Goal: Transaction & Acquisition: Subscribe to service/newsletter

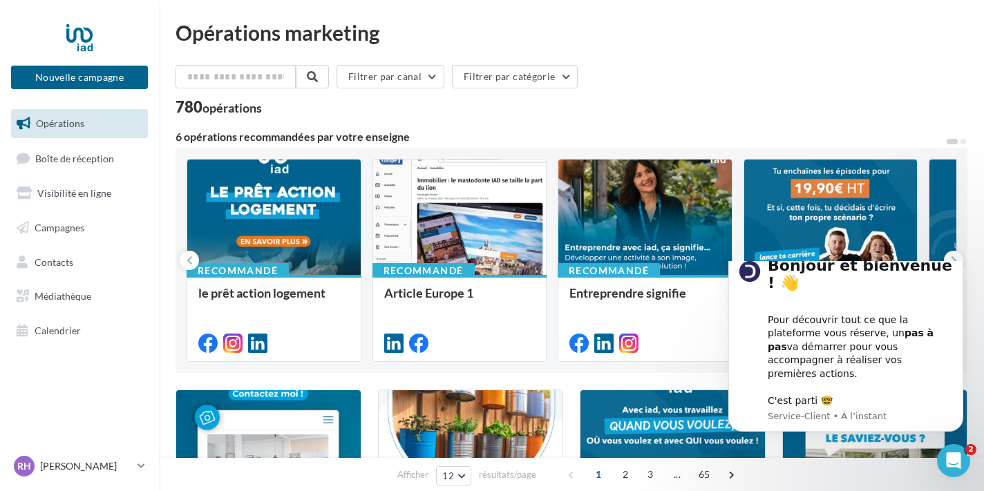
click at [97, 75] on button "Nouvelle campagne" at bounding box center [79, 77] width 137 height 23
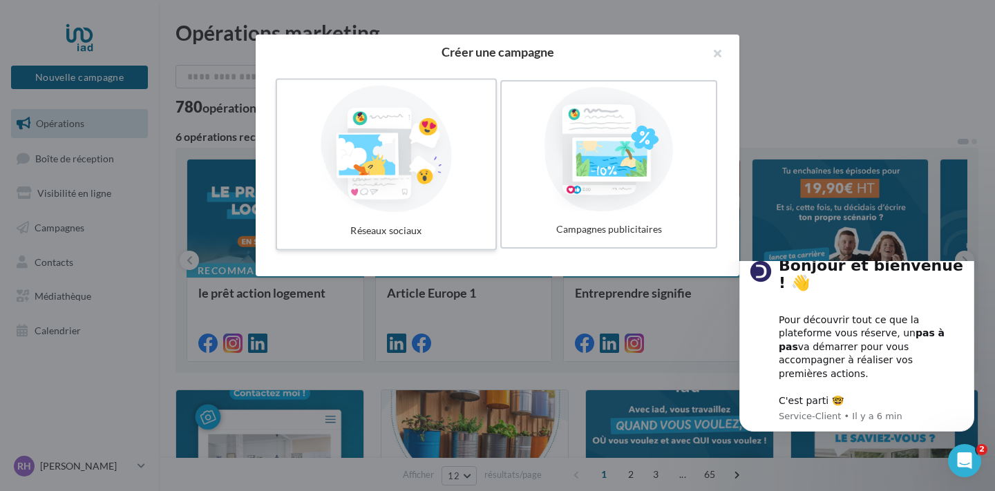
click at [438, 161] on div at bounding box center [386, 149] width 207 height 127
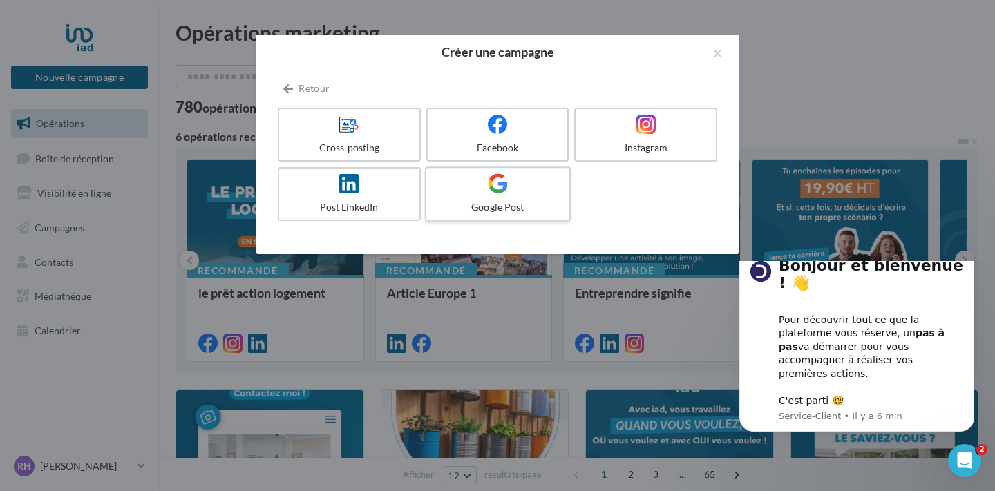
click at [498, 199] on label "Google Post" at bounding box center [498, 193] width 146 height 55
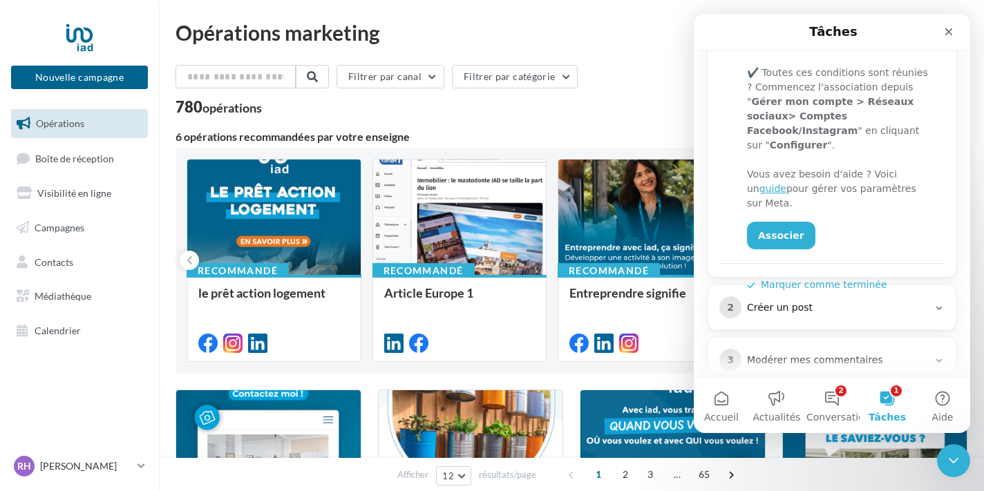
scroll to position [330, 0]
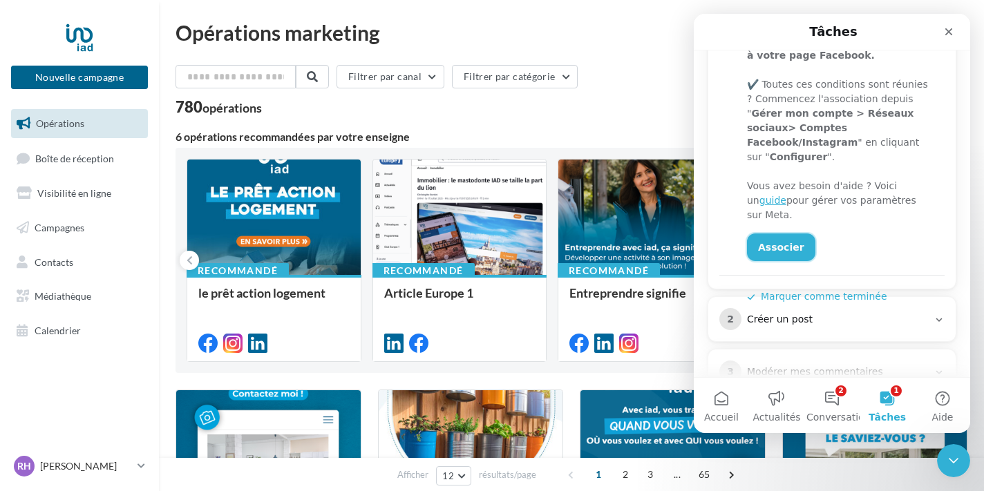
click at [783, 233] on link "Associer" at bounding box center [781, 247] width 68 height 28
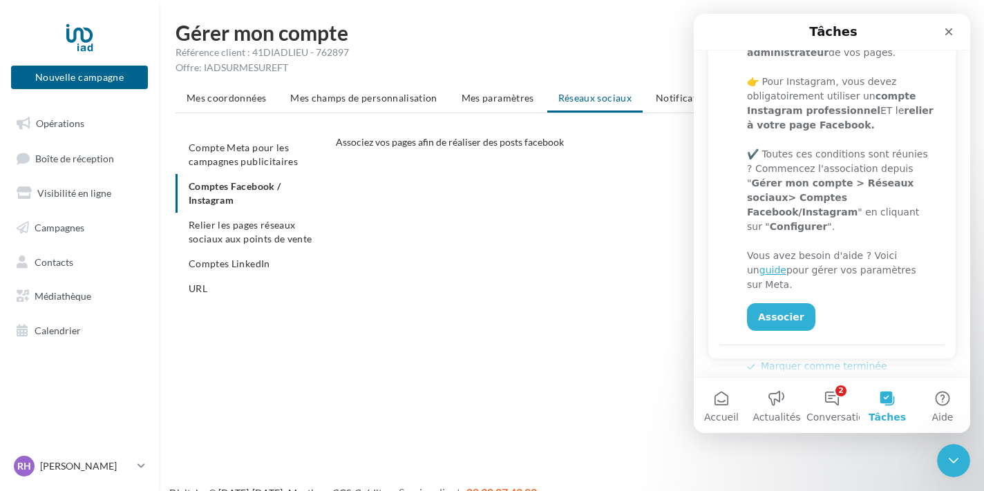
scroll to position [277, 0]
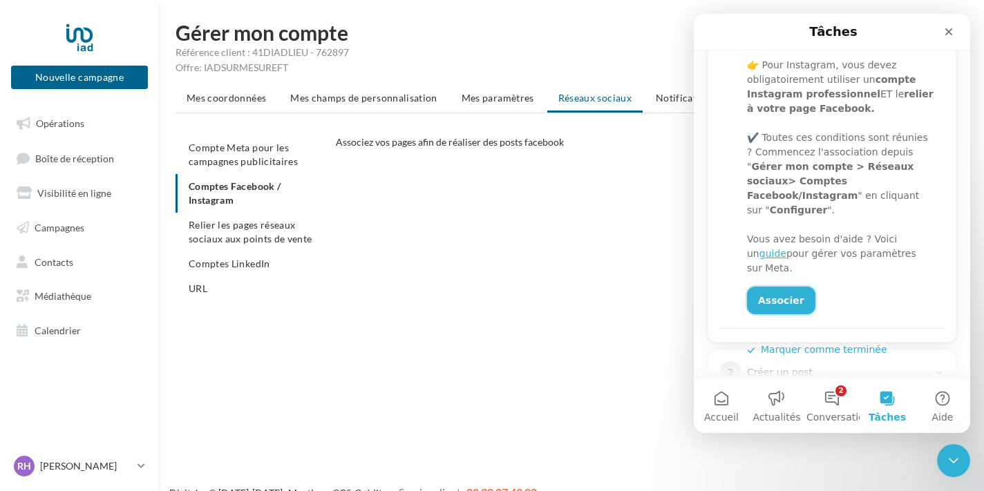
click at [789, 287] on link "Associer" at bounding box center [781, 301] width 68 height 28
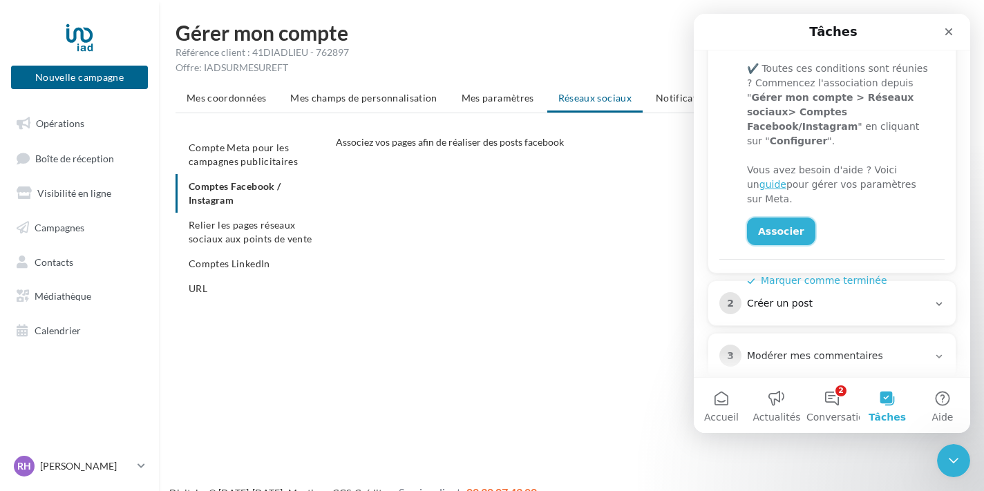
scroll to position [358, 0]
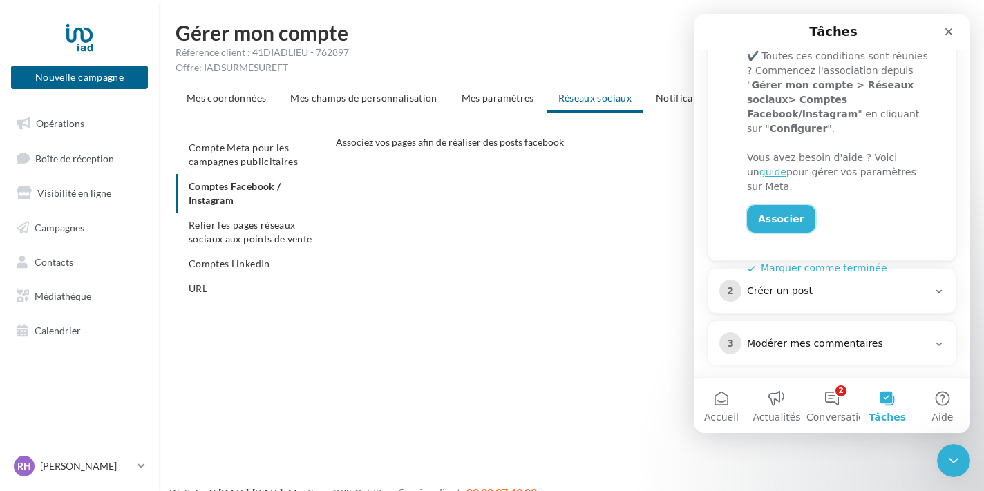
click at [774, 205] on link "Associer" at bounding box center [781, 219] width 68 height 28
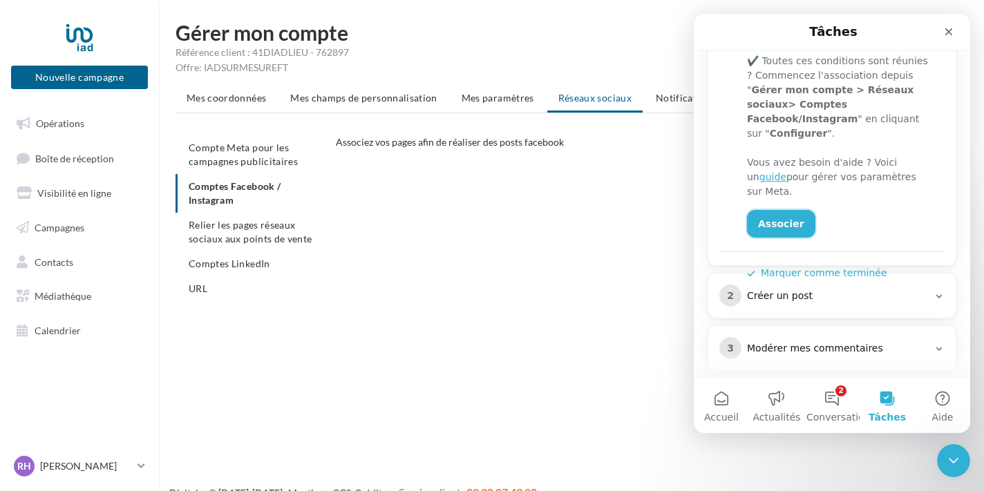
scroll to position [368, 0]
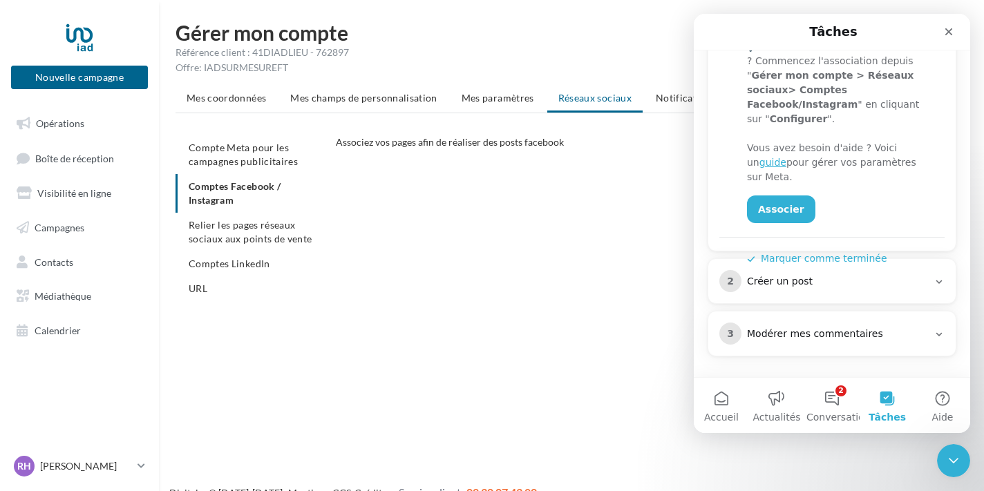
click at [814, 293] on div "2 Créer un post" at bounding box center [831, 281] width 247 height 44
click at [821, 283] on div "Créer un post" at bounding box center [837, 282] width 181 height 14
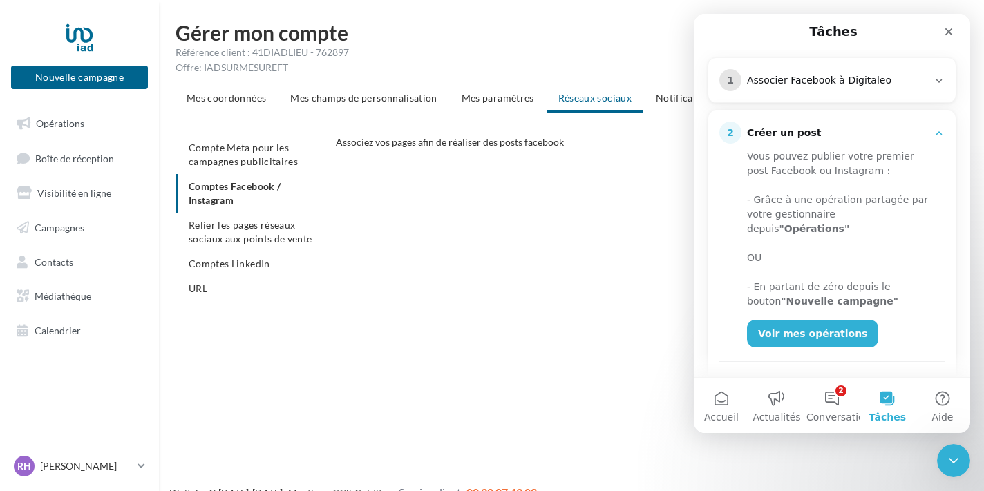
scroll to position [178, 0]
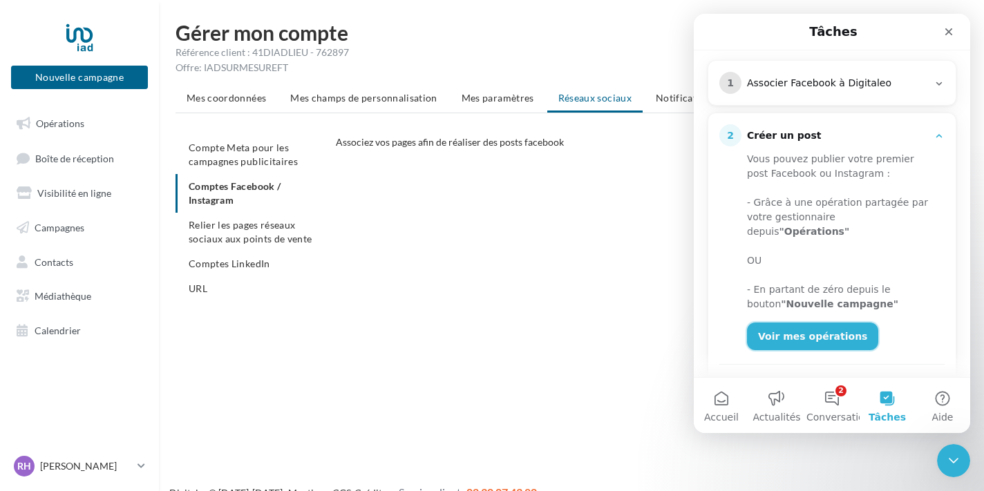
click at [820, 323] on link "Voir mes opérations" at bounding box center [812, 337] width 131 height 28
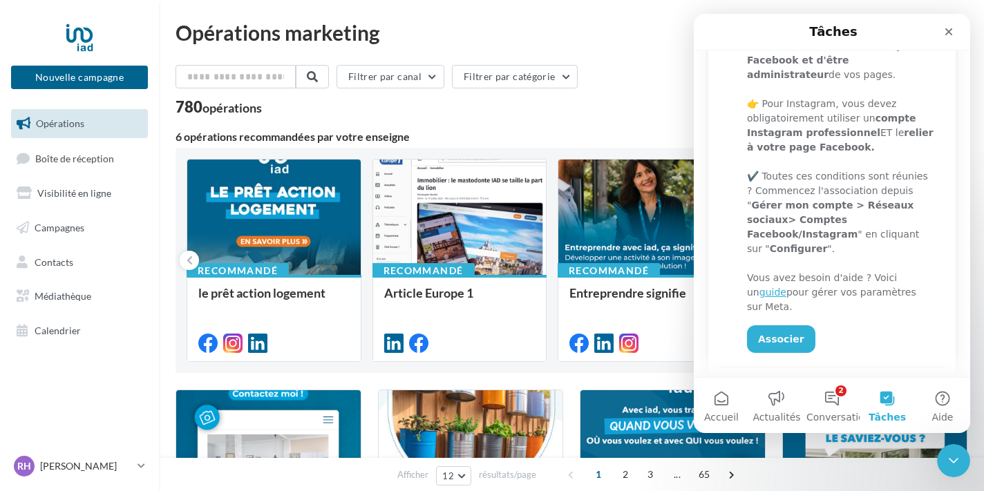
scroll to position [242, 0]
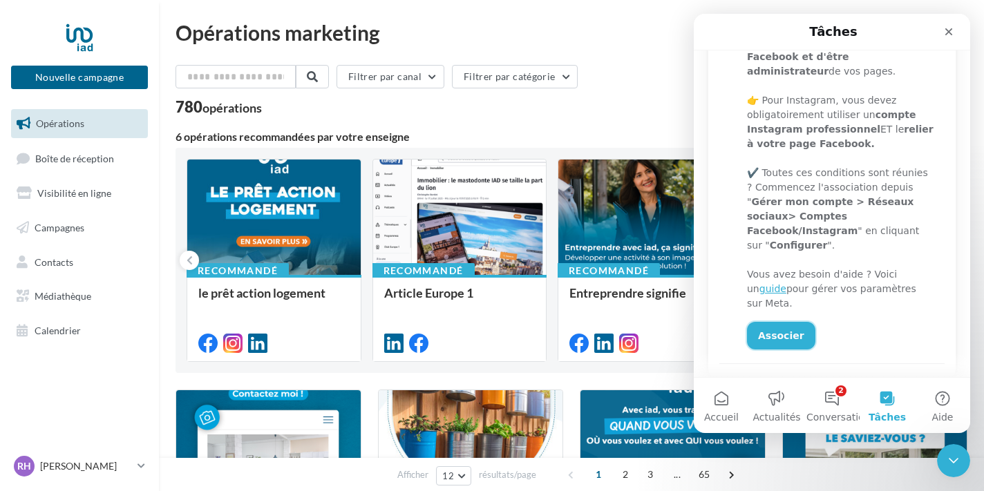
click at [779, 322] on link "Associer" at bounding box center [781, 336] width 68 height 28
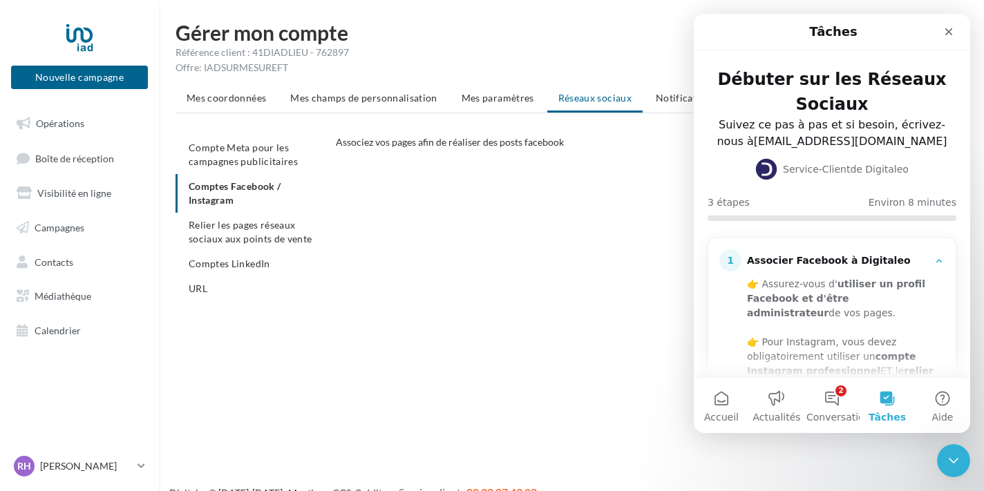
click at [198, 191] on ul "Compte Meta pour les campagnes publicitaires Comptes Facebook / Instagram Relie…" at bounding box center [249, 218] width 149 height 166
click at [233, 193] on ul "Compte Meta pour les campagnes publicitaires Comptes Facebook / Instagram Relie…" at bounding box center [249, 218] width 149 height 166
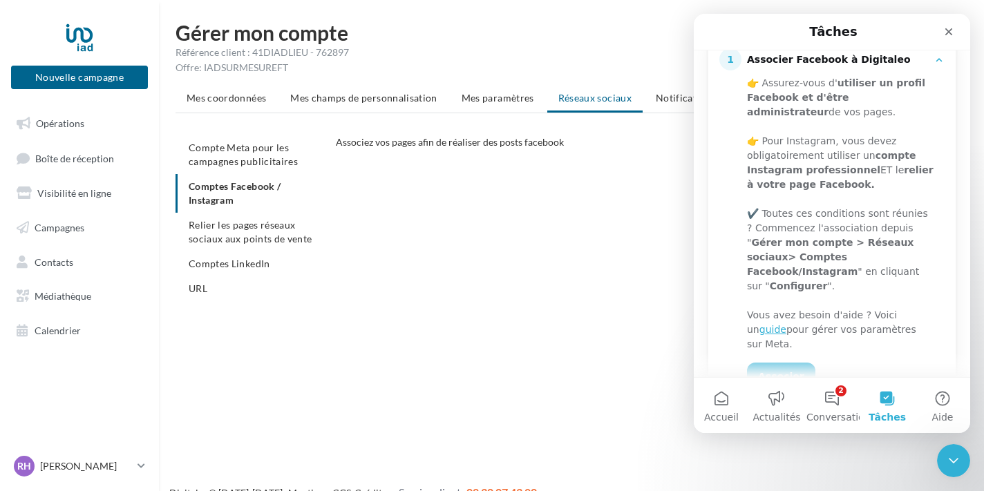
scroll to position [251, 0]
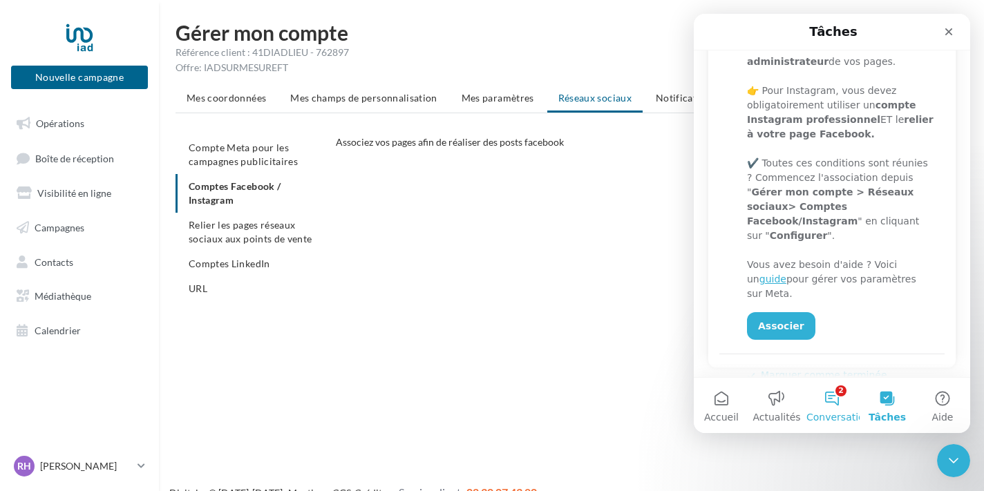
click at [832, 400] on button "2 Conversations" at bounding box center [831, 405] width 55 height 55
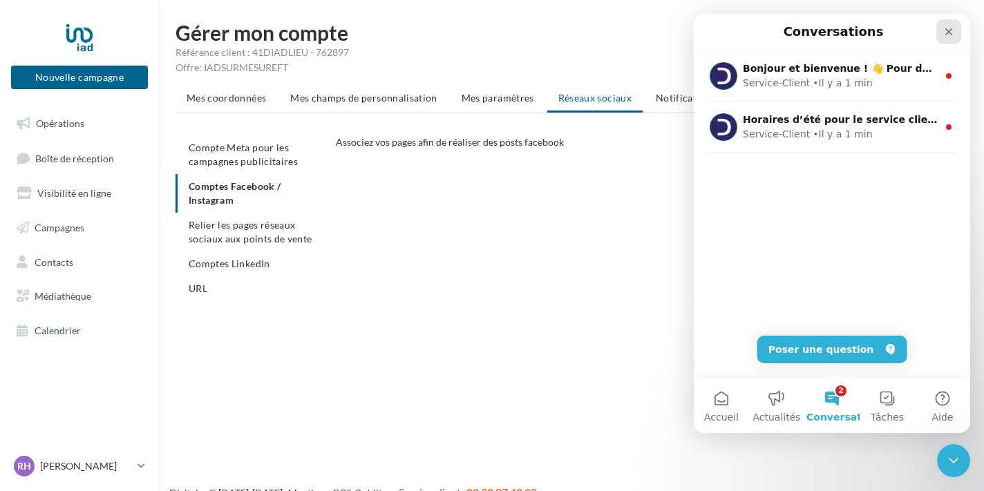
click at [939, 32] on div "Fermer" at bounding box center [948, 31] width 25 height 25
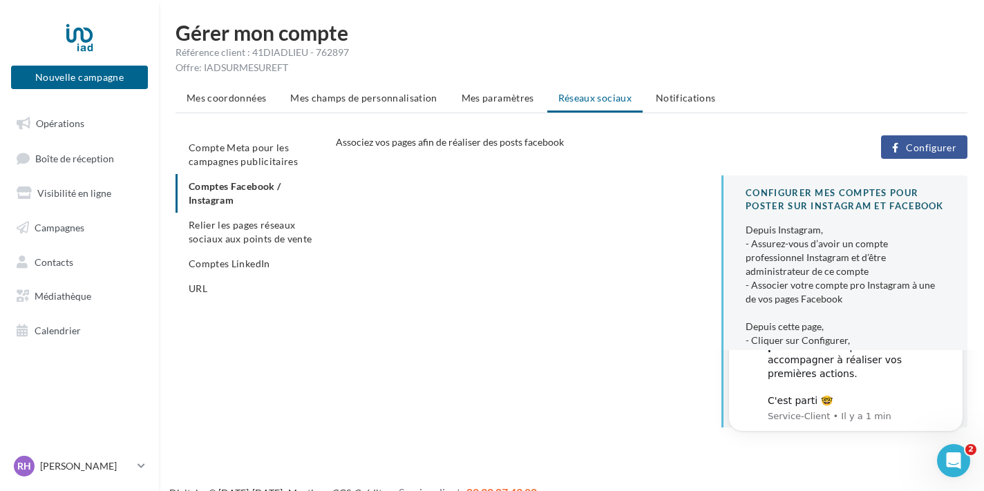
scroll to position [0, 0]
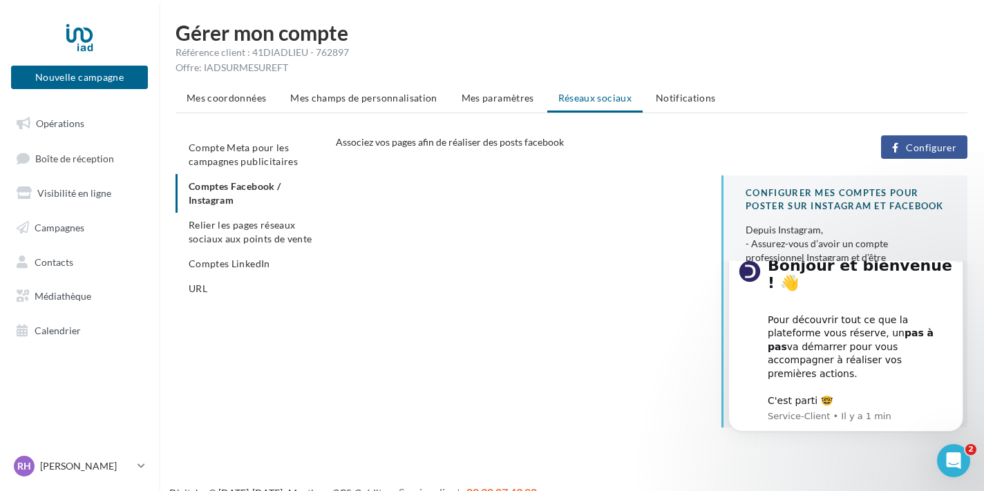
click at [955, 256] on icon "Dismiss notification" at bounding box center [959, 252] width 8 height 8
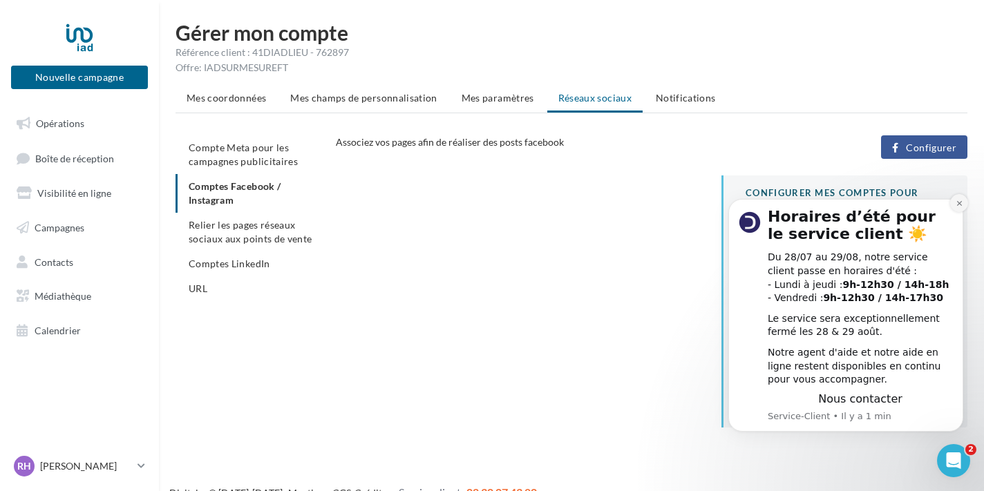
click at [955, 207] on icon "Dismiss notification" at bounding box center [959, 204] width 8 height 8
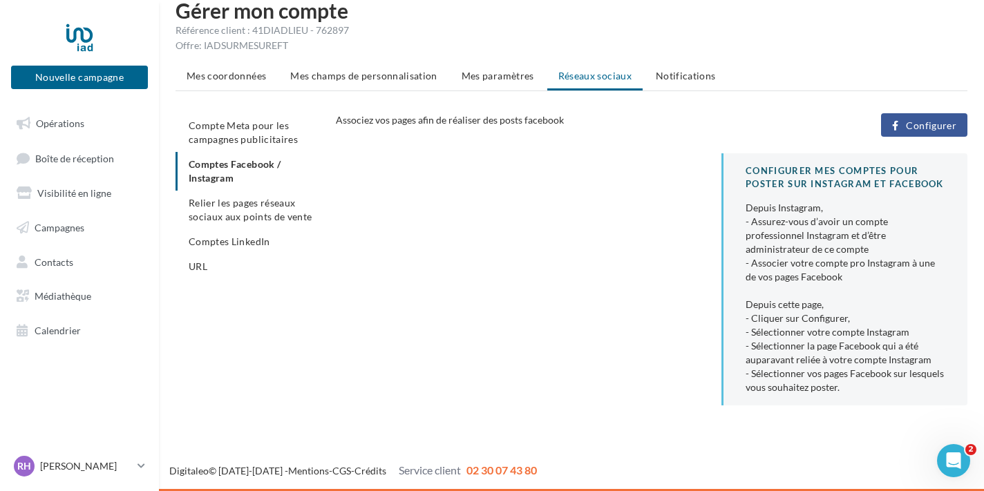
scroll to position [22, 0]
click at [233, 246] on span "Comptes LinkedIn" at bounding box center [230, 242] width 82 height 12
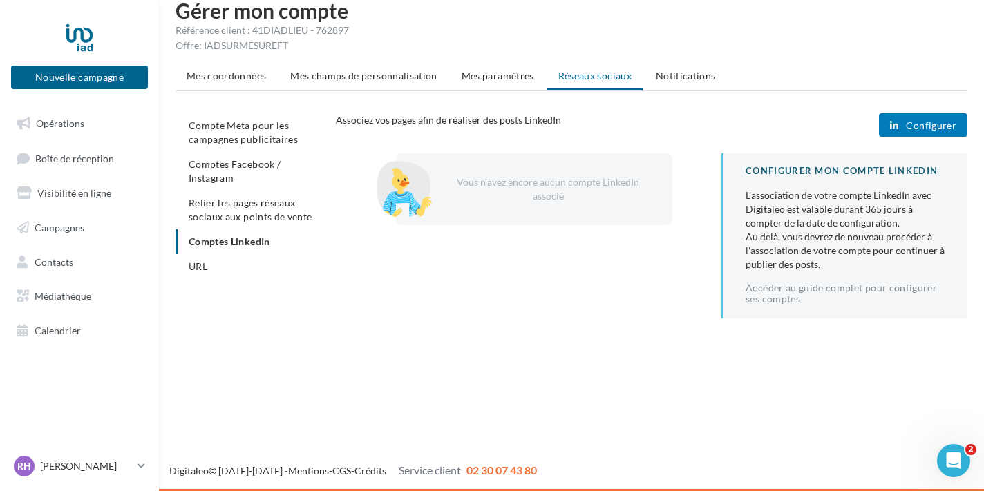
click at [532, 191] on div "Vous n’avez encore aucun compte LinkedIn associé" at bounding box center [545, 189] width 210 height 28
click at [918, 131] on button "Configurer" at bounding box center [923, 124] width 88 height 23
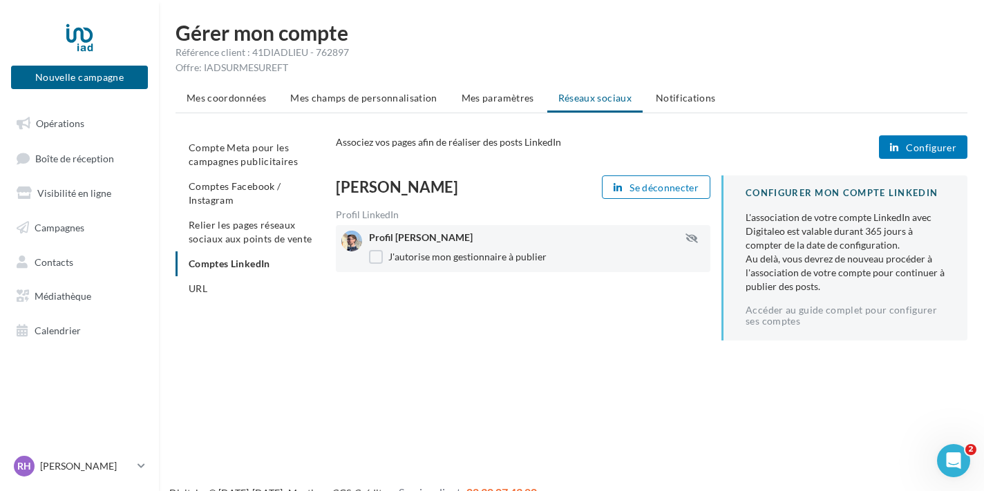
click at [921, 155] on button "Configurer" at bounding box center [923, 146] width 88 height 23
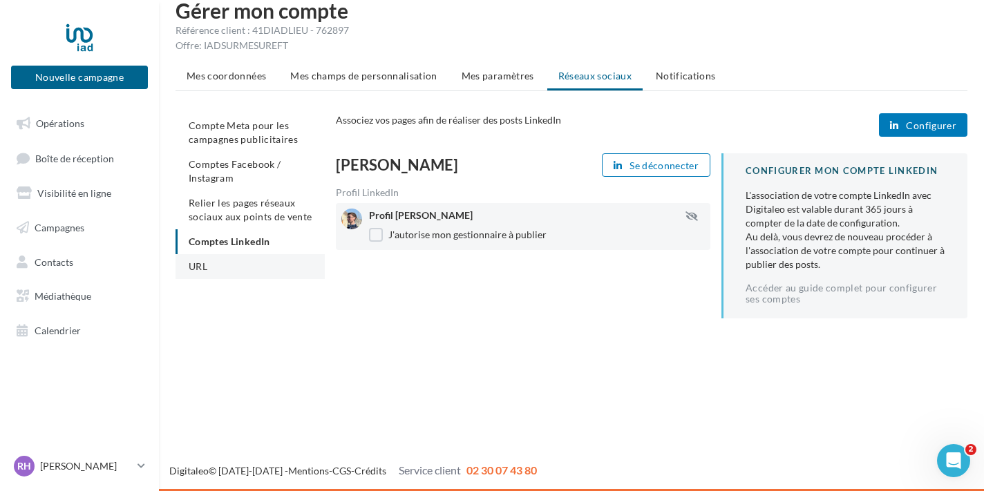
click at [196, 267] on span "URL" at bounding box center [198, 266] width 19 height 12
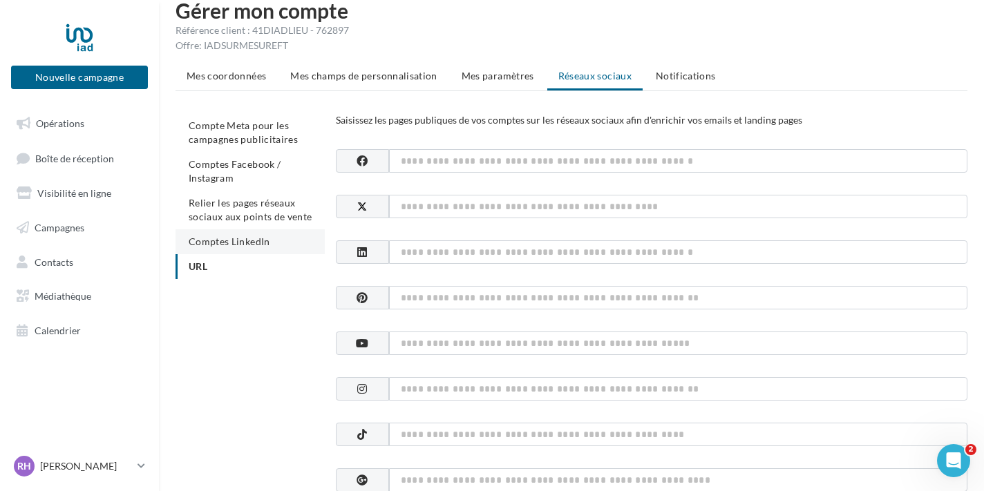
click at [266, 249] on li "Comptes LinkedIn" at bounding box center [249, 241] width 149 height 25
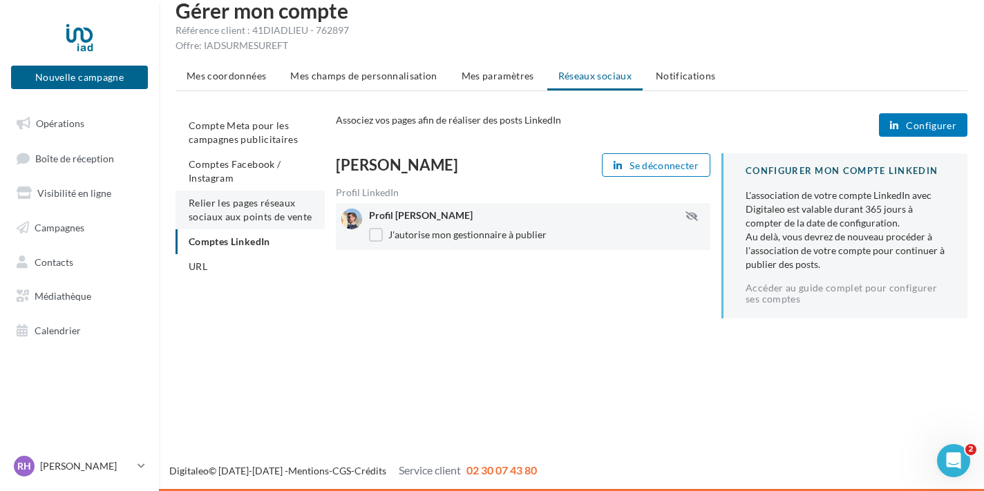
click at [271, 217] on span "Relier les pages réseaux sociaux aux points de vente" at bounding box center [250, 210] width 123 height 26
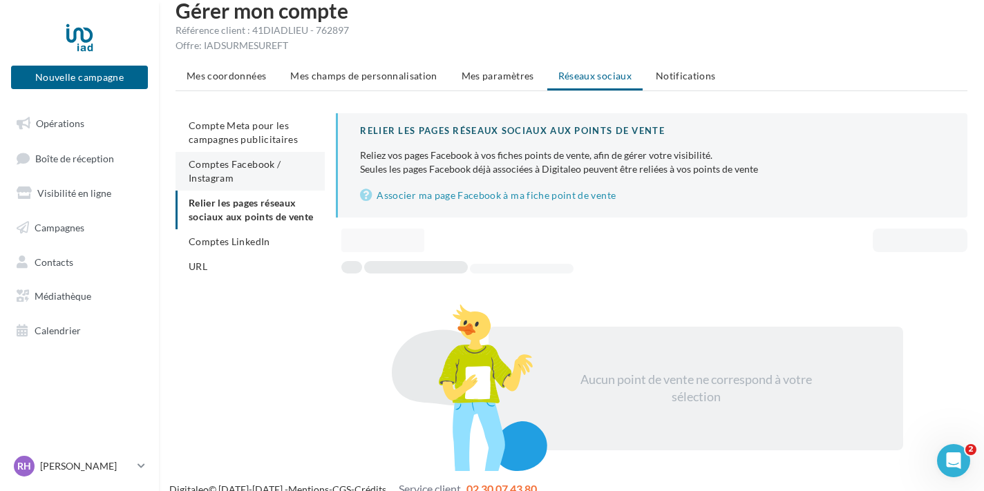
click at [274, 170] on li "Comptes Facebook / Instagram" at bounding box center [249, 171] width 149 height 39
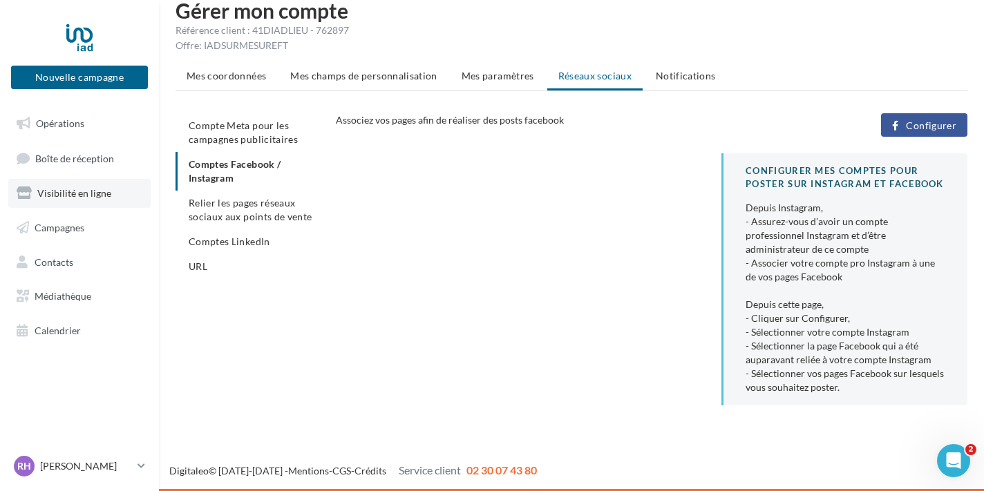
click at [65, 197] on span "Visibilité en ligne" at bounding box center [74, 193] width 74 height 12
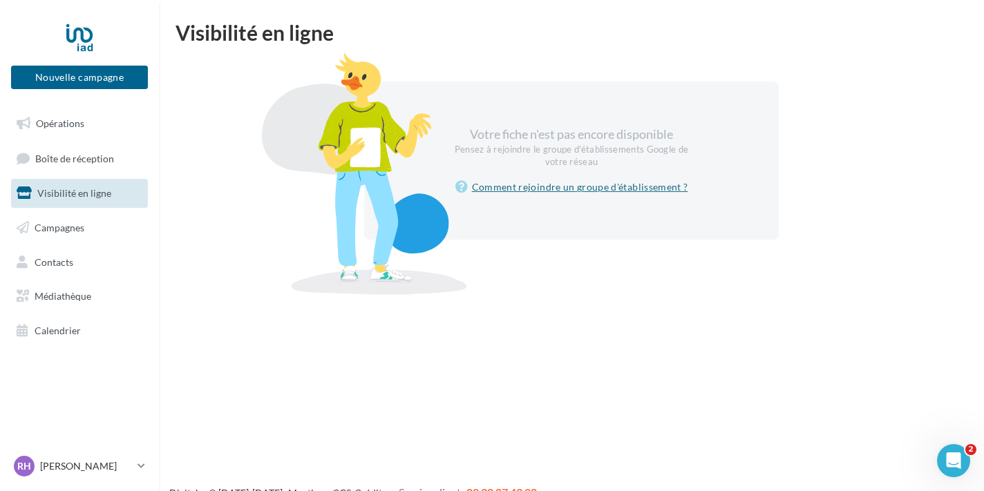
click at [562, 189] on link "Comment rejoindre un groupe d'établissement ?" at bounding box center [571, 187] width 233 height 17
click at [78, 222] on span "Campagnes" at bounding box center [60, 228] width 50 height 12
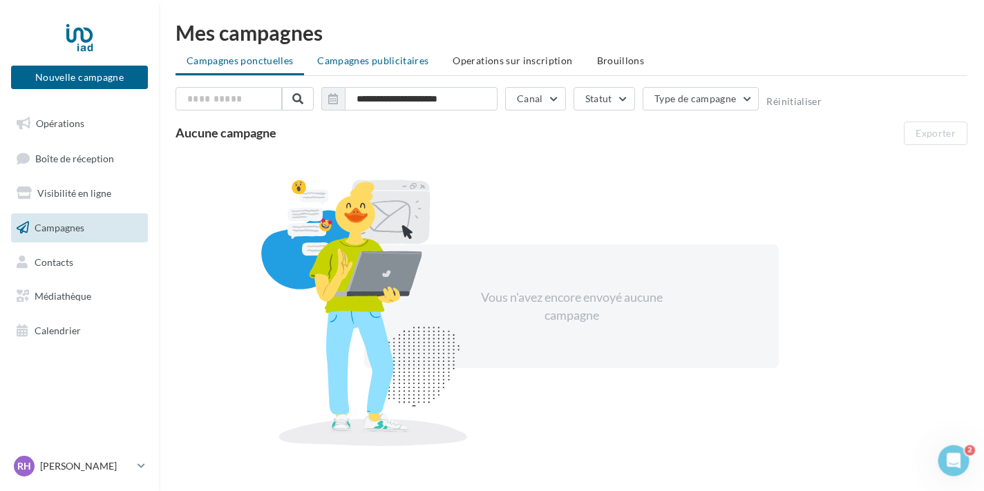
click at [356, 71] on li "Campagnes publicitaires" at bounding box center [372, 60] width 133 height 25
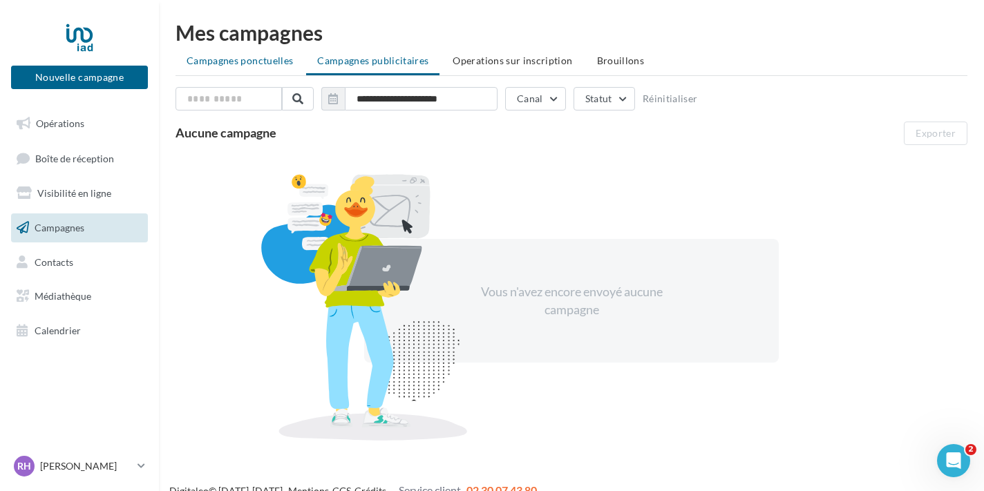
click at [288, 64] on span "Campagnes ponctuelles" at bounding box center [240, 61] width 106 height 12
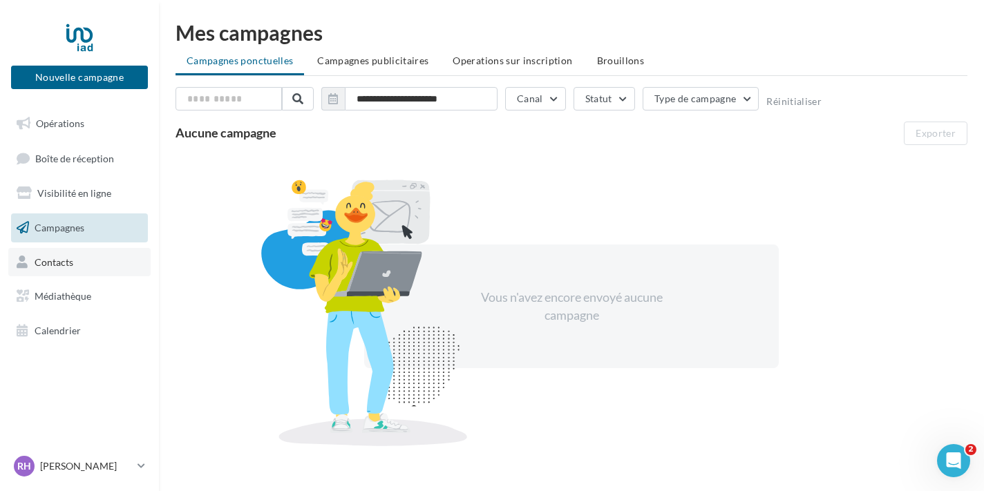
click at [84, 249] on link "Contacts" at bounding box center [79, 262] width 142 height 29
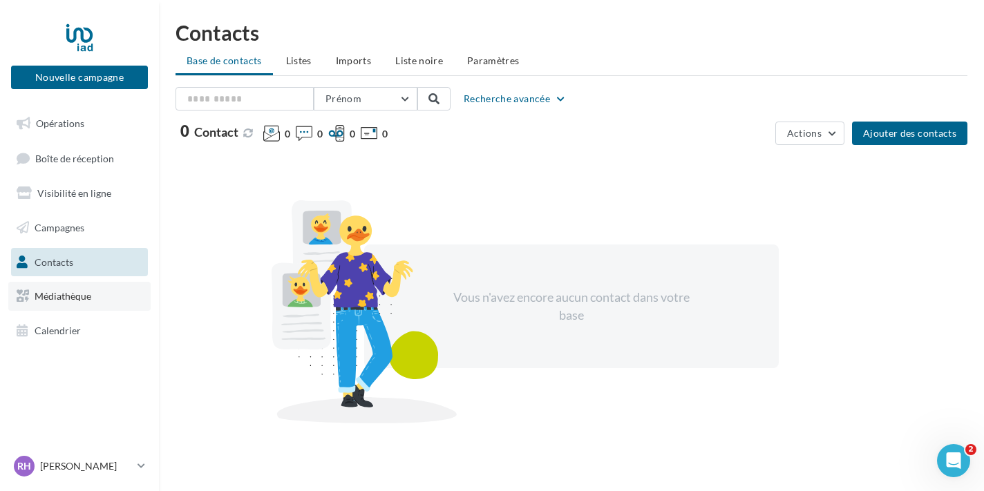
click at [93, 282] on link "Médiathèque" at bounding box center [79, 296] width 142 height 29
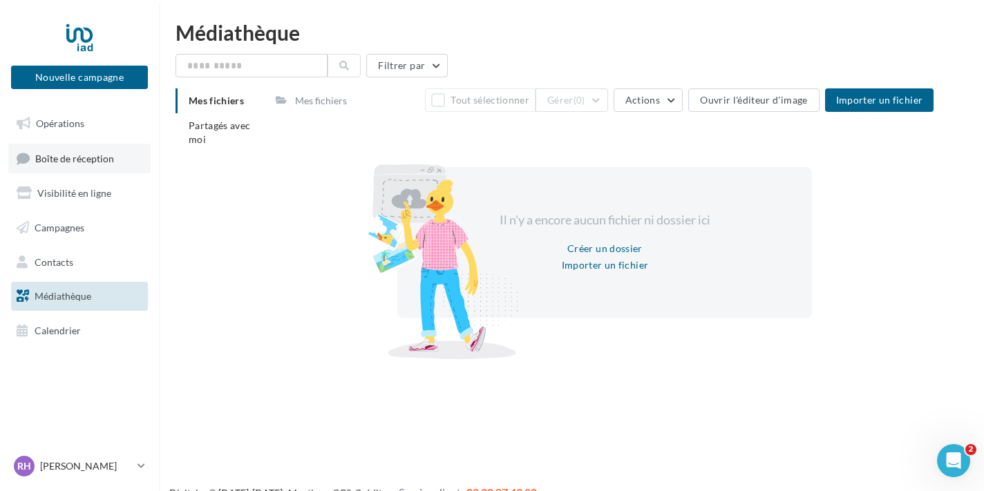
click at [87, 162] on span "Boîte de réception" at bounding box center [74, 158] width 79 height 12
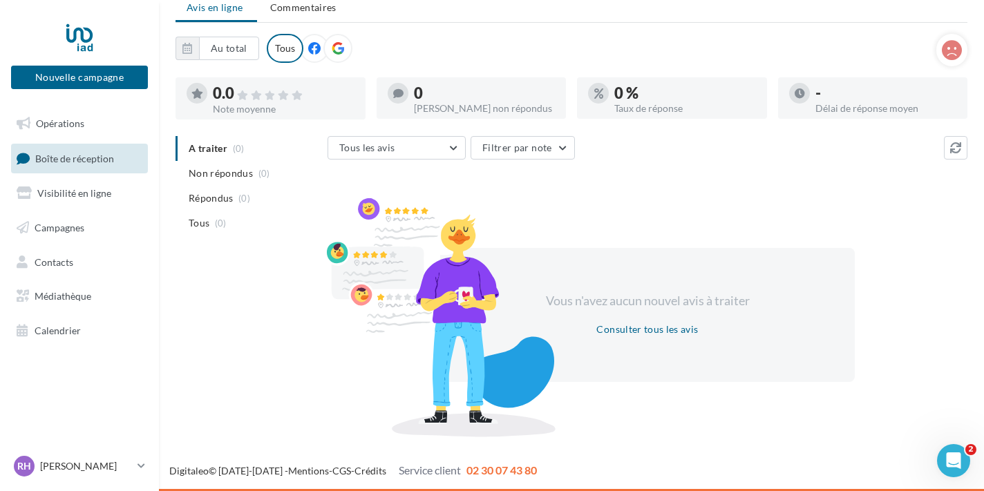
scroll to position [52, 0]
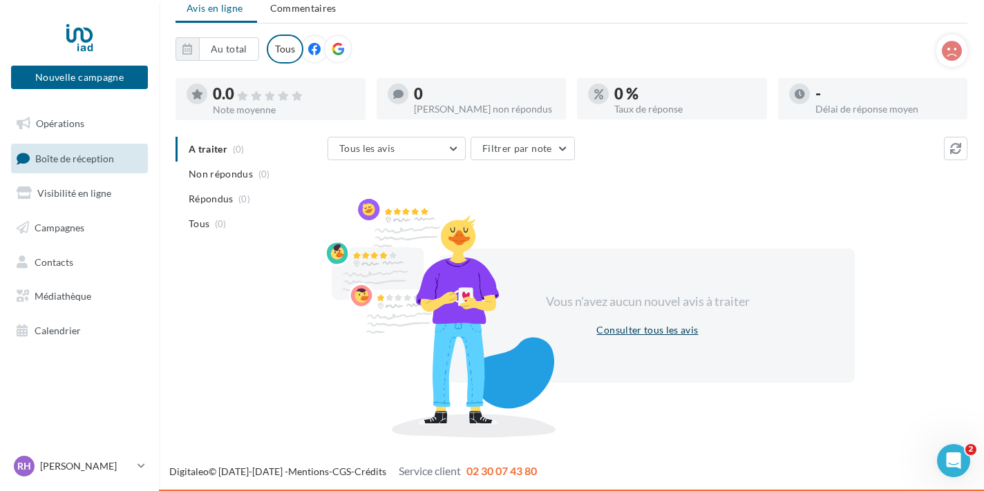
click at [656, 325] on button "Consulter tous les avis" at bounding box center [647, 330] width 113 height 17
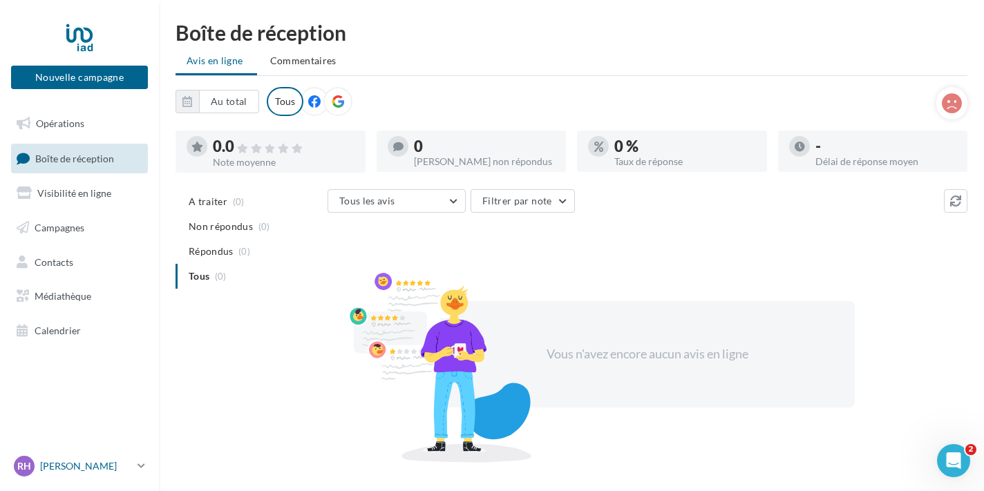
scroll to position [0, 0]
click at [104, 459] on p "[PERSON_NAME]" at bounding box center [86, 466] width 92 height 14
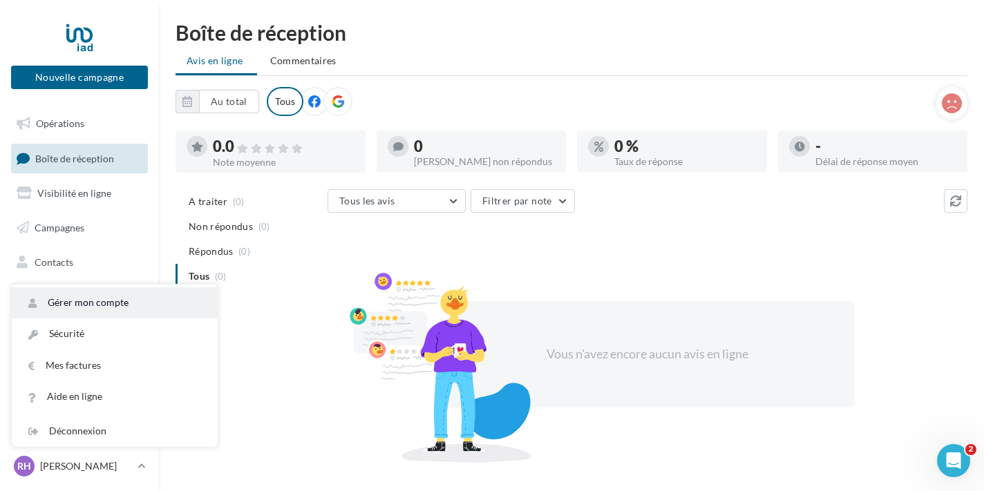
click at [119, 304] on link "Gérer mon compte" at bounding box center [115, 302] width 206 height 31
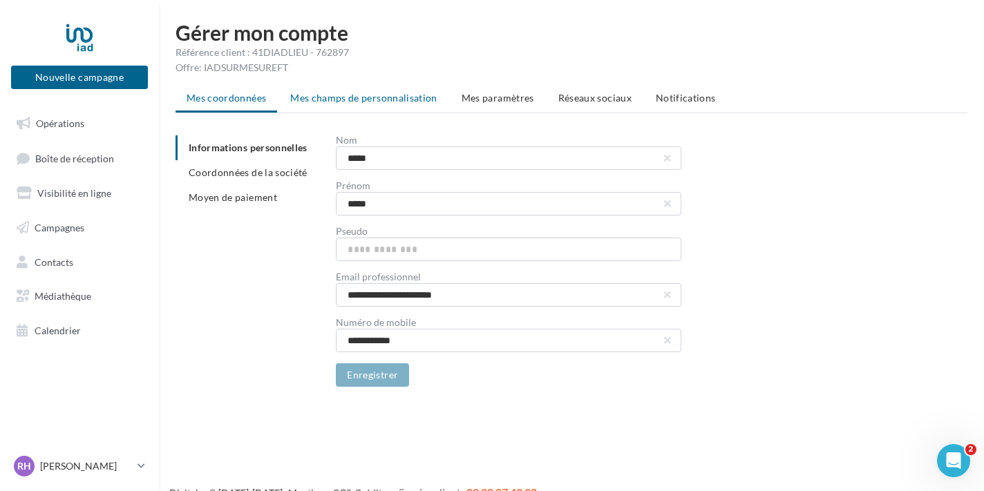
click at [340, 103] on span "Mes champs de personnalisation" at bounding box center [363, 98] width 147 height 12
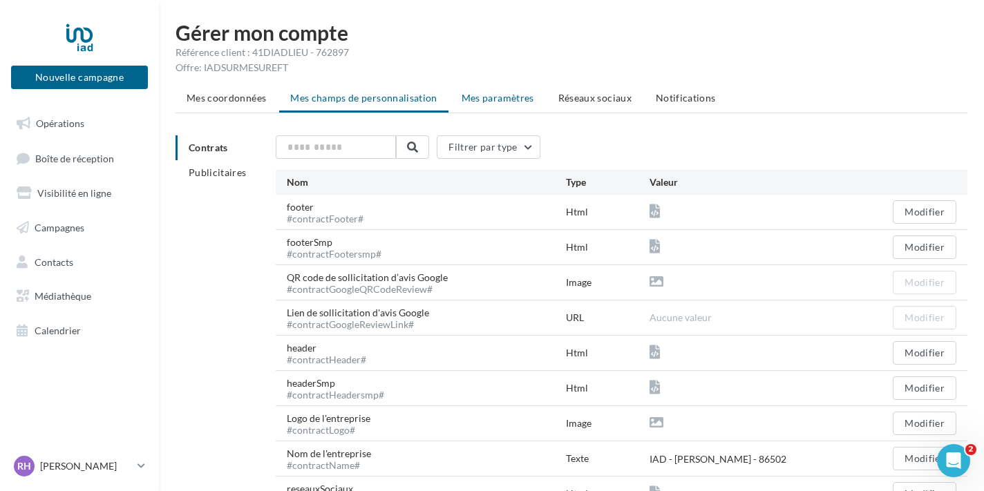
click at [497, 103] on span "Mes paramètres" at bounding box center [497, 98] width 73 height 12
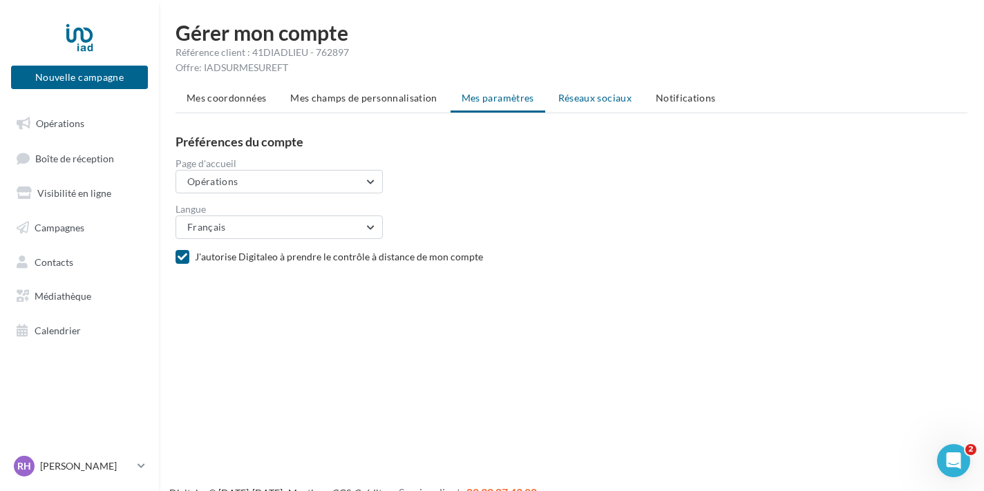
click at [582, 99] on span "Réseaux sociaux" at bounding box center [594, 98] width 73 height 12
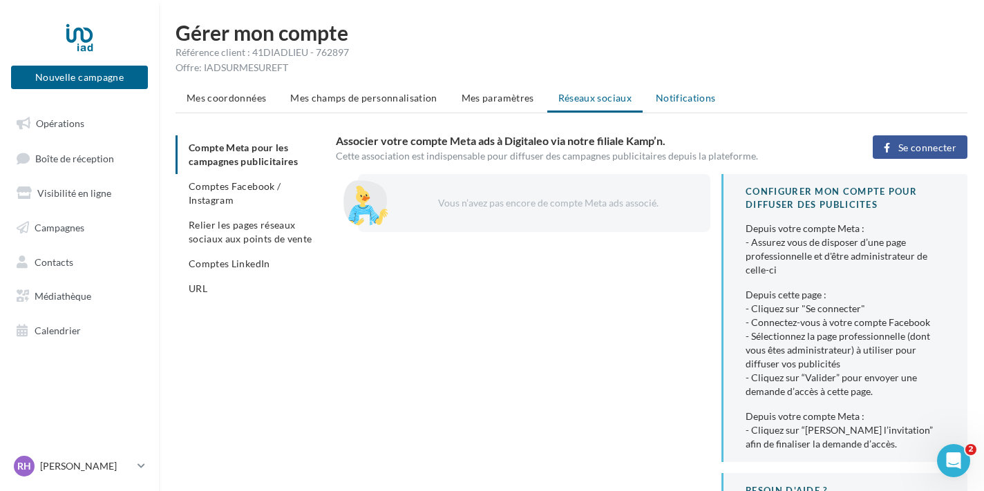
click at [656, 95] on span "Notifications" at bounding box center [686, 98] width 60 height 12
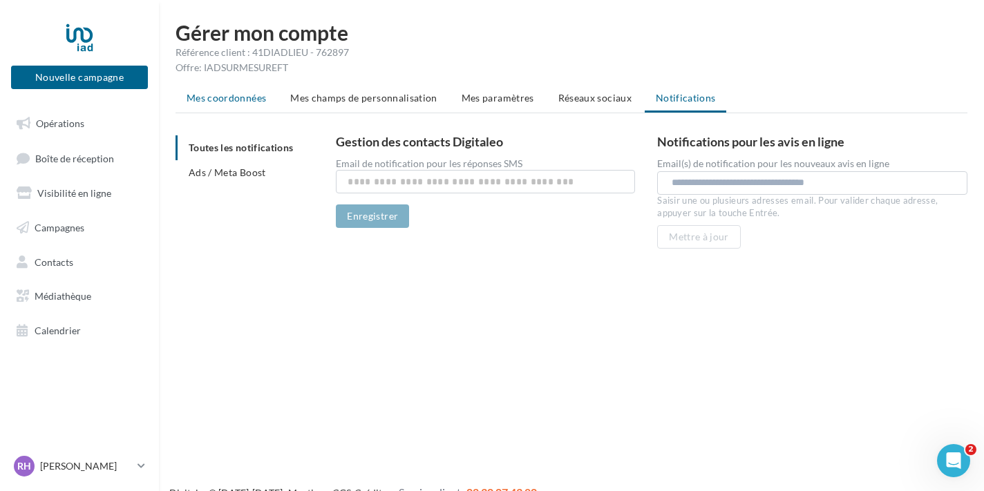
click at [266, 103] on li "Mes coordonnées" at bounding box center [226, 98] width 102 height 25
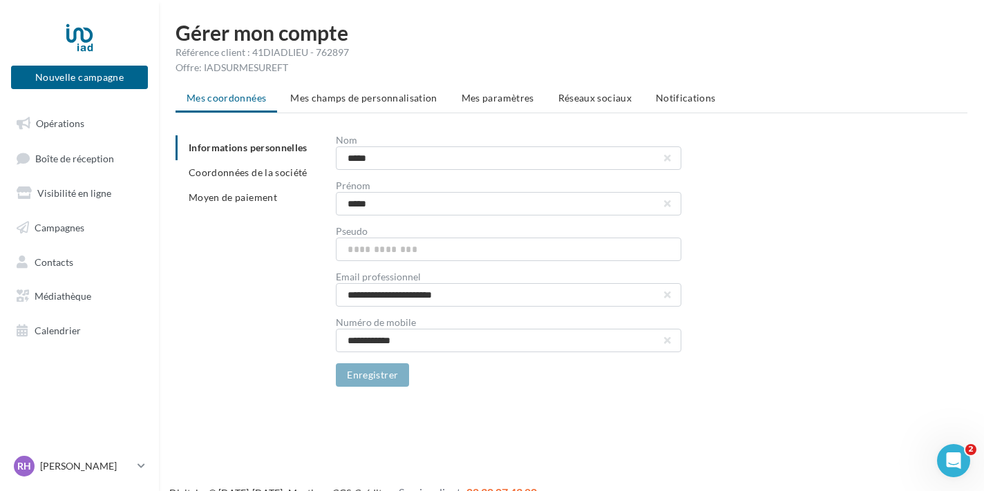
click at [287, 51] on div "Référence client : 41DIADLIEU - 762897" at bounding box center [571, 53] width 792 height 14
click at [320, 50] on div "Référence client : 41DIADLIEU - 762897" at bounding box center [571, 53] width 792 height 14
copy div "762897"
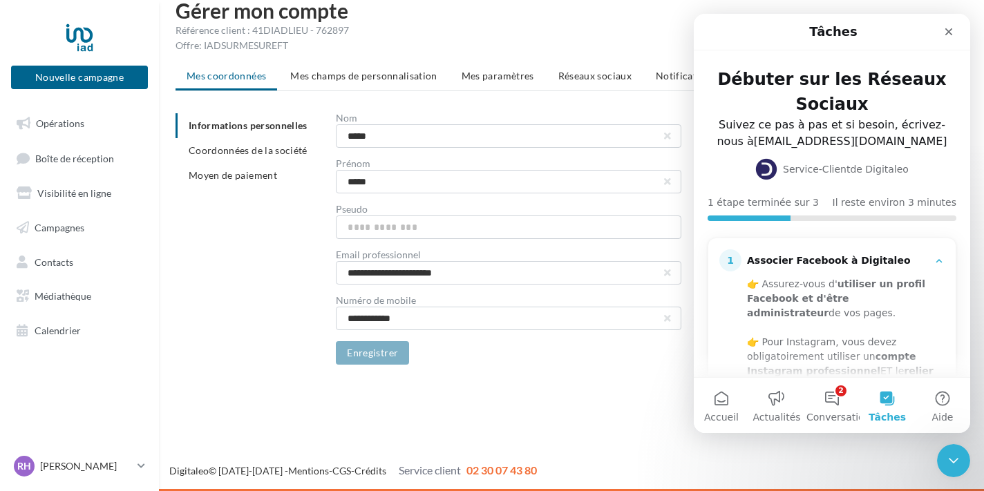
scroll to position [15, 0]
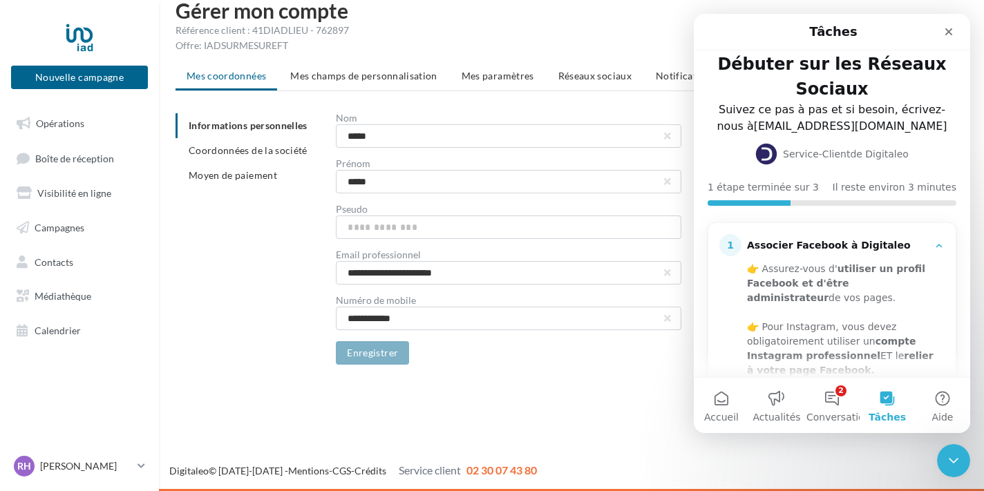
click at [529, 390] on div "Nouvelle campagne Nouvelle campagne Opérations Boîte de réception Visibilité en…" at bounding box center [492, 245] width 984 height 491
click at [517, 412] on div "Nouvelle campagne Nouvelle campagne Opérations Boîte de réception Visibilité en…" at bounding box center [492, 245] width 984 height 491
click at [646, 406] on div "Nouvelle campagne Nouvelle campagne Opérations Boîte de réception Visibilité en…" at bounding box center [492, 245] width 984 height 491
click at [953, 450] on div "Fermer le Messenger Intercom" at bounding box center [953, 460] width 33 height 33
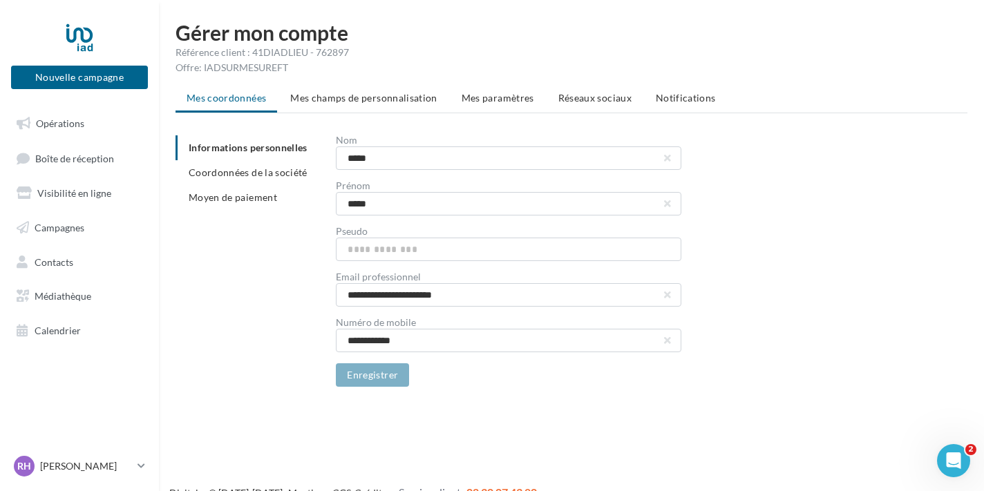
scroll to position [0, 0]
click at [328, 103] on span "Mes champs de personnalisation" at bounding box center [363, 98] width 147 height 12
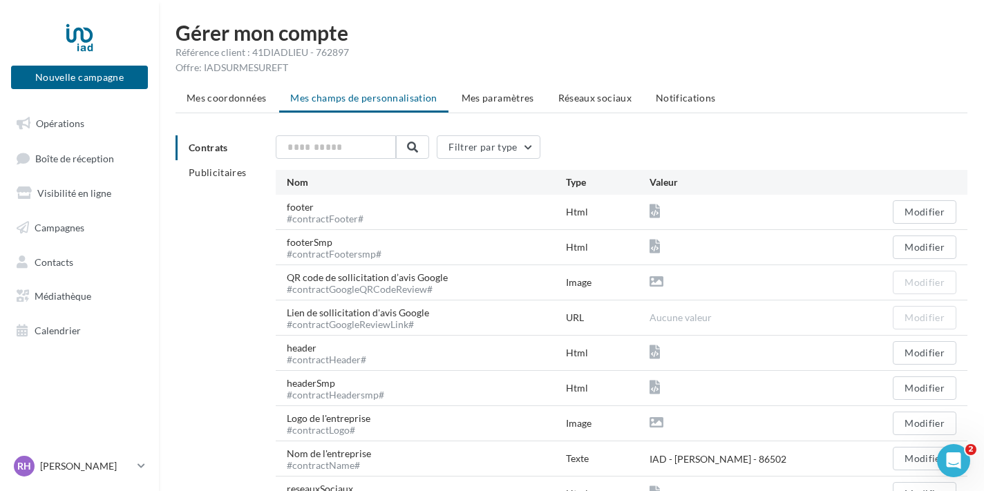
click at [336, 52] on div "Référence client : 41DIADLIEU - 762897" at bounding box center [571, 53] width 792 height 14
copy div "762897"
click at [358, 70] on div "Offre: IADSURMESUREFT" at bounding box center [571, 68] width 792 height 14
click at [266, 52] on div "Référence client : 41DIADLIEU - 762897" at bounding box center [571, 53] width 792 height 14
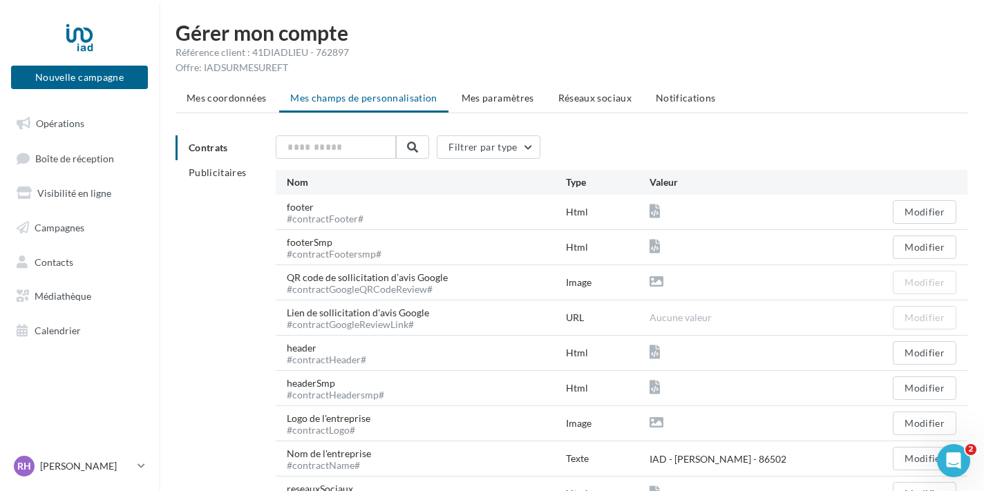
click at [266, 52] on div "Référence client : 41DIADLIEU - 762897" at bounding box center [571, 53] width 792 height 14
copy div "41DIADLIEU"
click at [227, 69] on div "Offre: IADSURMESUREFT" at bounding box center [571, 68] width 792 height 14
click at [73, 138] on ul "Opérations Boîte de réception Visibilité en ligne Campagnes Contacts Médiathèqu…" at bounding box center [80, 227] width 148 height 247
click at [84, 466] on p "[PERSON_NAME]" at bounding box center [86, 466] width 92 height 14
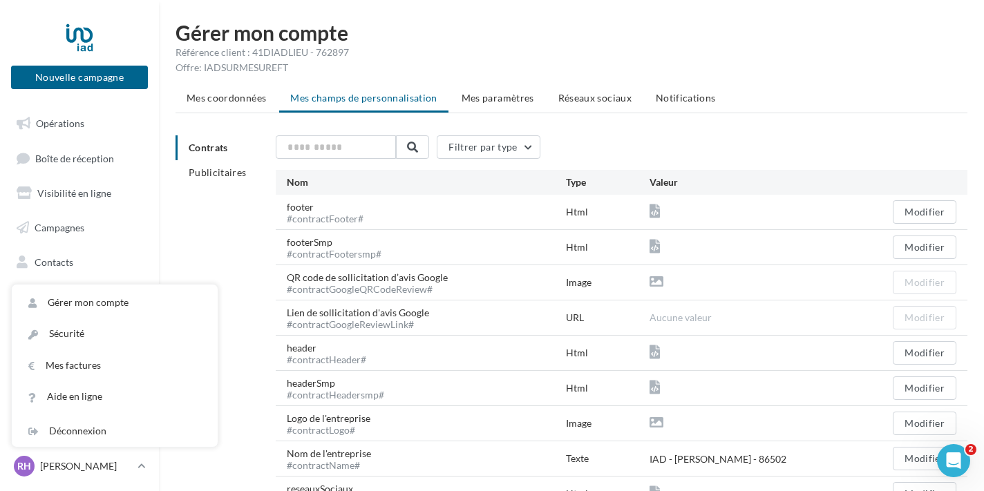
click at [341, 425] on div "#contractLogo#" at bounding box center [329, 430] width 84 height 10
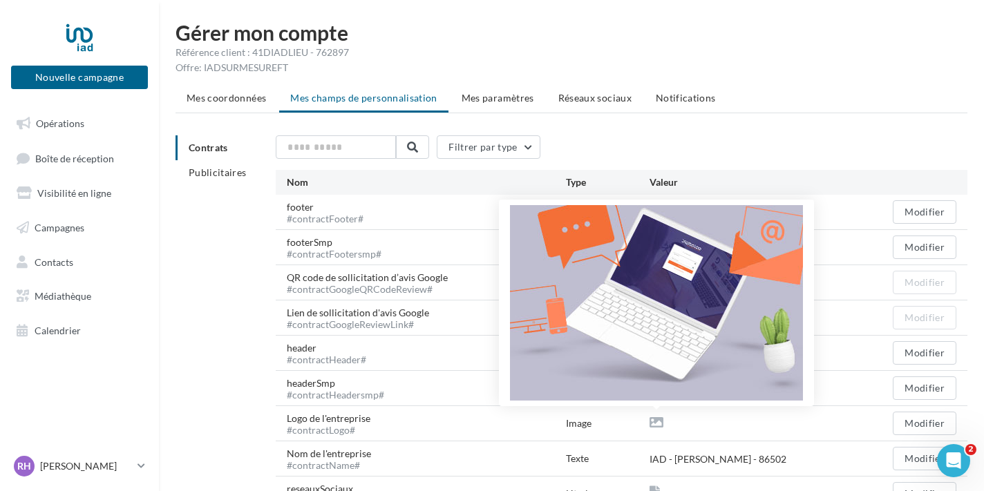
click at [654, 425] on icon at bounding box center [656, 423] width 14 height 14
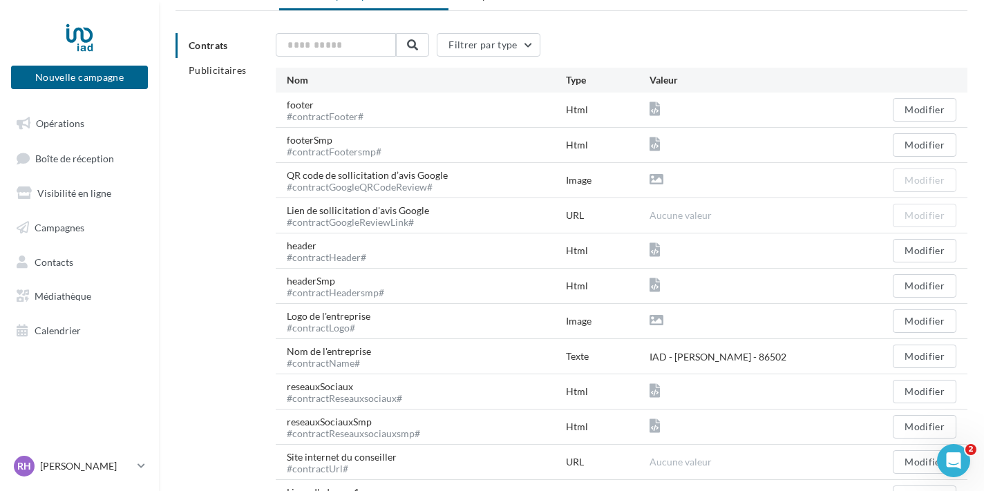
scroll to position [116, 0]
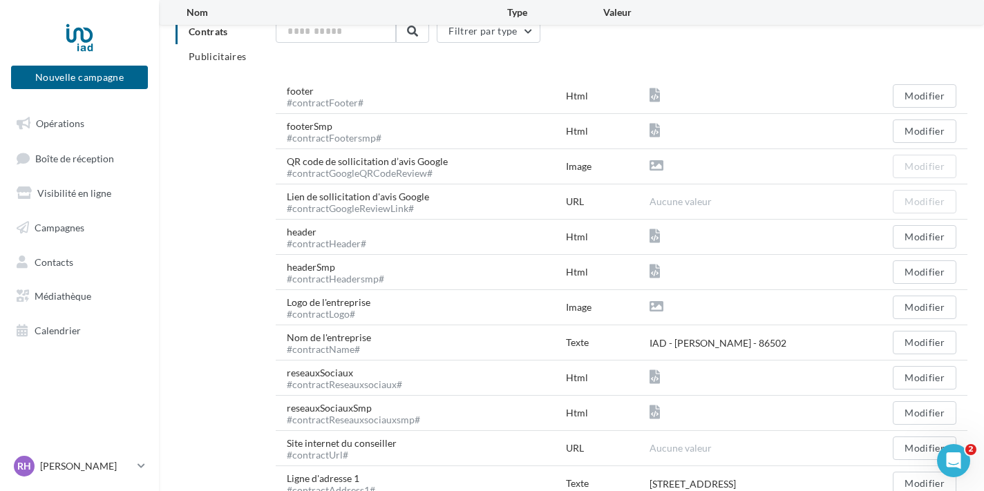
click at [661, 304] on icon at bounding box center [656, 307] width 14 height 14
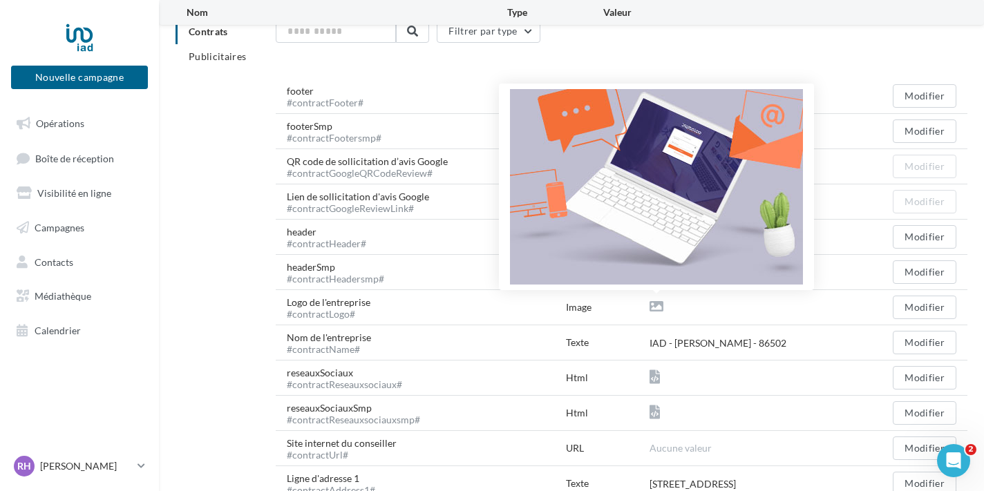
click at [660, 305] on icon at bounding box center [656, 307] width 14 height 14
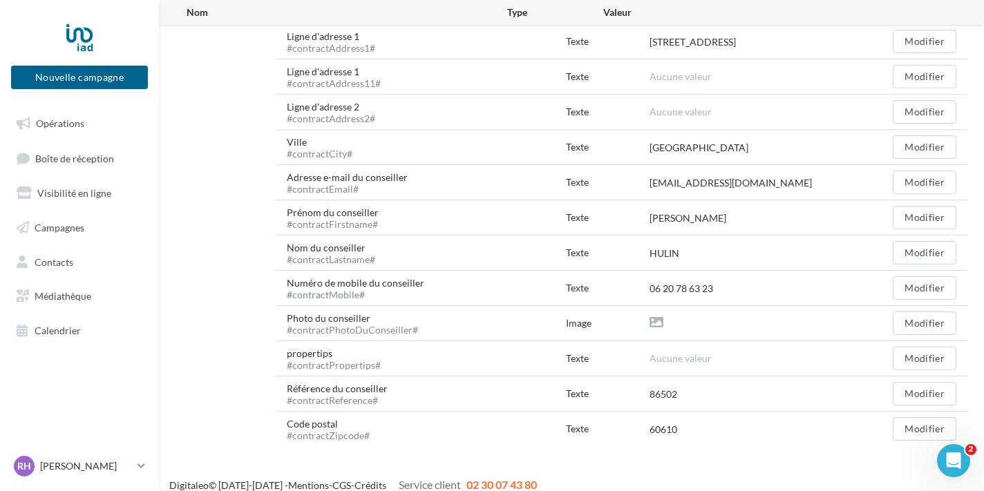
scroll to position [555, 0]
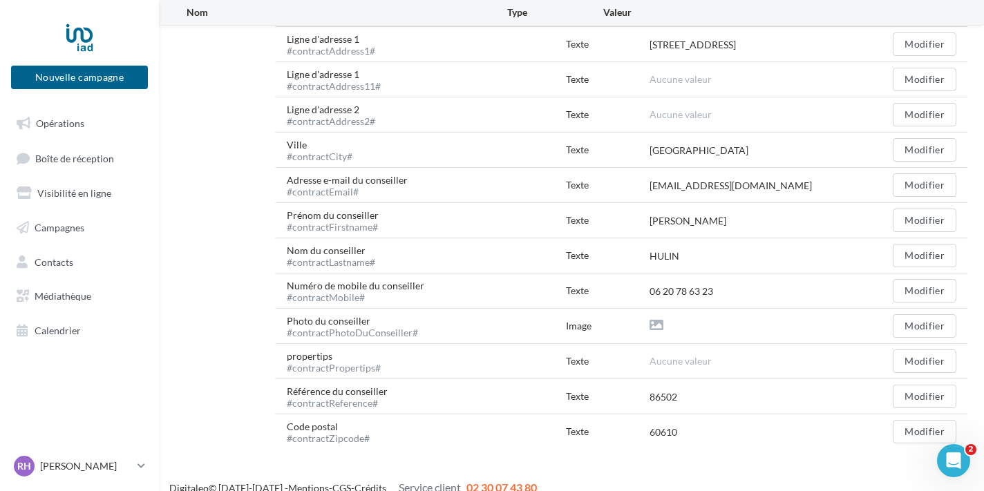
click at [678, 357] on span "Aucune valeur" at bounding box center [680, 361] width 62 height 12
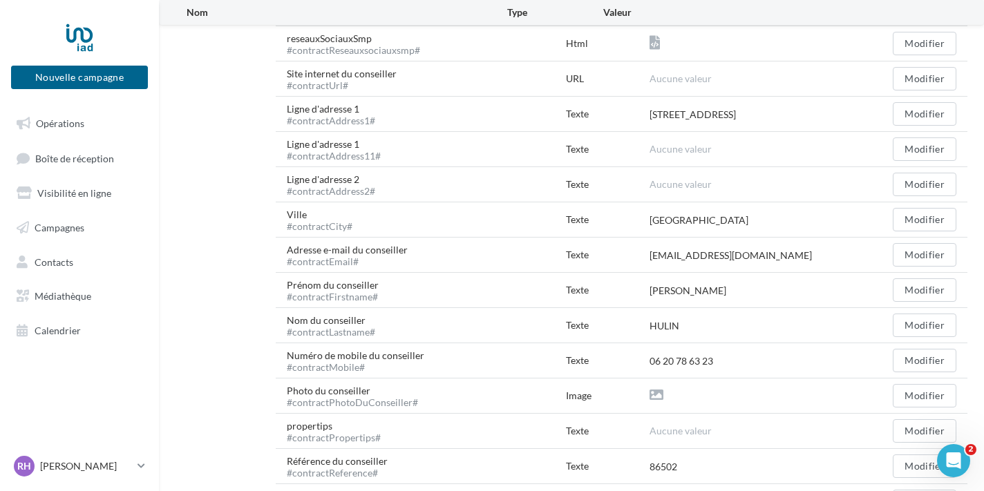
scroll to position [484, 0]
click at [904, 220] on button "Modifier" at bounding box center [924, 221] width 64 height 23
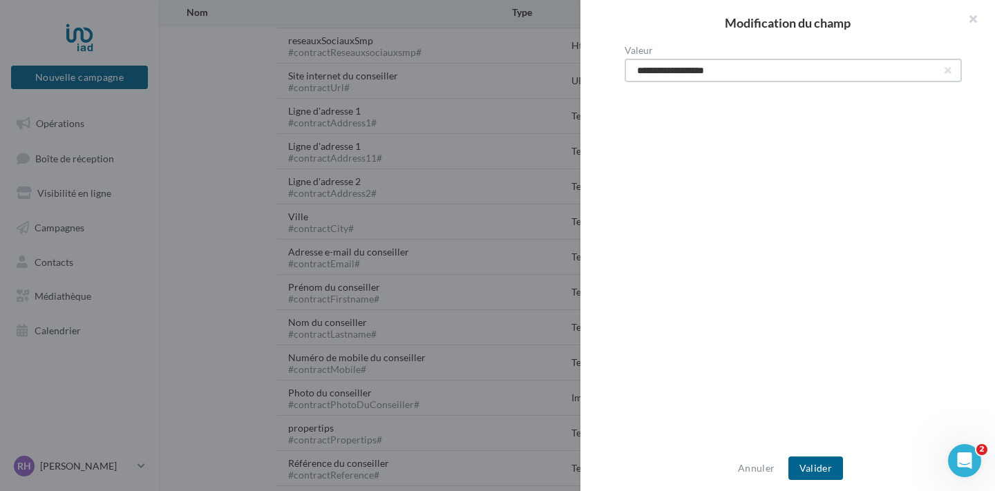
click at [709, 61] on input "**********" at bounding box center [792, 70] width 337 height 23
type input "*"
type input "*******"
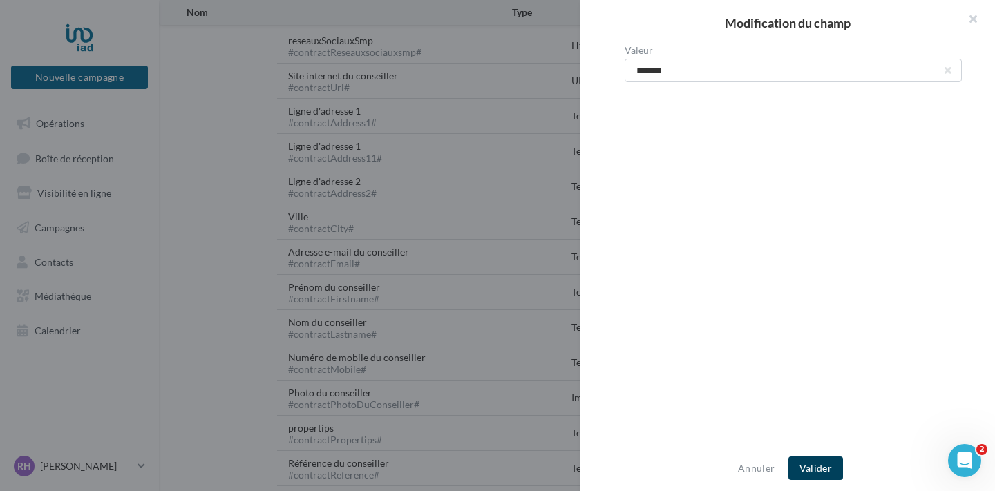
click at [823, 467] on button "Valider" at bounding box center [815, 468] width 55 height 23
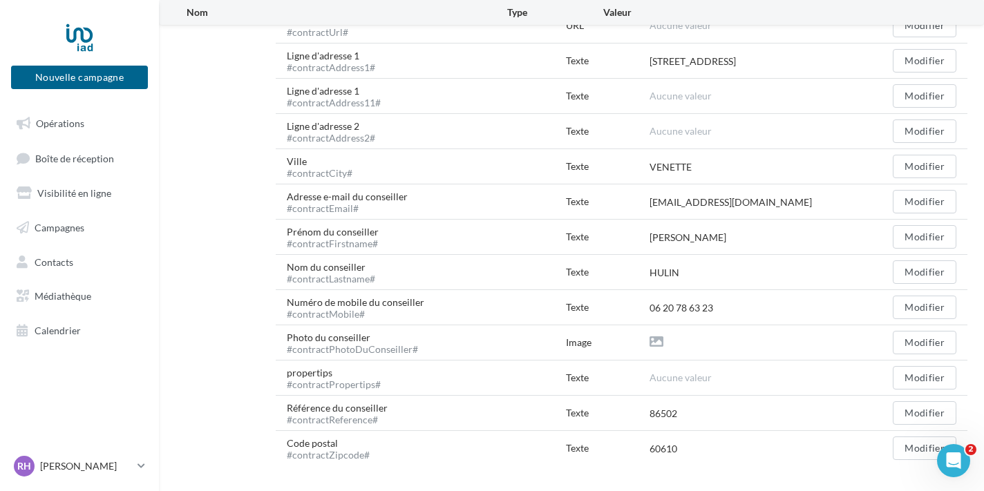
scroll to position [534, 0]
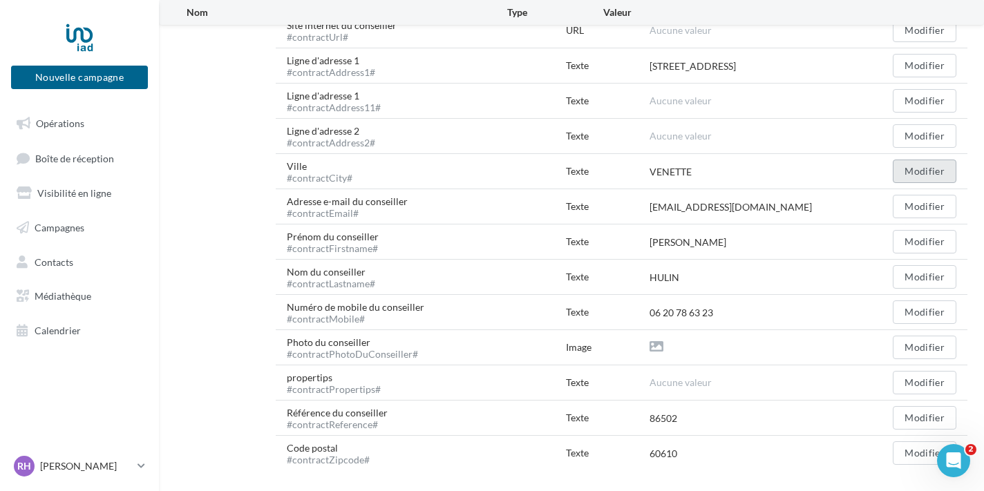
click at [918, 174] on button "Modifier" at bounding box center [924, 171] width 64 height 23
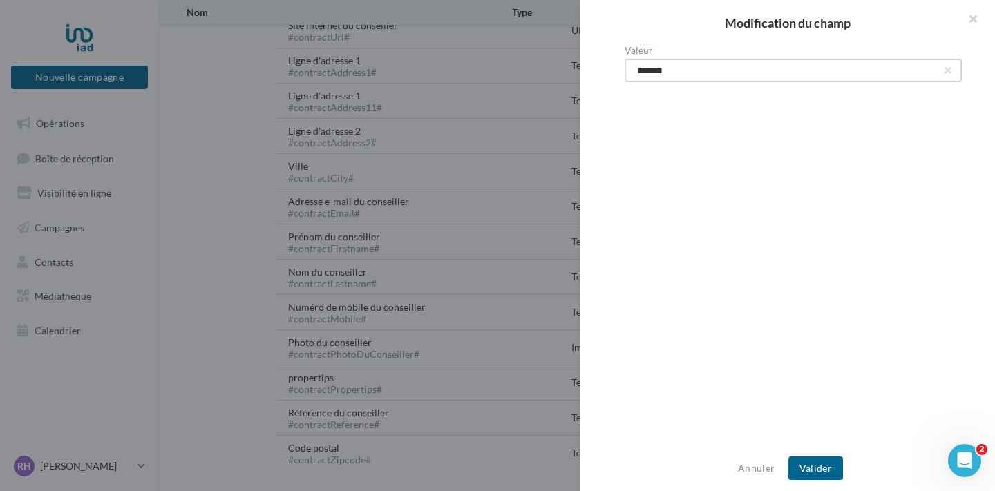
click at [682, 68] on input "*******" at bounding box center [792, 70] width 337 height 23
type input "**********"
click at [823, 459] on button "Valider" at bounding box center [815, 468] width 55 height 23
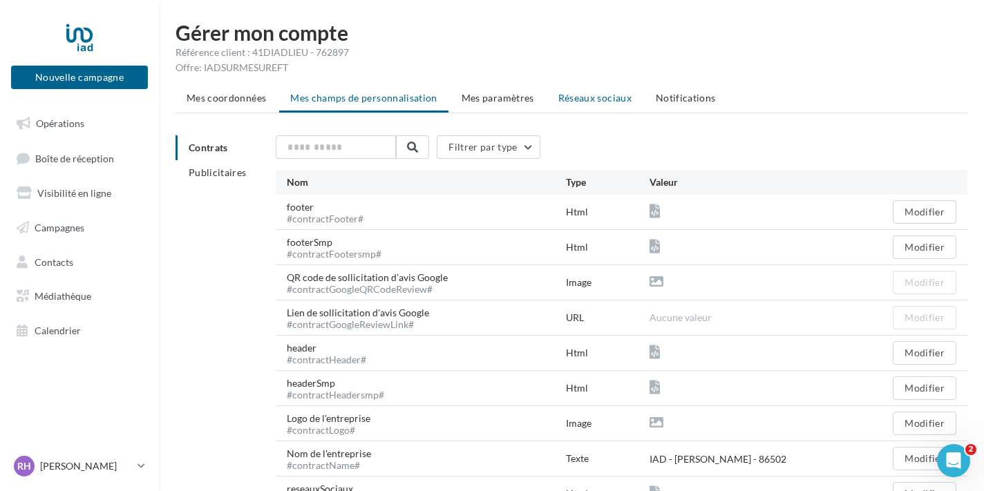
scroll to position [0, 0]
click at [524, 90] on li "Mes paramètres" at bounding box center [497, 98] width 95 height 25
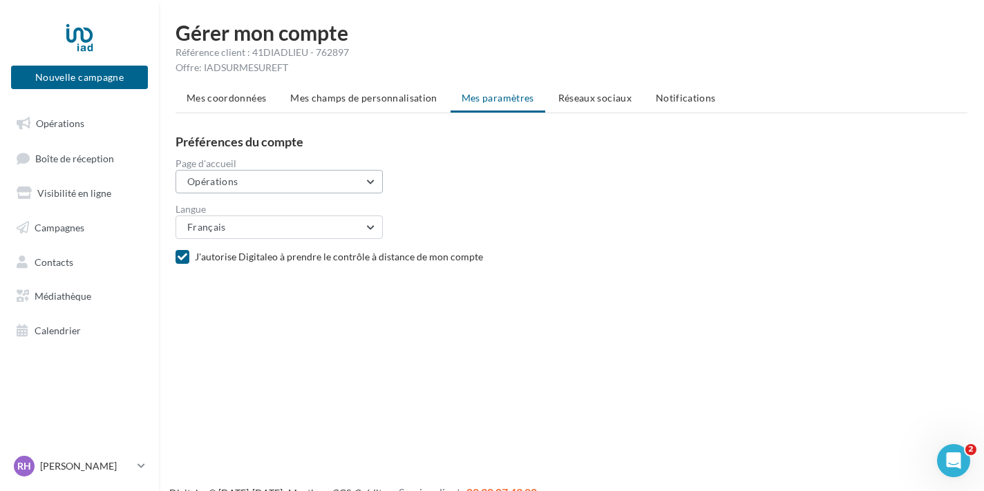
click at [358, 187] on button "Opérations" at bounding box center [278, 181] width 207 height 23
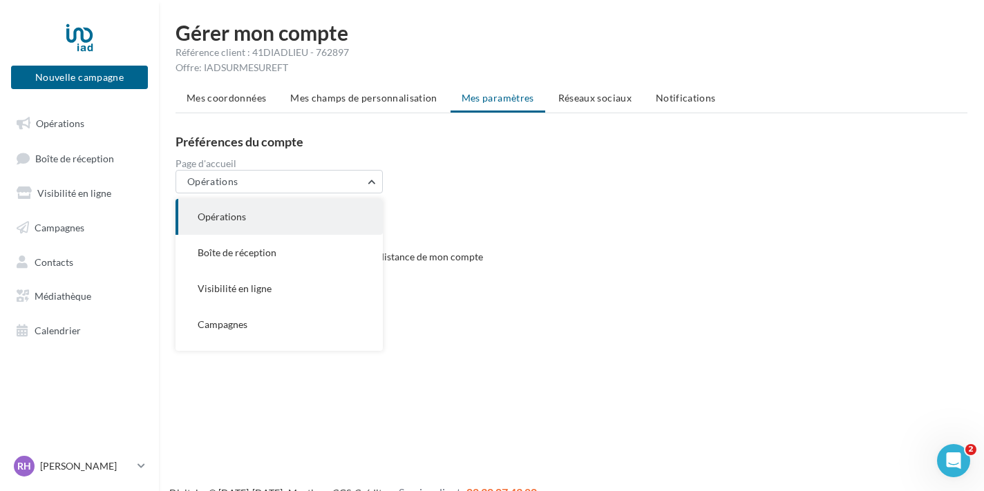
click at [492, 218] on div "Langue Français Français Espagnol (Espagne) Espagnol (Colombie) Anglais Dutch I…" at bounding box center [576, 221] width 803 height 35
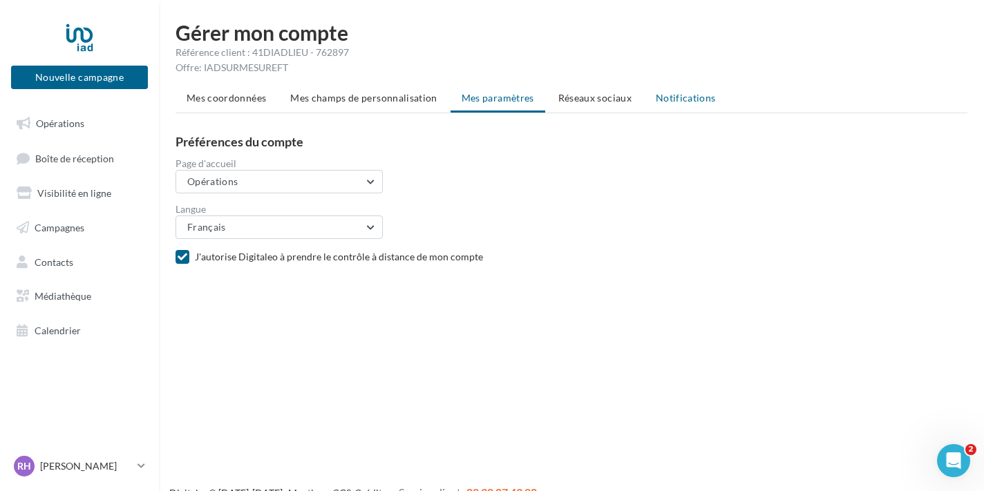
click at [673, 103] on span "Notifications" at bounding box center [686, 98] width 60 height 12
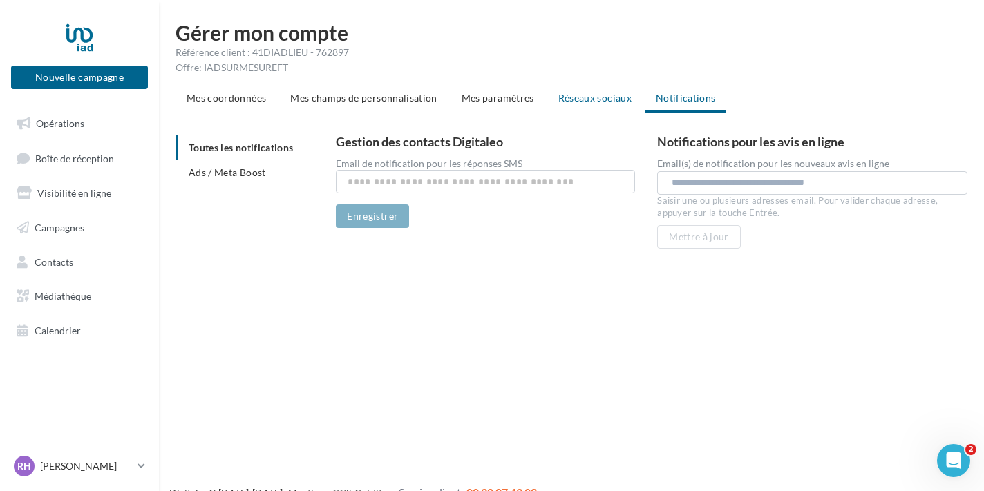
click at [586, 106] on li "Réseaux sociaux" at bounding box center [594, 98] width 95 height 25
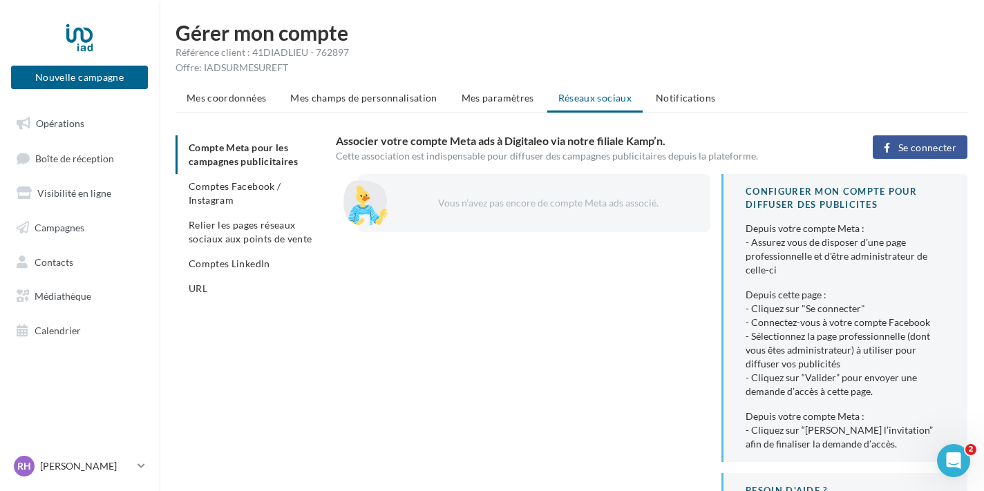
click at [564, 188] on div "Vous n’avez pas encore de compte Meta ads associé." at bounding box center [534, 203] width 352 height 58
click at [227, 259] on span "Comptes LinkedIn" at bounding box center [230, 264] width 82 height 12
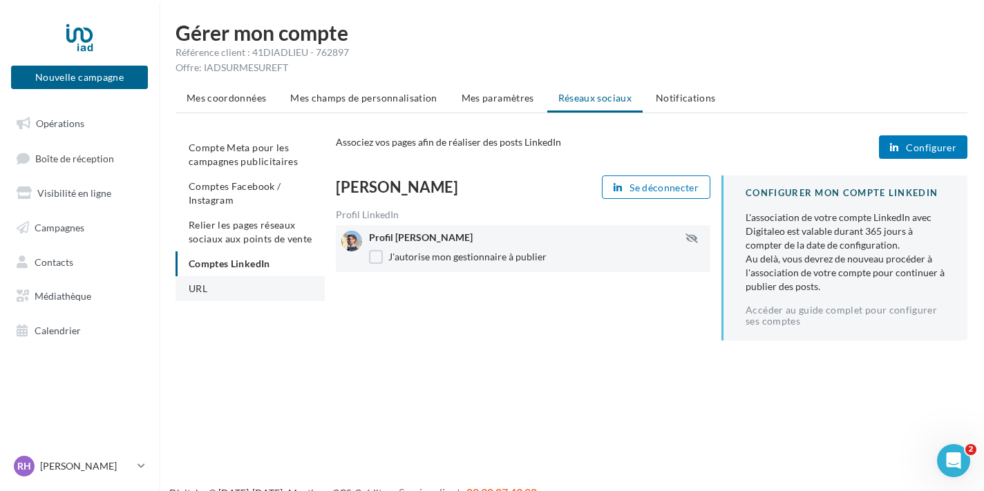
click at [245, 278] on li "URL" at bounding box center [249, 288] width 149 height 25
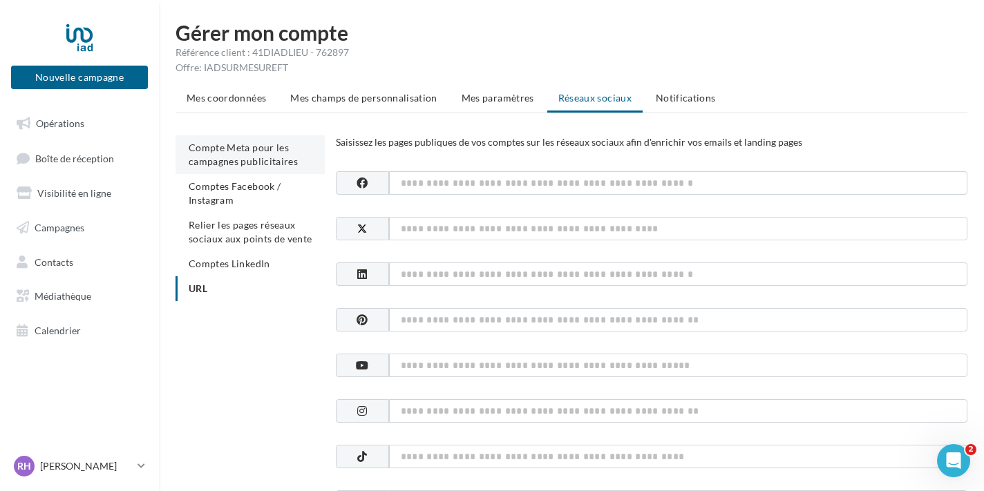
click at [240, 154] on li "Compte Meta pour les campagnes publicitaires" at bounding box center [249, 154] width 149 height 39
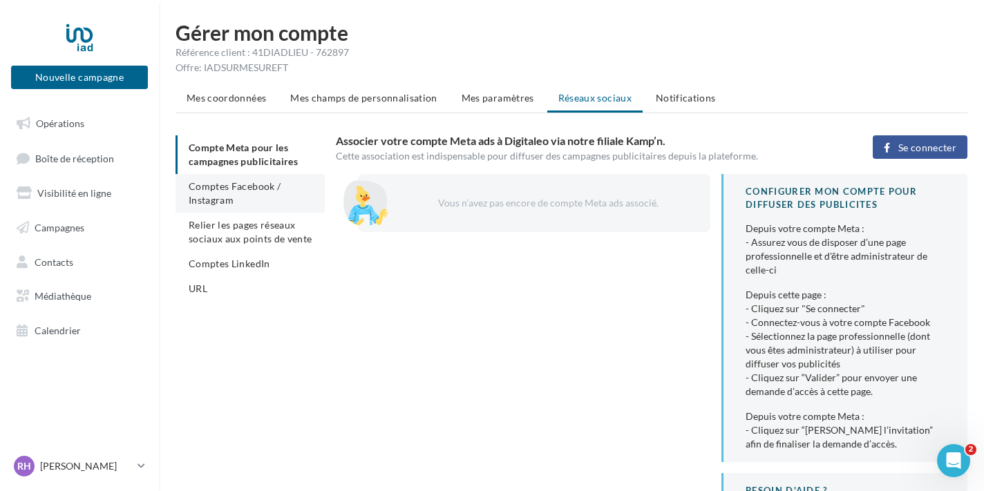
click at [282, 198] on li "Comptes Facebook / Instagram" at bounding box center [249, 193] width 149 height 39
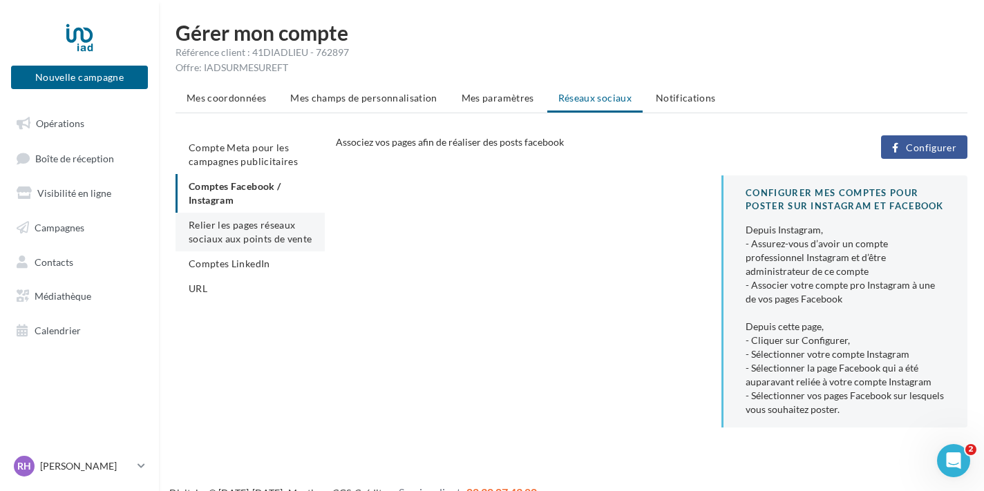
click at [276, 233] on span "Relier les pages réseaux sociaux aux points de vente" at bounding box center [250, 232] width 123 height 26
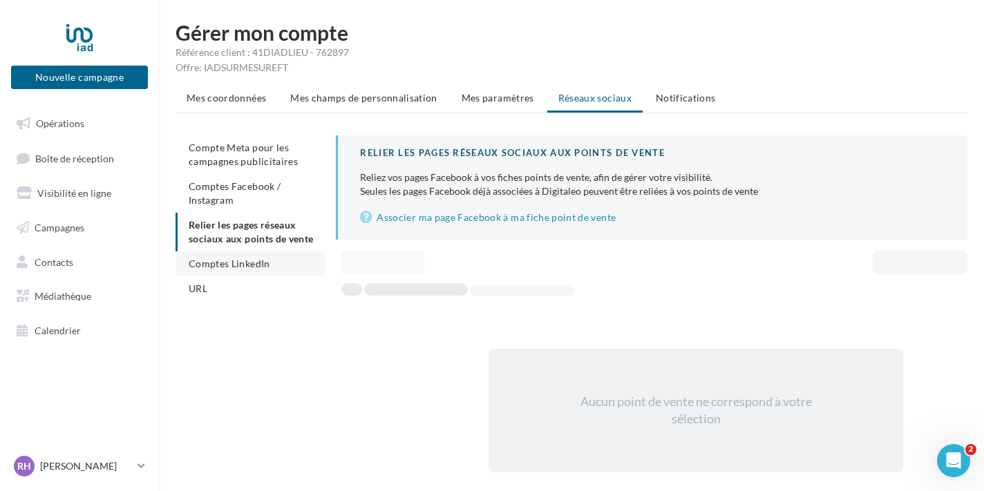
click at [200, 267] on span "Comptes LinkedIn" at bounding box center [230, 264] width 82 height 12
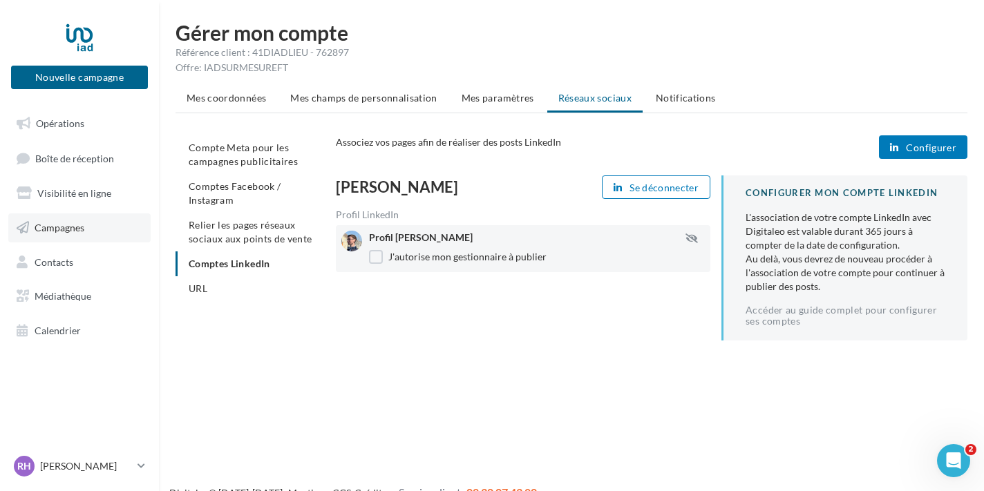
click at [88, 217] on link "Campagnes" at bounding box center [79, 227] width 142 height 29
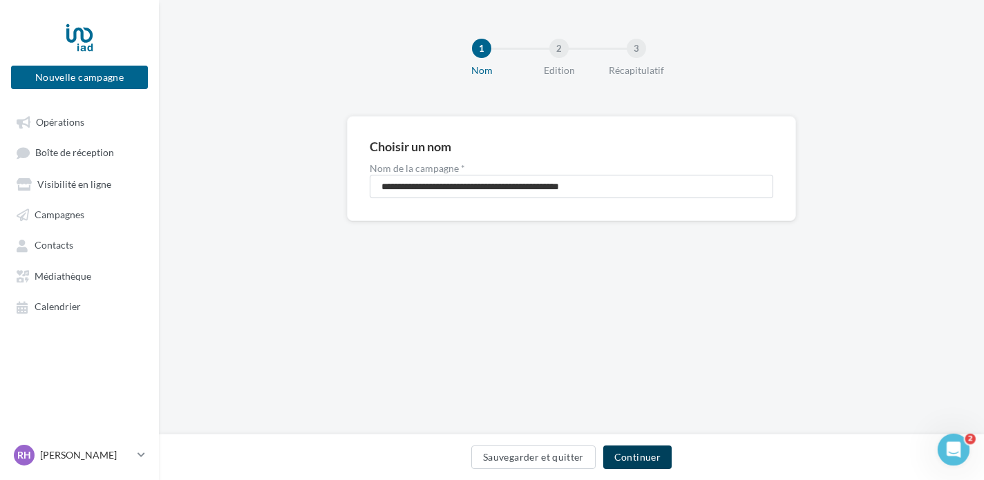
click at [639, 455] on button "Continuer" at bounding box center [637, 457] width 68 height 23
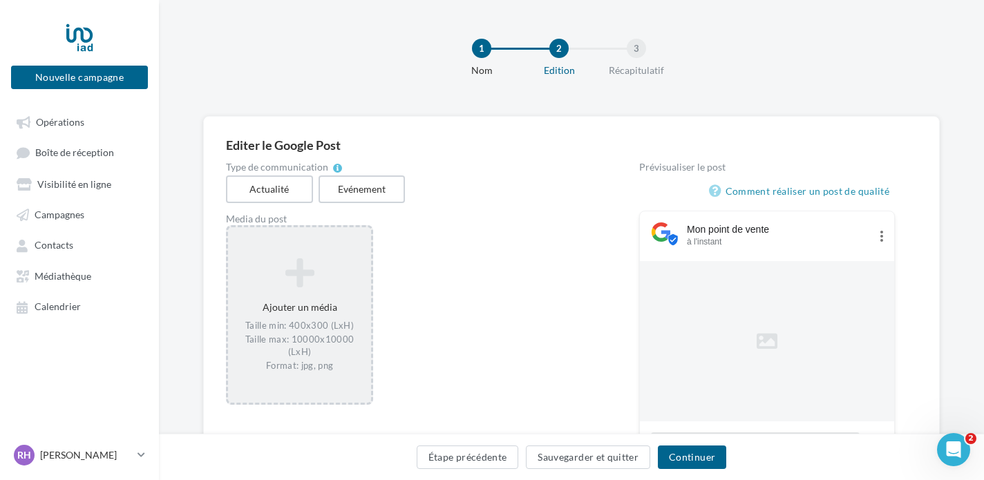
click at [297, 268] on icon at bounding box center [299, 272] width 132 height 33
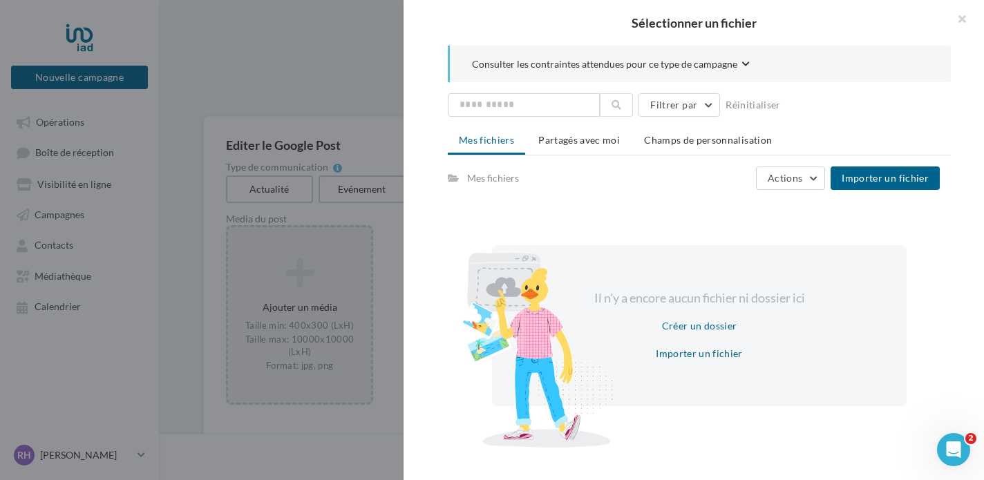
click at [339, 256] on div at bounding box center [492, 240] width 984 height 480
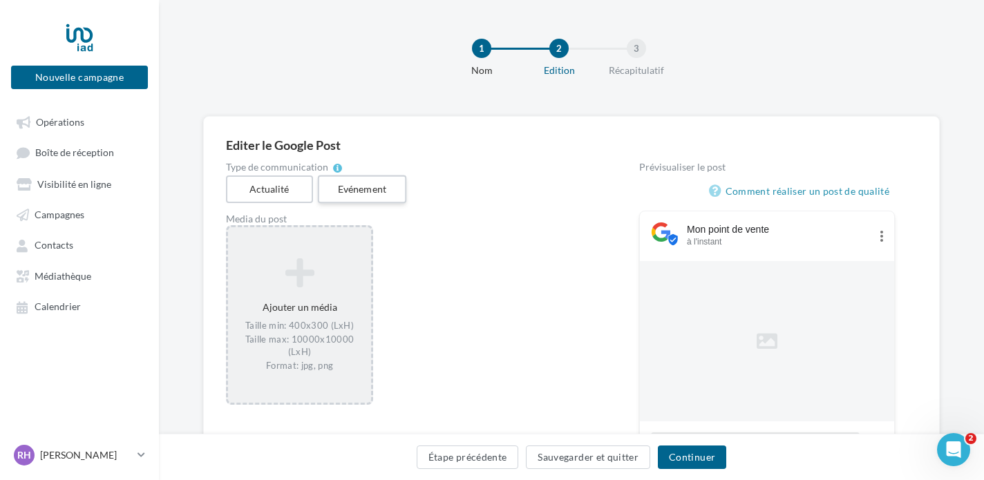
click at [342, 189] on label "Evénement" at bounding box center [361, 189] width 88 height 28
click at [299, 188] on label "Actualité" at bounding box center [269, 189] width 88 height 28
click at [93, 207] on link "Campagnes" at bounding box center [79, 214] width 142 height 25
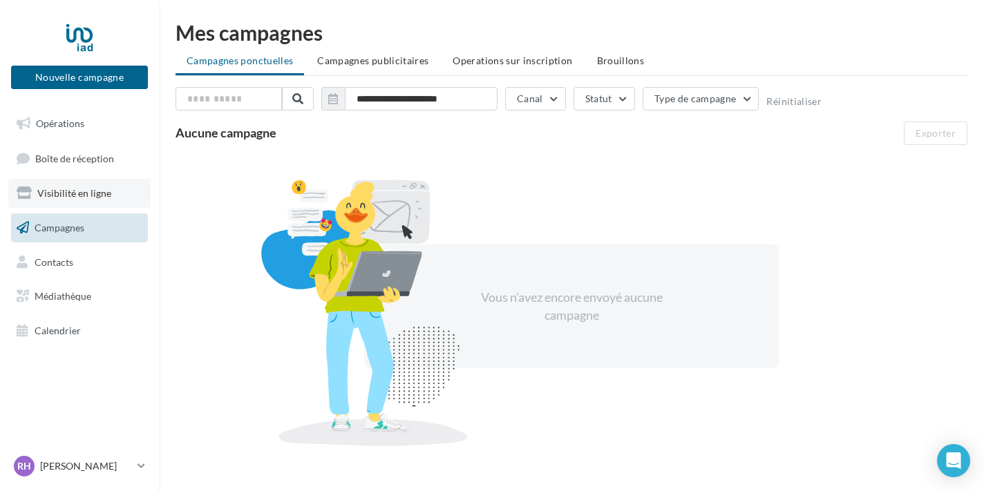
click at [102, 182] on link "Visibilité en ligne" at bounding box center [79, 193] width 142 height 29
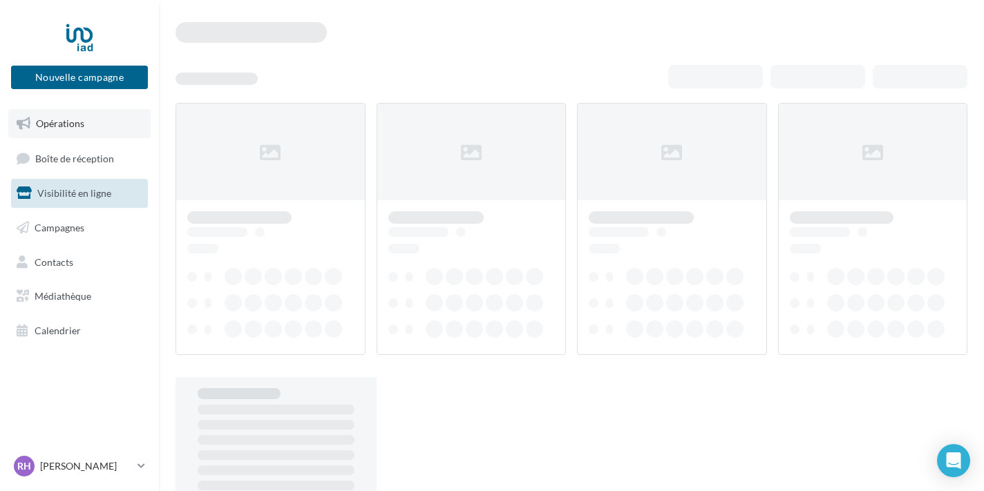
click at [64, 125] on span "Opérations" at bounding box center [60, 123] width 48 height 12
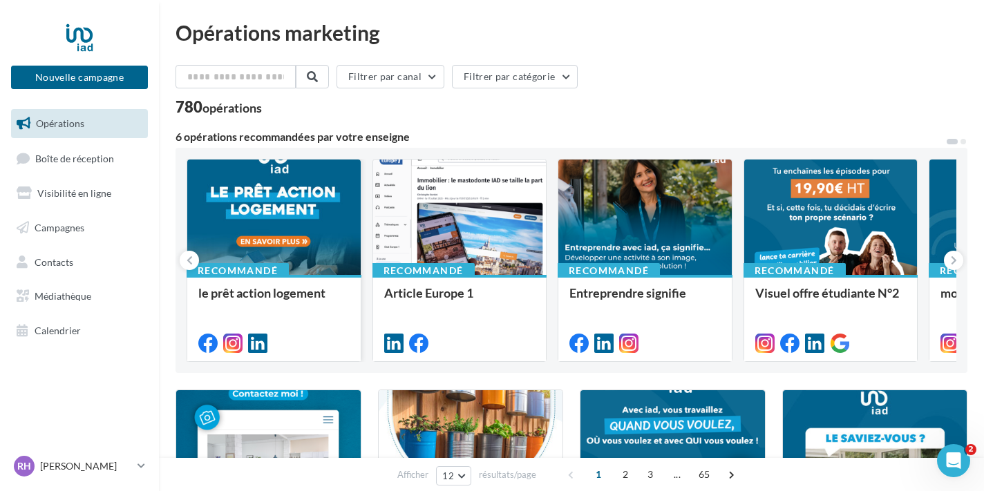
click at [303, 229] on div at bounding box center [273, 218] width 173 height 117
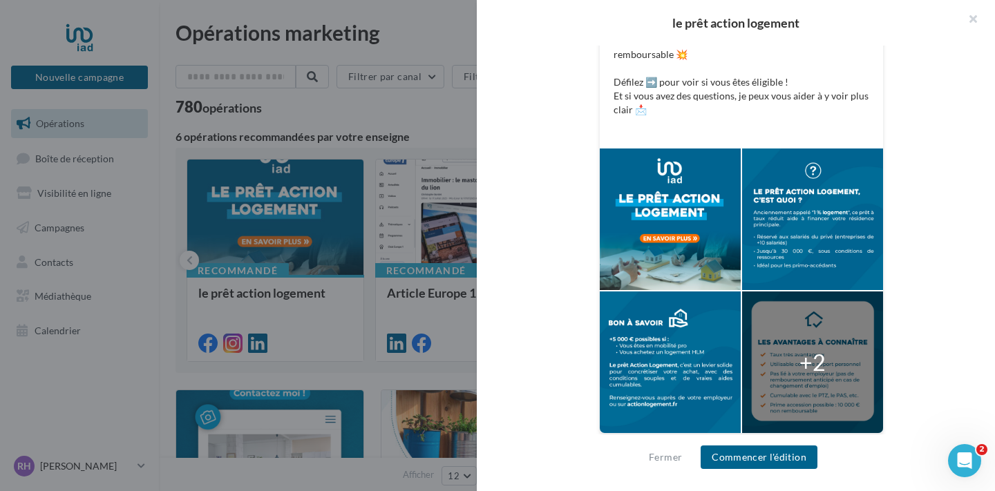
scroll to position [394, 0]
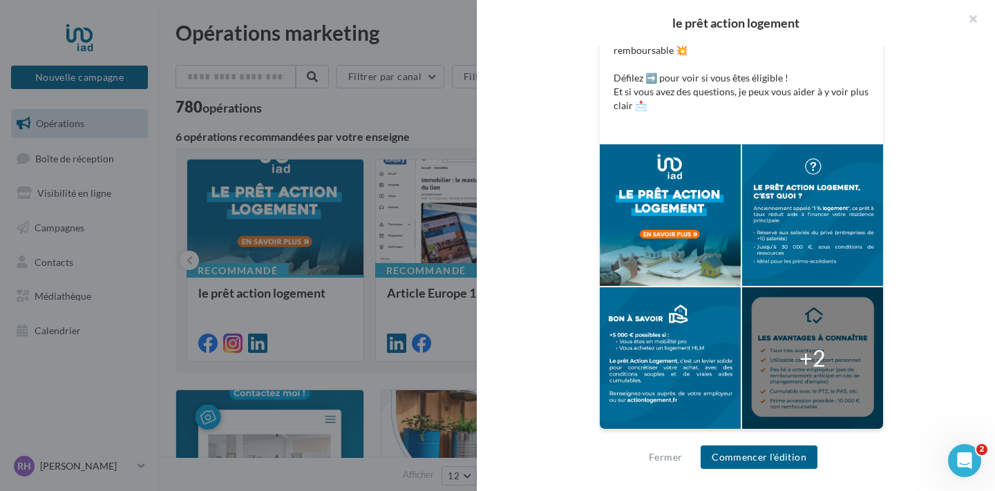
click at [743, 459] on button "Commencer l'édition" at bounding box center [758, 457] width 117 height 23
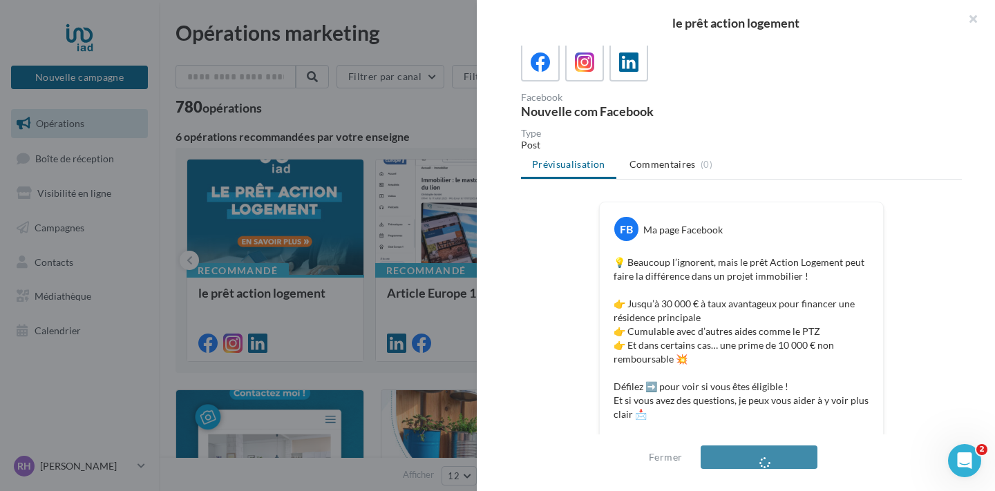
scroll to position [78, 0]
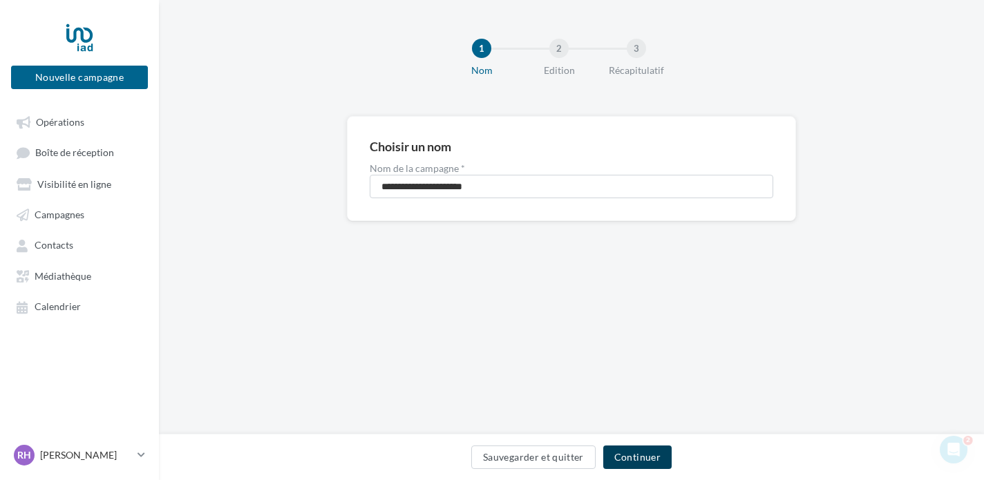
scroll to position [3, 0]
click at [645, 455] on button "Continuer" at bounding box center [637, 457] width 68 height 23
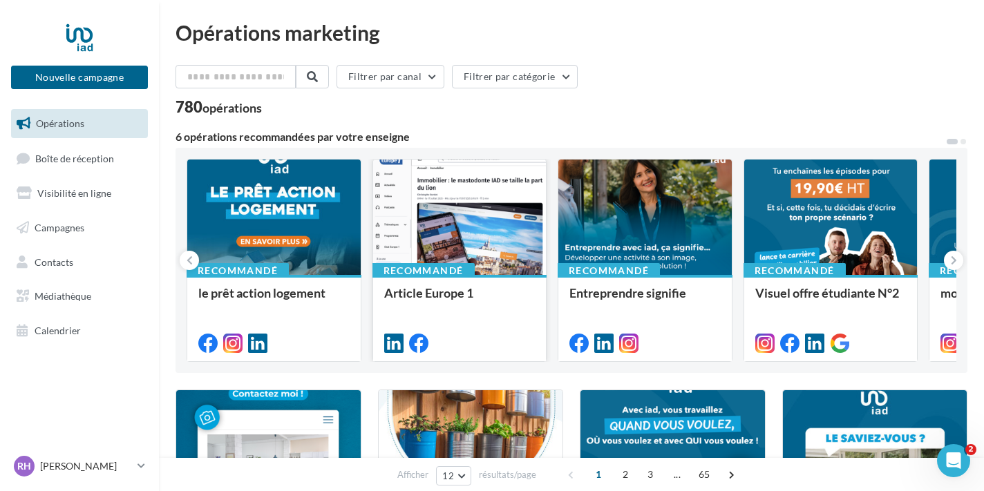
click at [453, 214] on div at bounding box center [459, 218] width 173 height 117
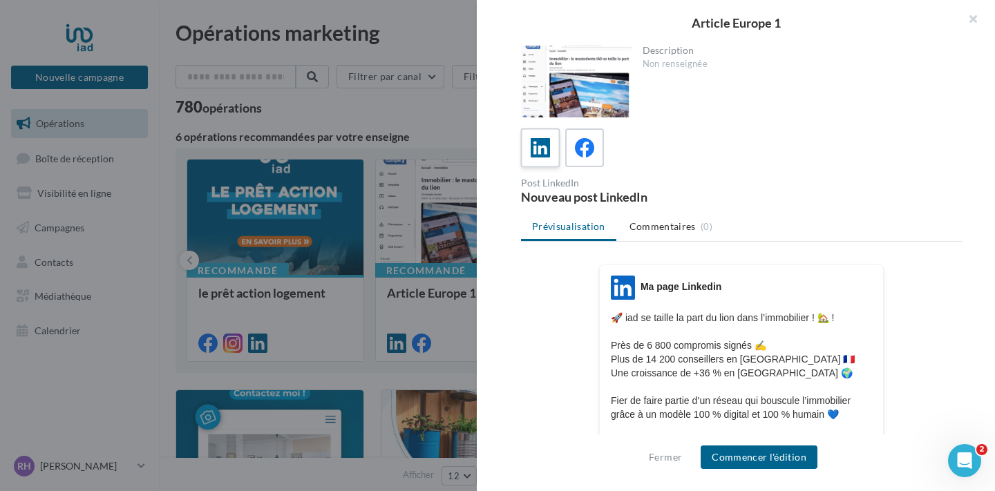
click at [527, 155] on label at bounding box center [539, 147] width 39 height 39
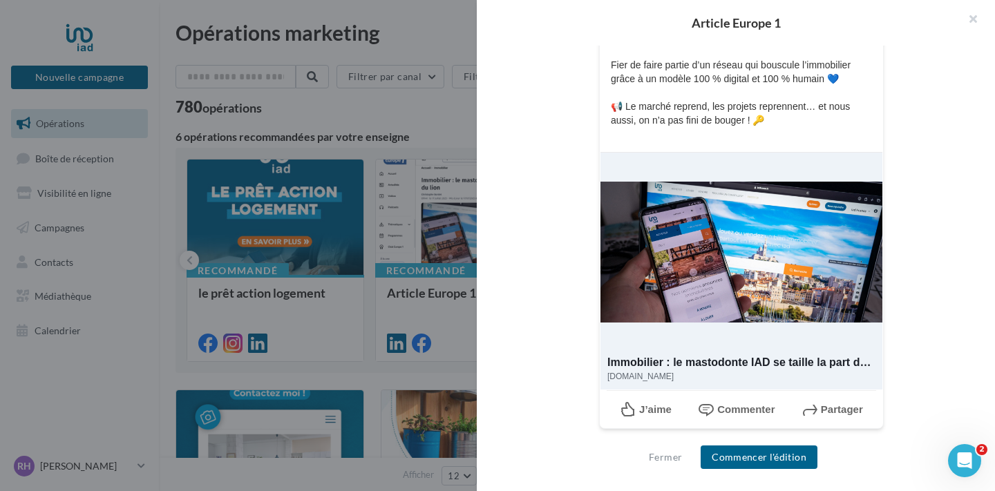
scroll to position [334, 0]
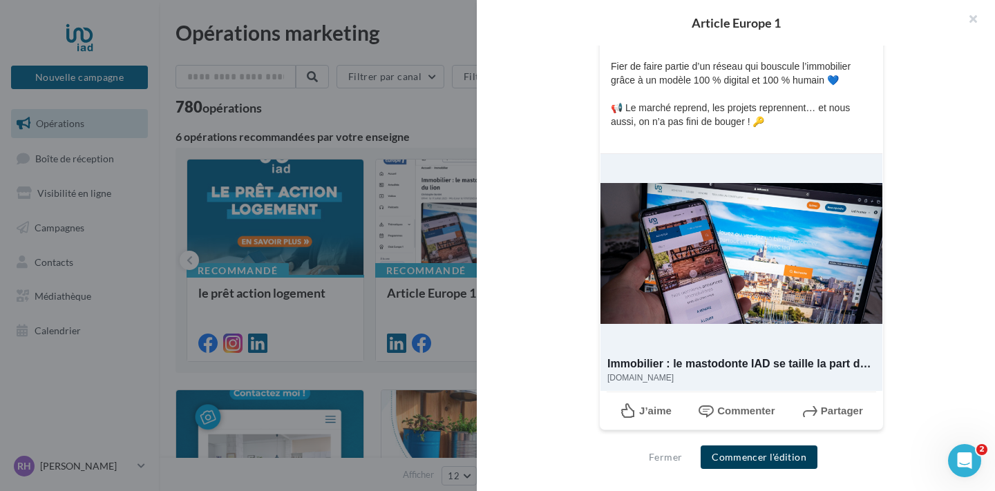
click at [755, 451] on button "Commencer l'édition" at bounding box center [758, 457] width 117 height 23
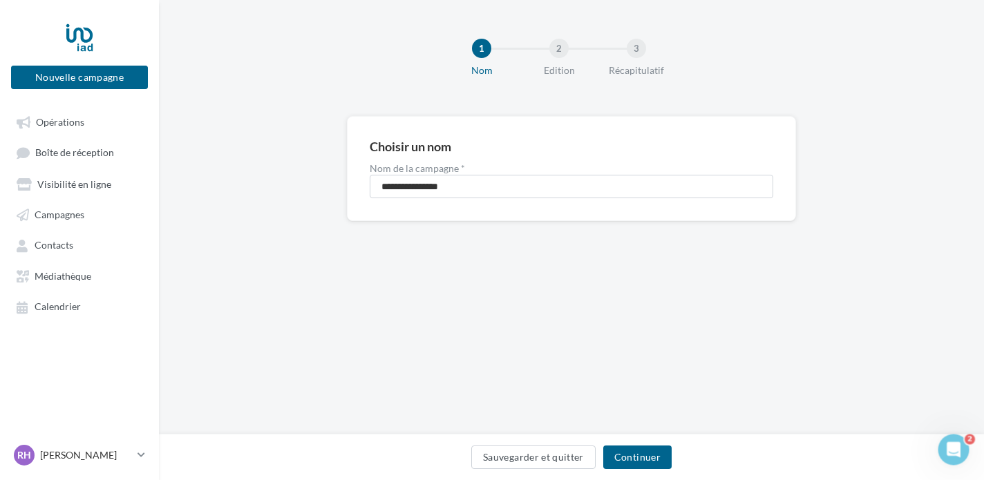
click at [642, 443] on div "Sauvegarder et quitter Continuer" at bounding box center [571, 457] width 825 height 46
click at [634, 451] on button "Continuer" at bounding box center [637, 457] width 68 height 23
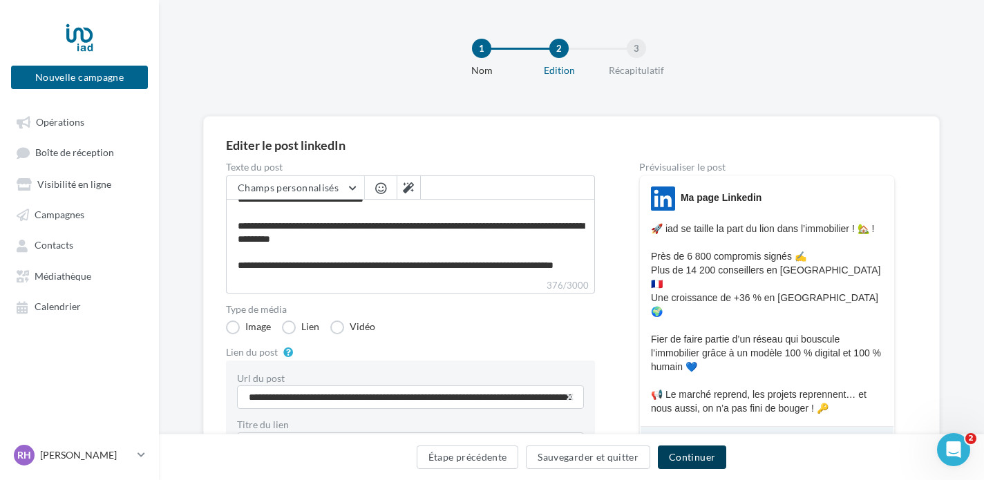
click at [694, 450] on button "Continuer" at bounding box center [692, 457] width 68 height 23
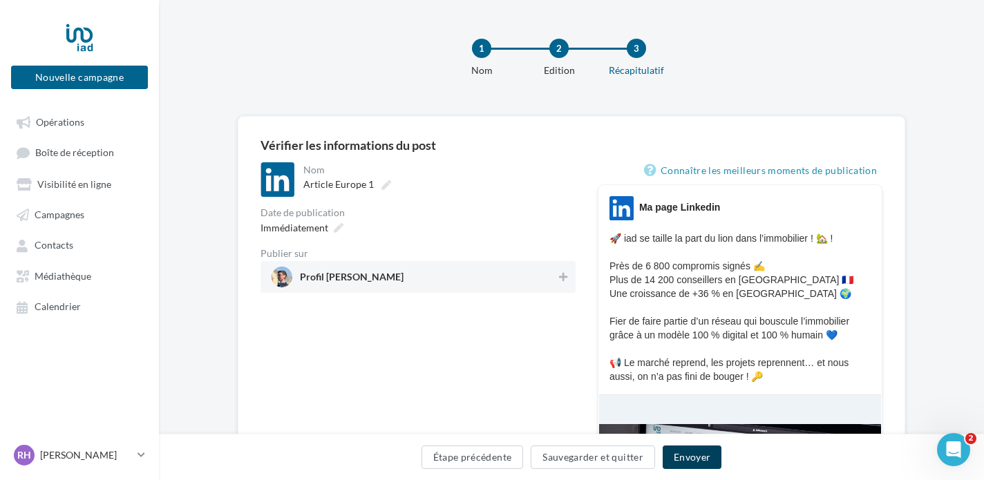
click at [702, 455] on button "Envoyer" at bounding box center [691, 457] width 59 height 23
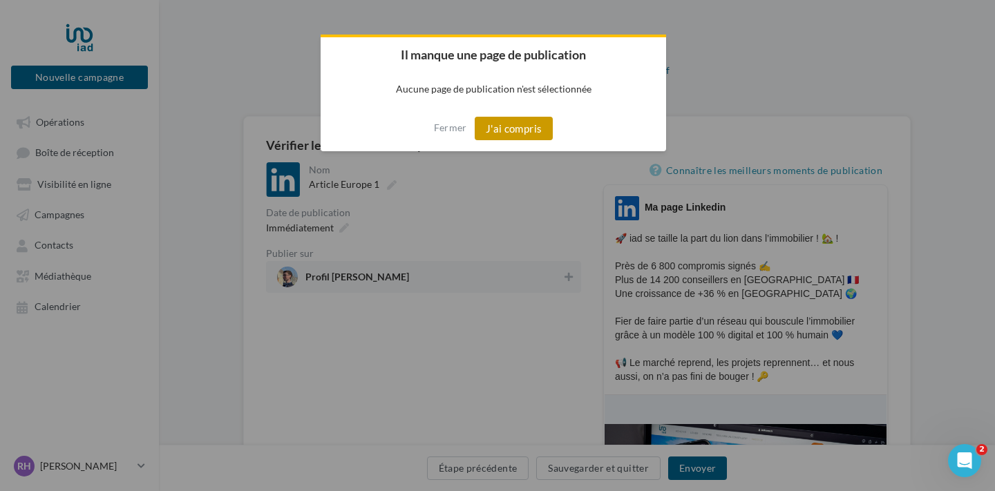
click at [529, 128] on button "J'ai compris" at bounding box center [514, 128] width 79 height 23
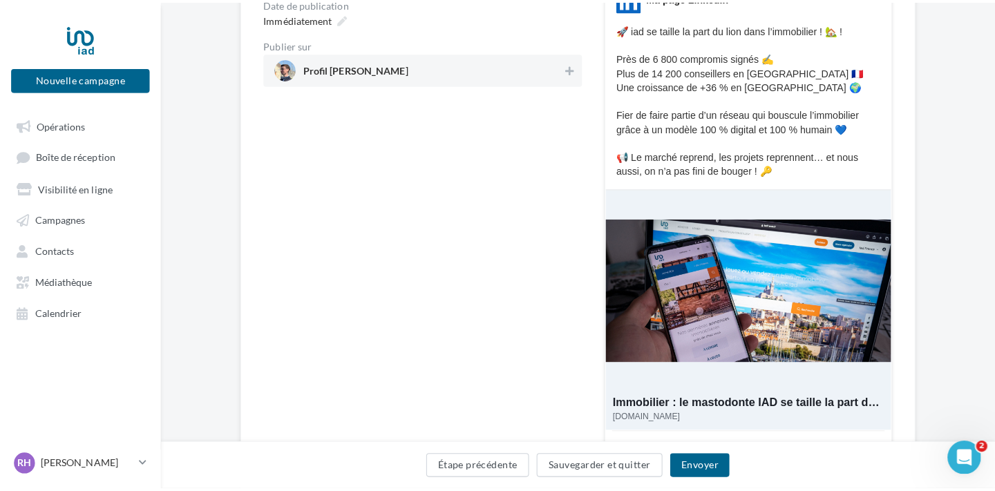
scroll to position [222, 0]
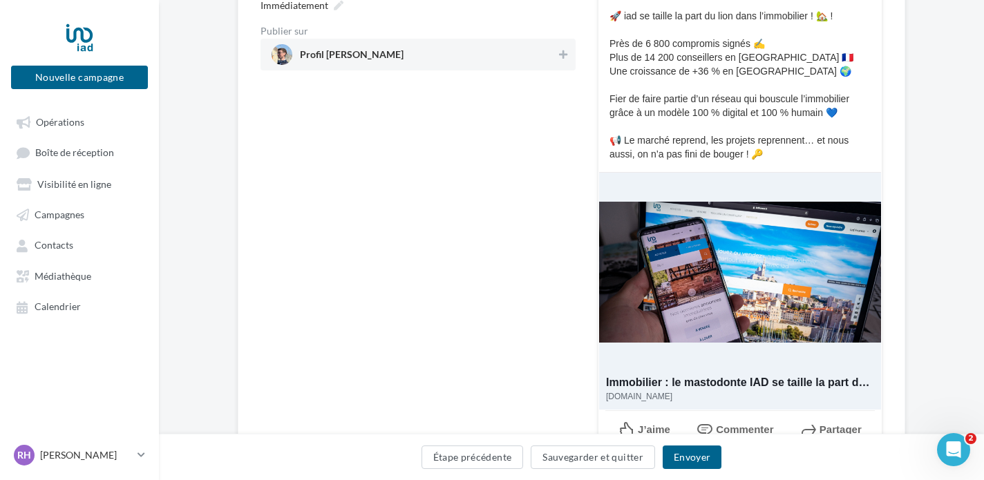
click at [450, 64] on span "Profil [PERSON_NAME]" at bounding box center [413, 54] width 285 height 21
click at [700, 454] on button "Envoyer" at bounding box center [691, 457] width 59 height 23
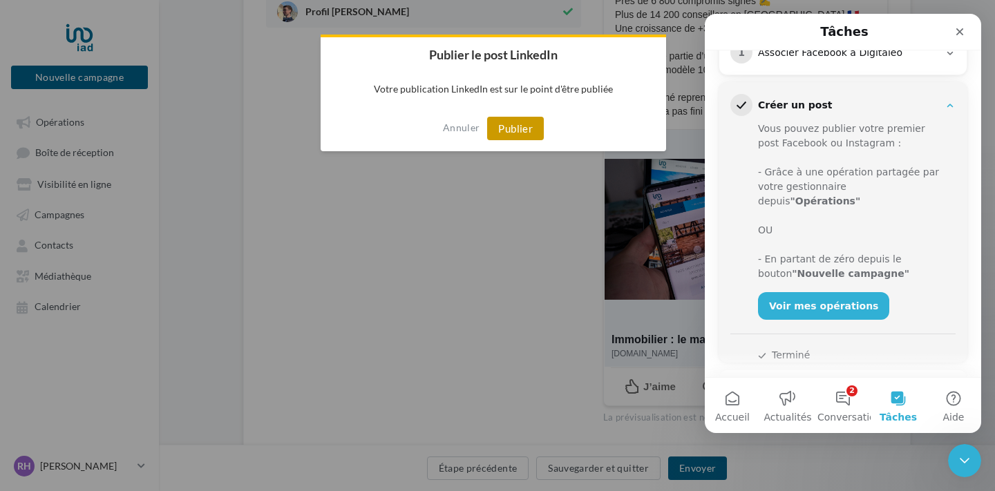
scroll to position [234, 0]
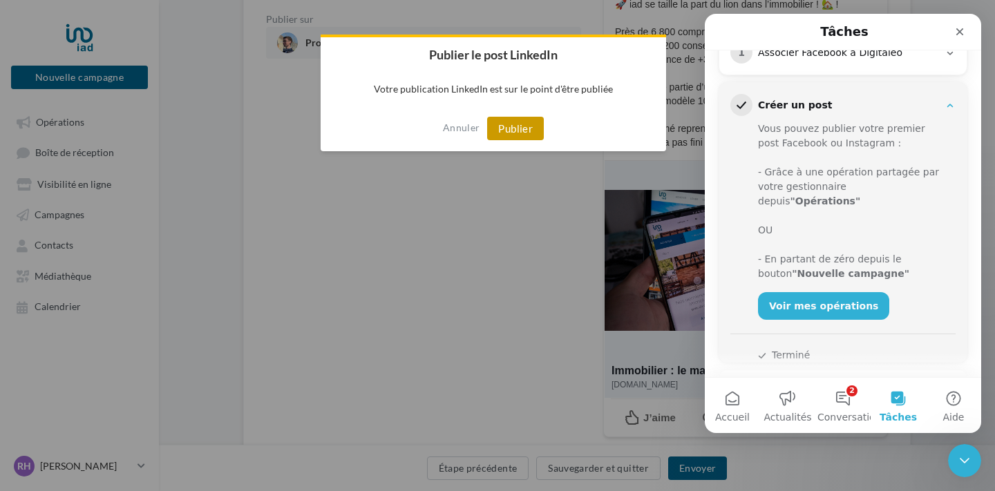
click at [524, 124] on button "Publier" at bounding box center [515, 128] width 57 height 23
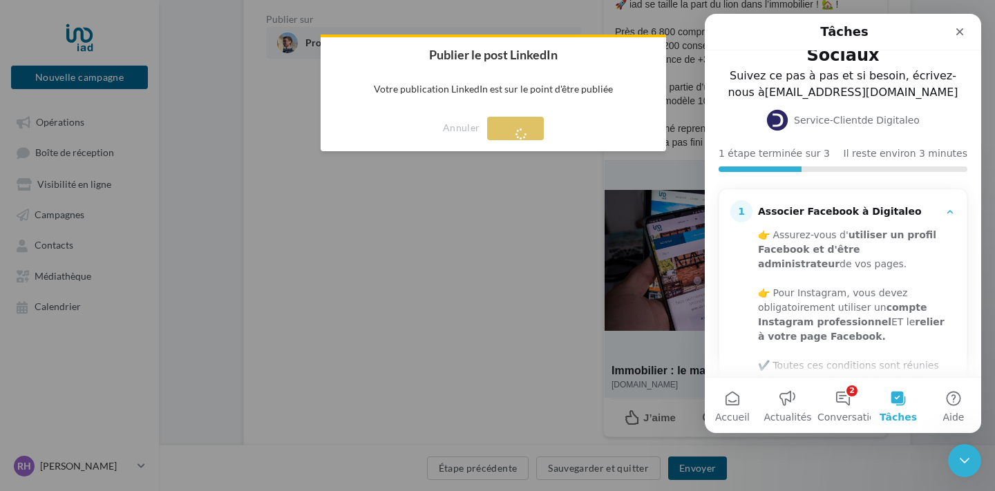
scroll to position [46, 0]
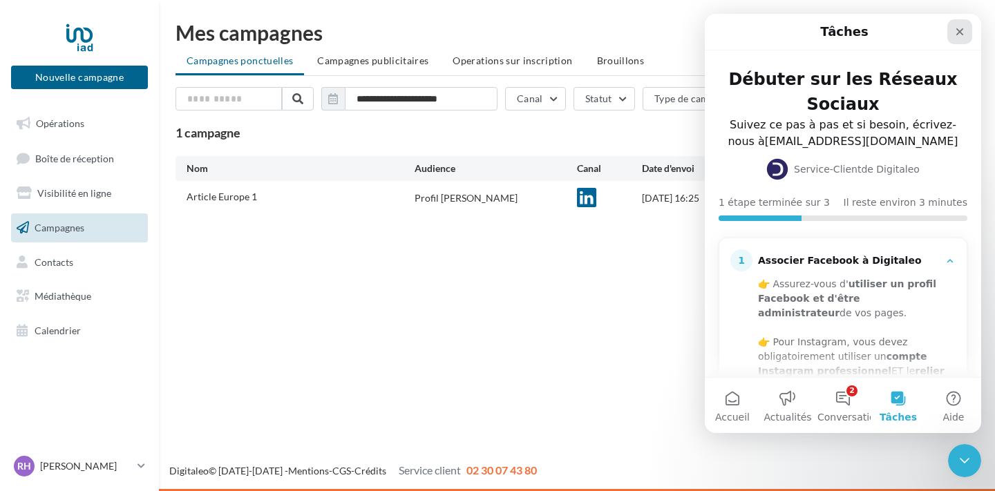
click at [962, 41] on div "Fermer" at bounding box center [959, 31] width 25 height 25
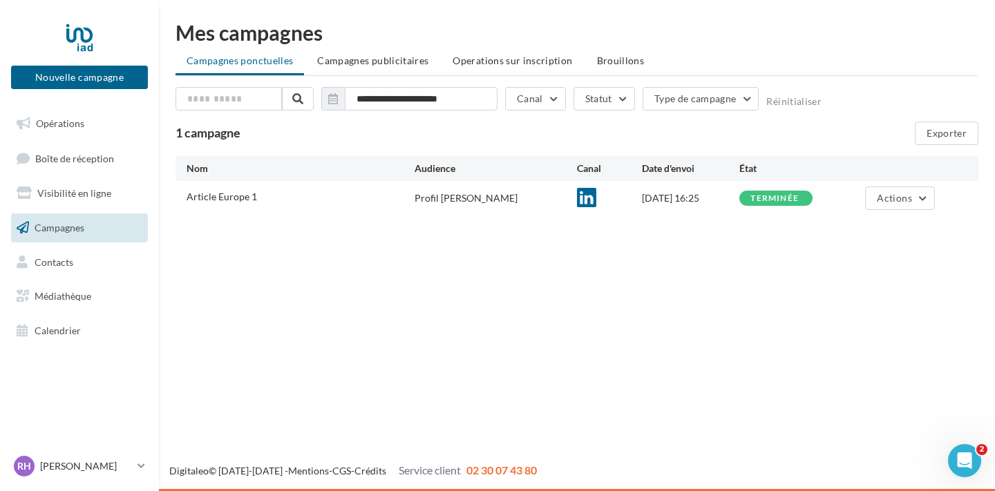
click at [750, 191] on div "terminée" at bounding box center [775, 198] width 73 height 15
click at [881, 198] on span "Actions" at bounding box center [894, 198] width 35 height 12
click at [871, 224] on button "Voir les résultats" at bounding box center [865, 231] width 138 height 36
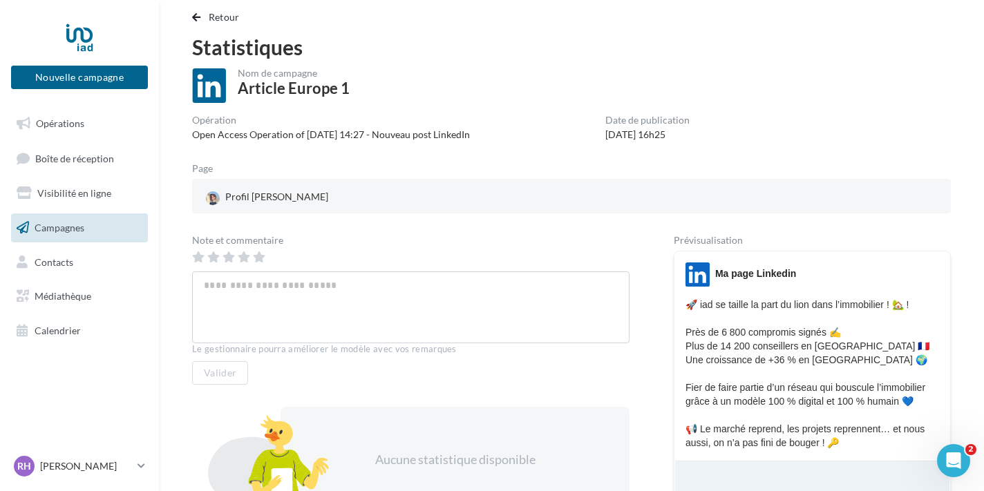
scroll to position [32, 0]
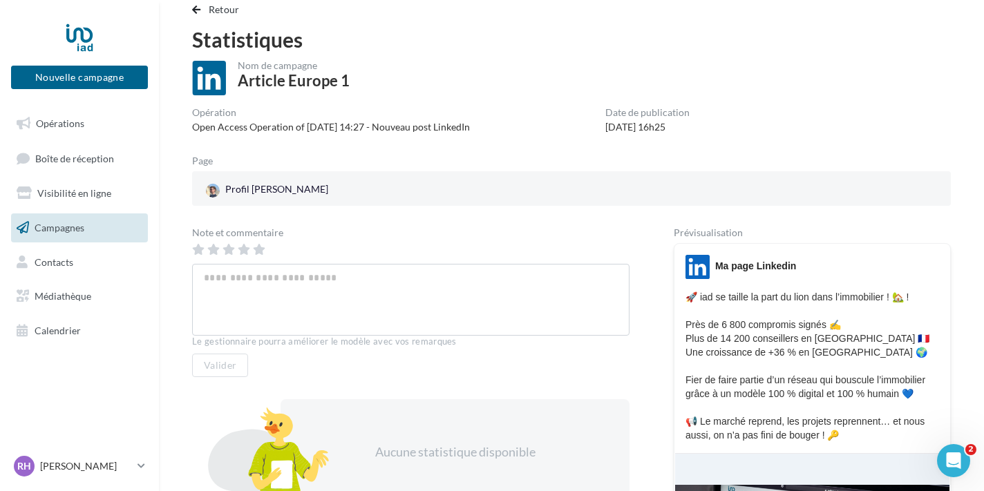
click at [372, 182] on link "Profil [PERSON_NAME]" at bounding box center [325, 190] width 245 height 21
click at [276, 184] on div "Profil [PERSON_NAME]" at bounding box center [267, 190] width 128 height 21
click at [221, 185] on div at bounding box center [215, 190] width 19 height 15
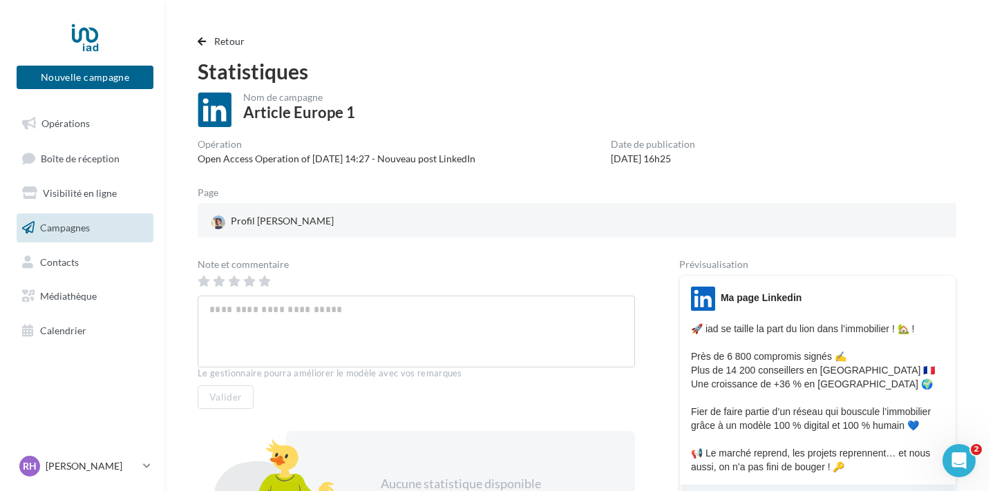
scroll to position [0, 0]
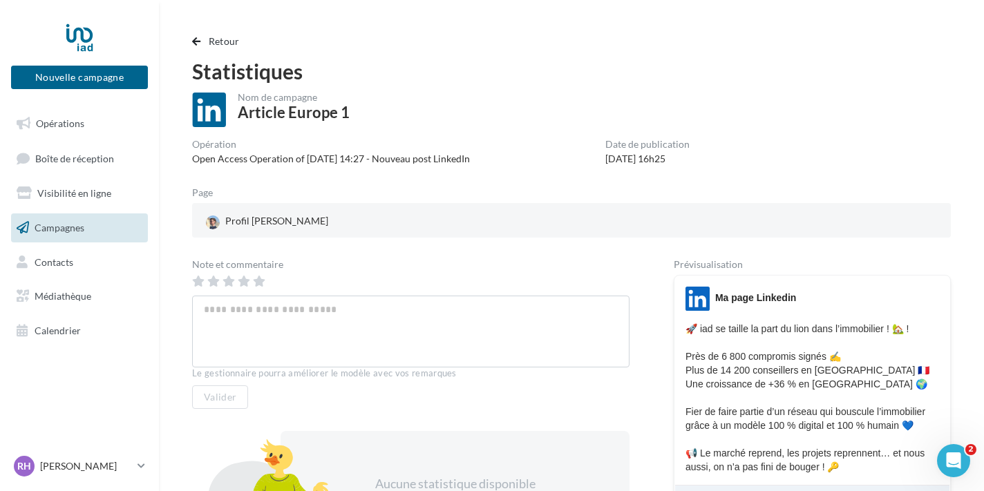
click at [192, 51] on div "Retour Statistiques Nom de campagne Article Europe 1 Opération Open Access Oper…" at bounding box center [571, 406] width 792 height 747
click at [192, 38] on span "button" at bounding box center [196, 42] width 8 height 10
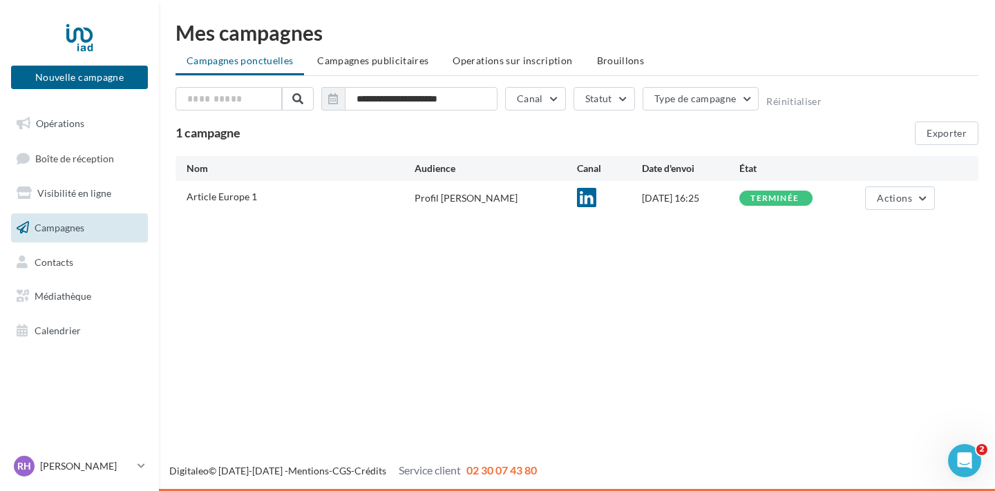
click at [102, 233] on link "Campagnes" at bounding box center [79, 227] width 142 height 29
click at [920, 126] on button "Exporter" at bounding box center [947, 133] width 64 height 23
click at [81, 228] on span "Campagnes" at bounding box center [60, 228] width 50 height 12
click at [93, 191] on span "Visibilité en ligne" at bounding box center [74, 193] width 74 height 12
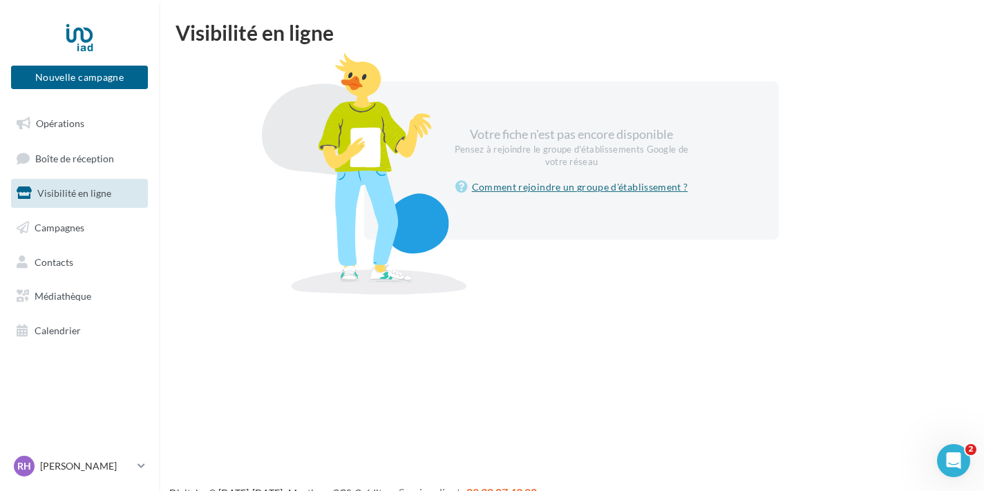
click at [513, 181] on link "Comment rejoindre un groupe d'établissement ?" at bounding box center [571, 187] width 233 height 17
click at [696, 95] on div "Votre fiche n'est pas encore disponible Pensez à rejoindre le groupe d'établiss…" at bounding box center [571, 161] width 414 height 158
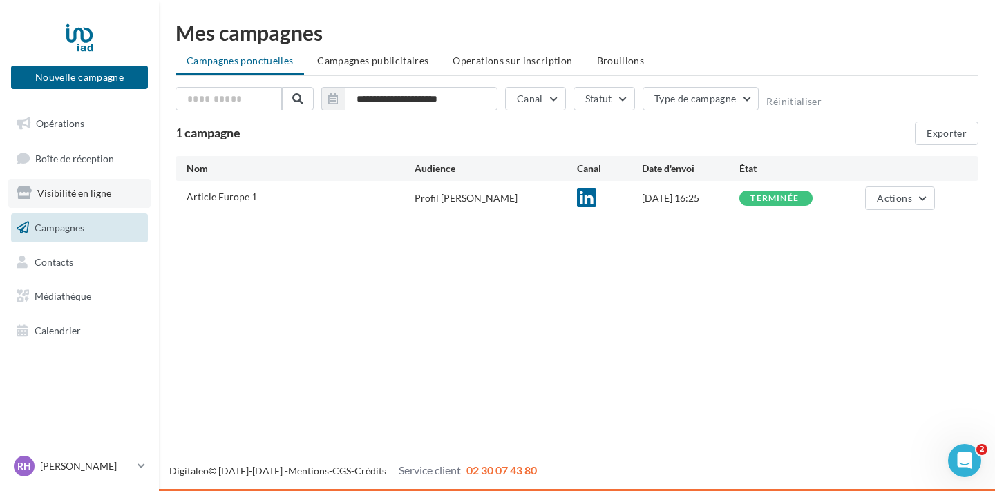
click at [64, 186] on link "Visibilité en ligne" at bounding box center [79, 193] width 142 height 29
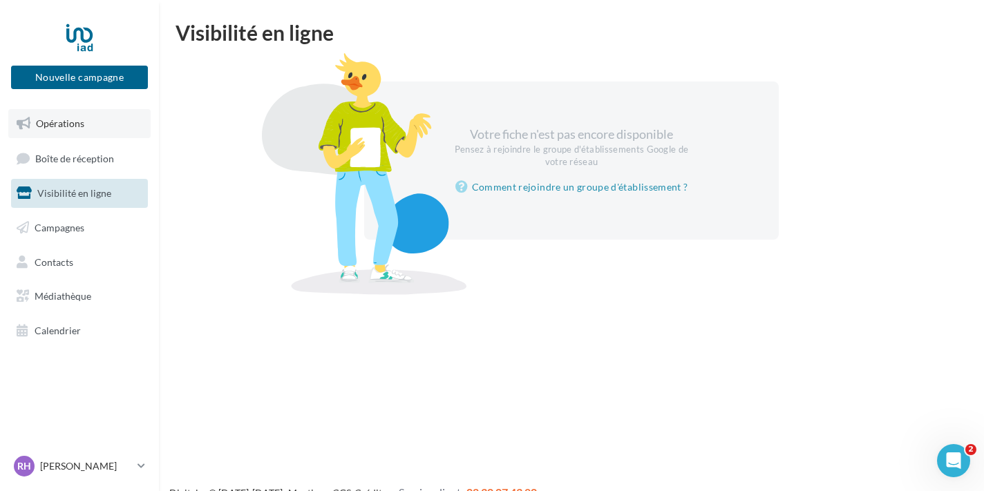
click at [82, 126] on span "Opérations" at bounding box center [60, 123] width 48 height 12
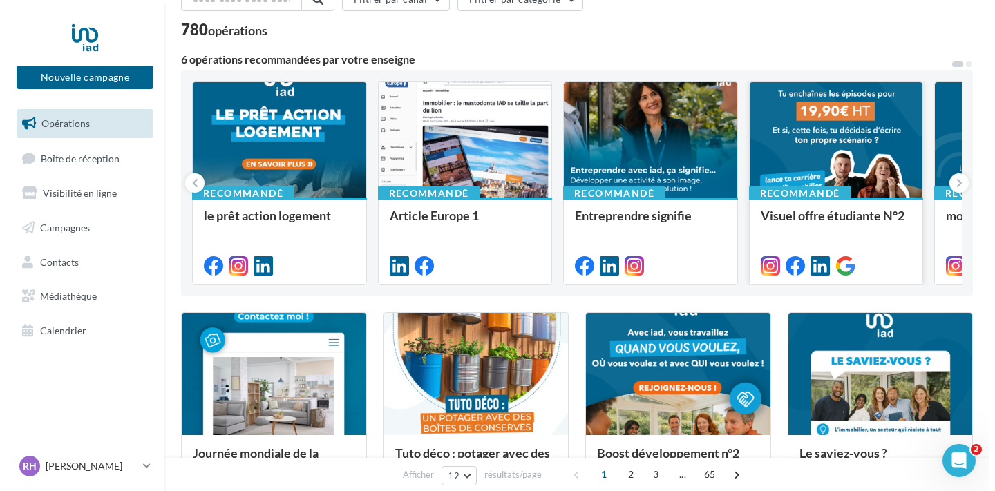
scroll to position [77, 0]
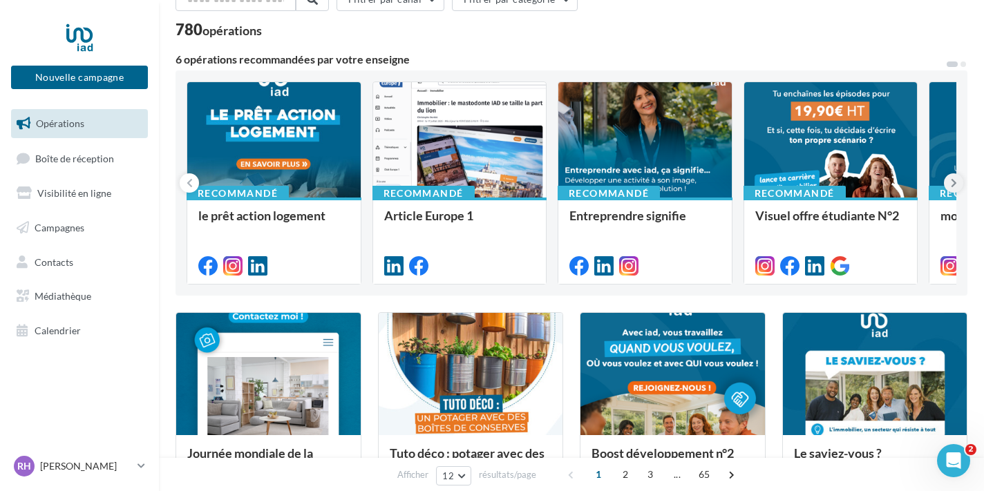
click at [954, 182] on icon at bounding box center [953, 183] width 6 height 14
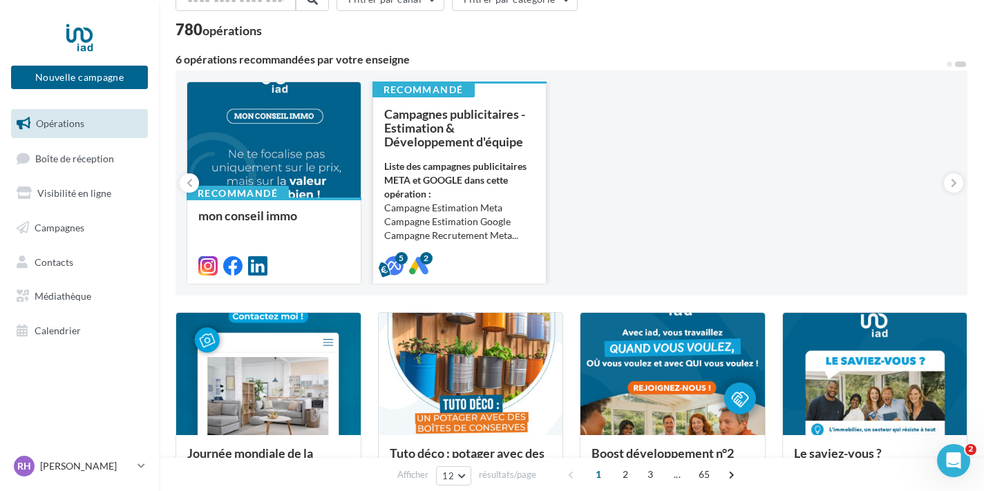
click at [496, 157] on div "Campagnes publicitaires - Estimation & Développement d'équipe Liste des campagn…" at bounding box center [459, 189] width 151 height 164
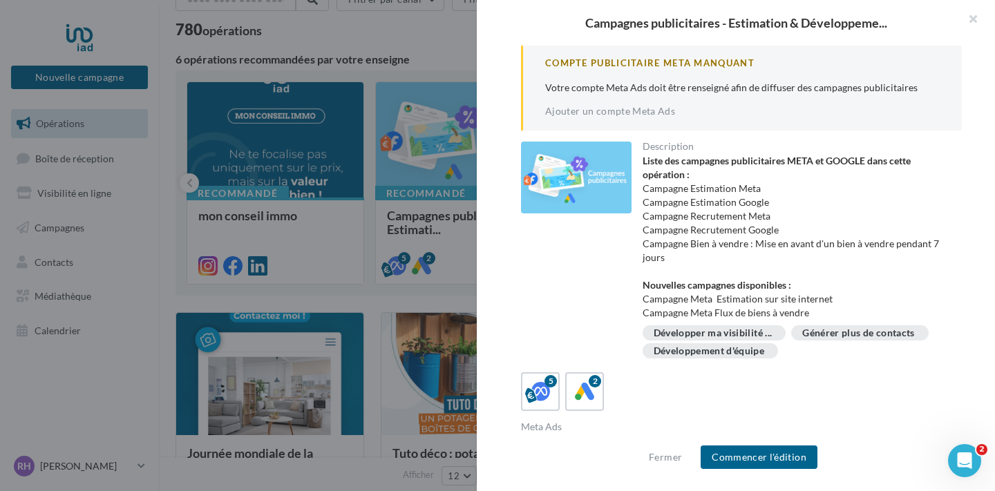
scroll to position [12, 0]
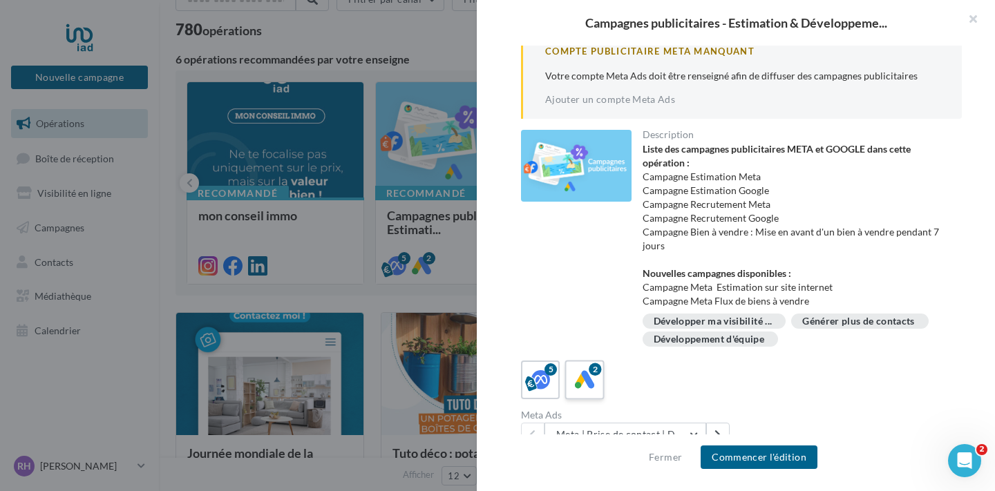
click at [591, 379] on icon at bounding box center [585, 380] width 20 height 20
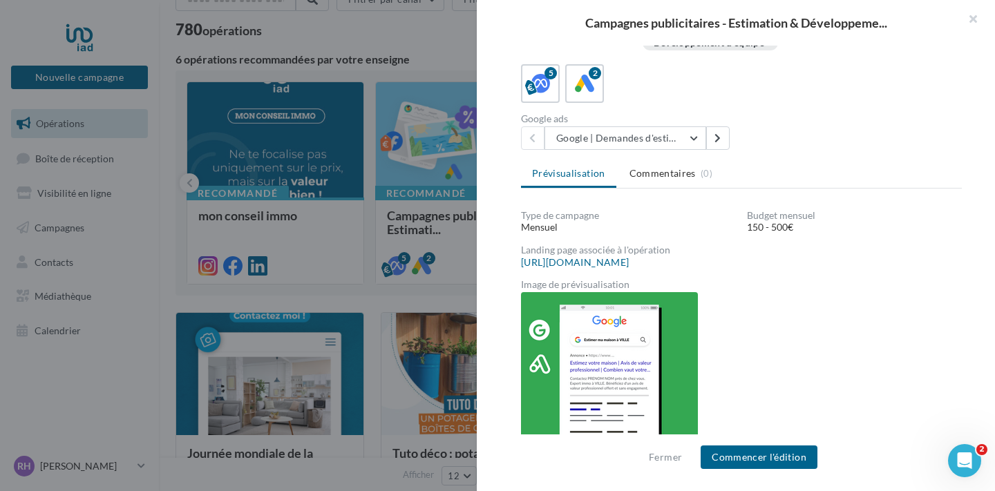
scroll to position [213, 0]
click at [676, 144] on button "Google | Demandes d'estimation" at bounding box center [625, 137] width 162 height 23
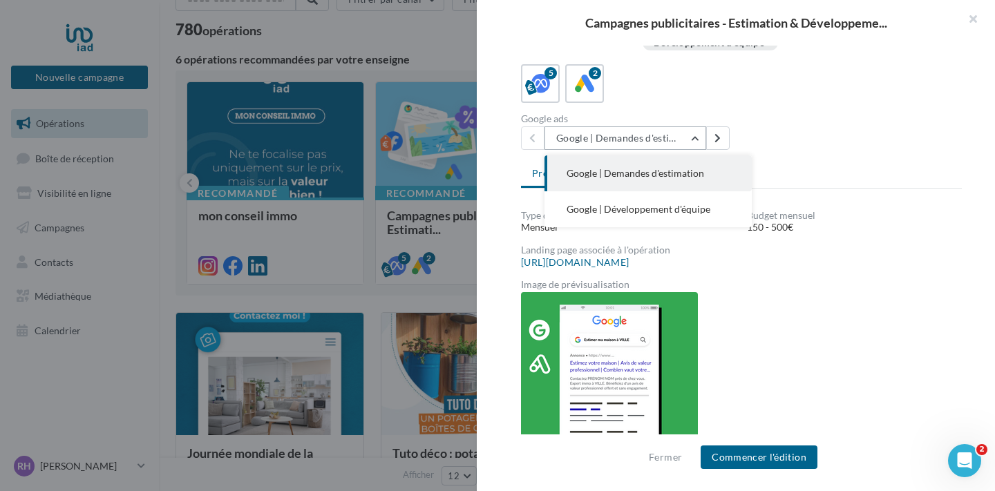
click at [673, 146] on button "Google | Demandes d'estimation" at bounding box center [625, 137] width 162 height 23
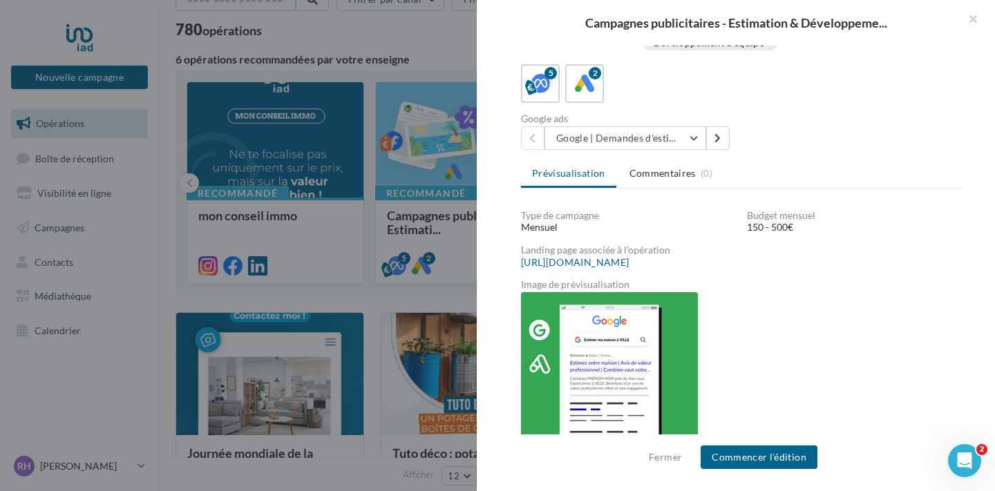
click at [765, 224] on div "150 - 500€" at bounding box center [854, 227] width 215 height 14
click at [629, 263] on link "https://local.iadfrance.fr/41/iad-robin-hulin-86502-60610" at bounding box center [575, 262] width 108 height 11
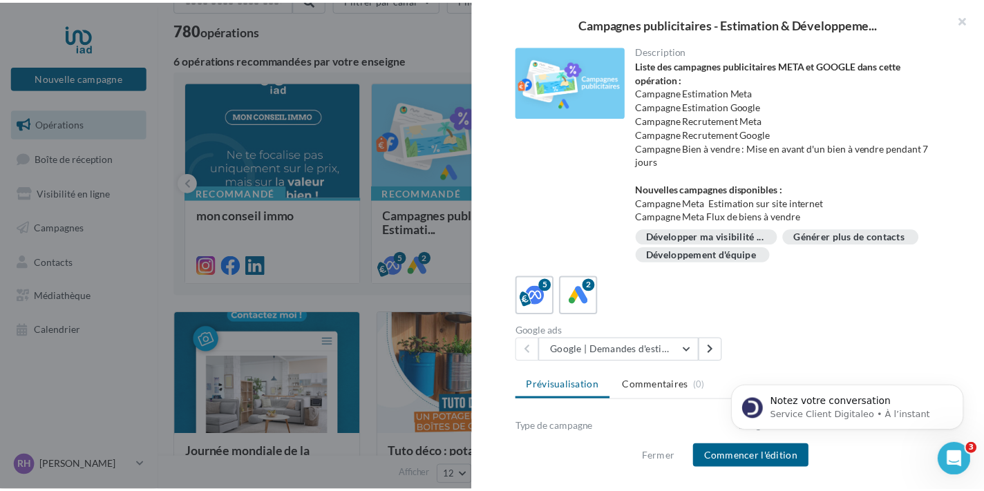
scroll to position [0, 0]
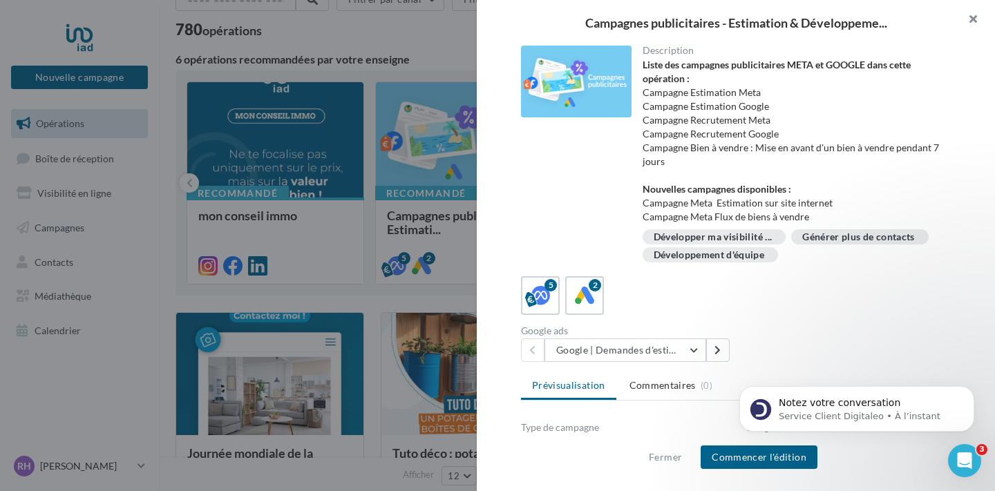
click at [983, 19] on button "button" at bounding box center [966, 20] width 55 height 41
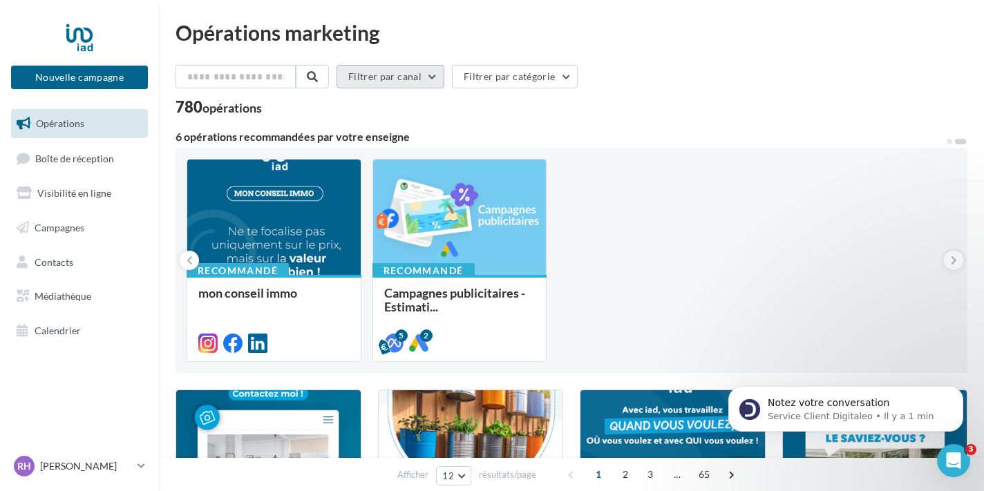
click at [396, 79] on button "Filtrer par canal" at bounding box center [390, 76] width 108 height 23
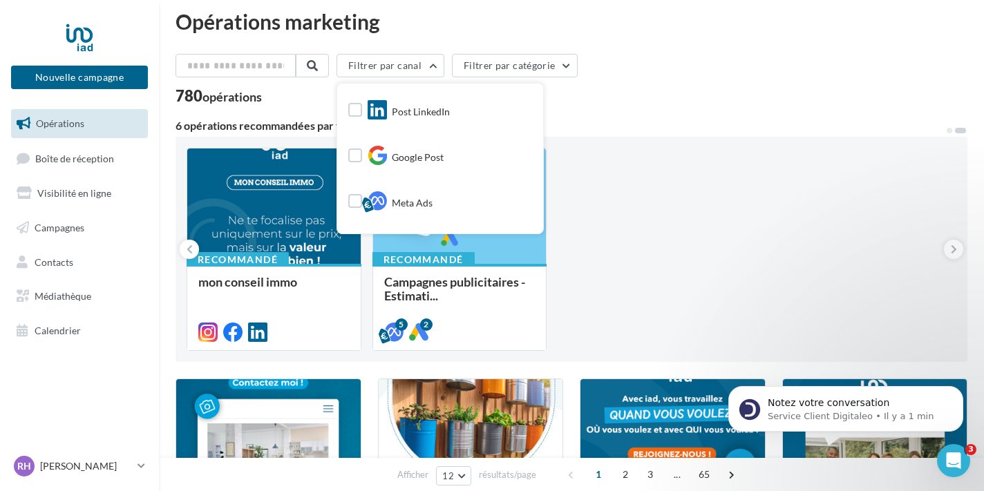
scroll to position [120, 0]
click at [359, 114] on label at bounding box center [355, 116] width 14 height 14
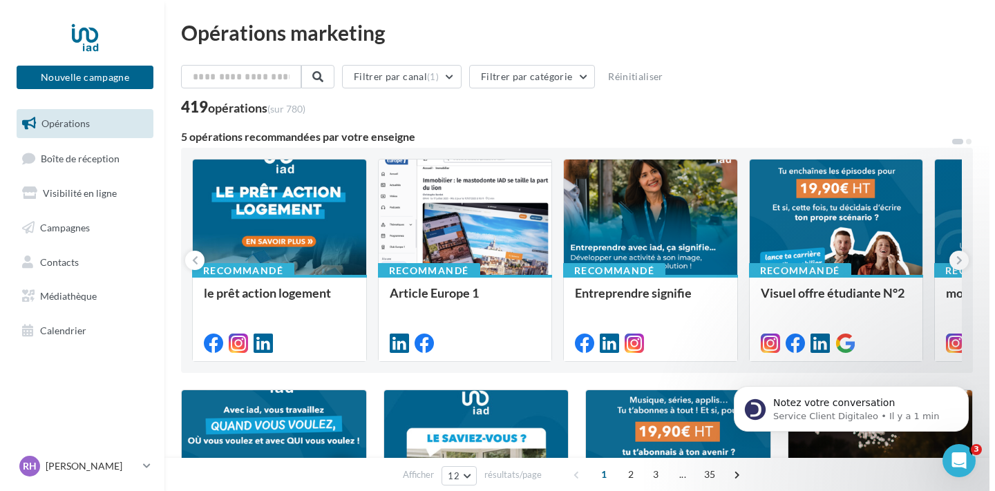
scroll to position [0, 0]
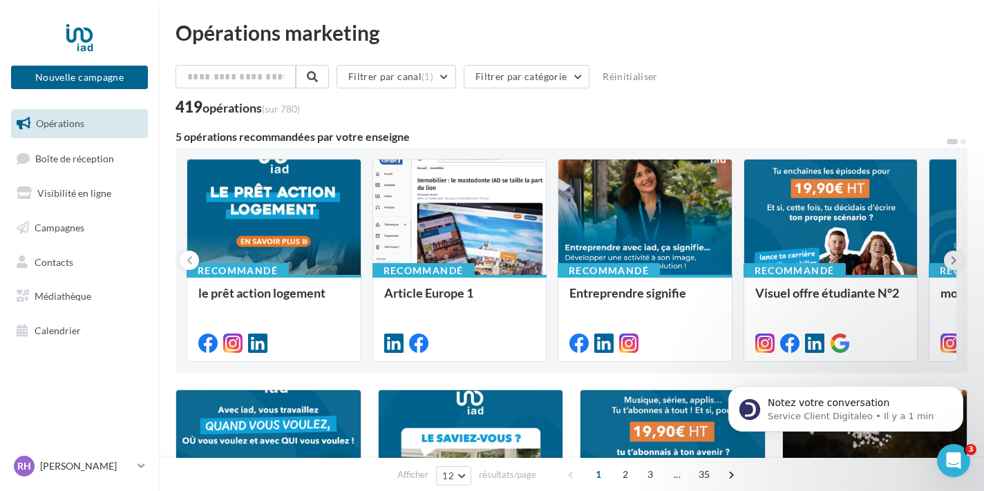
click at [955, 256] on icon at bounding box center [953, 261] width 6 height 14
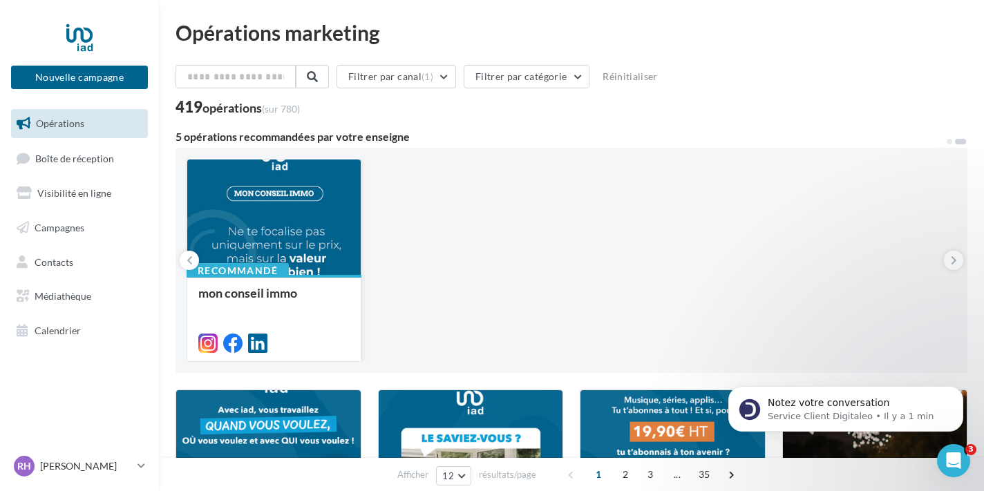
click at [358, 218] on div at bounding box center [273, 218] width 173 height 117
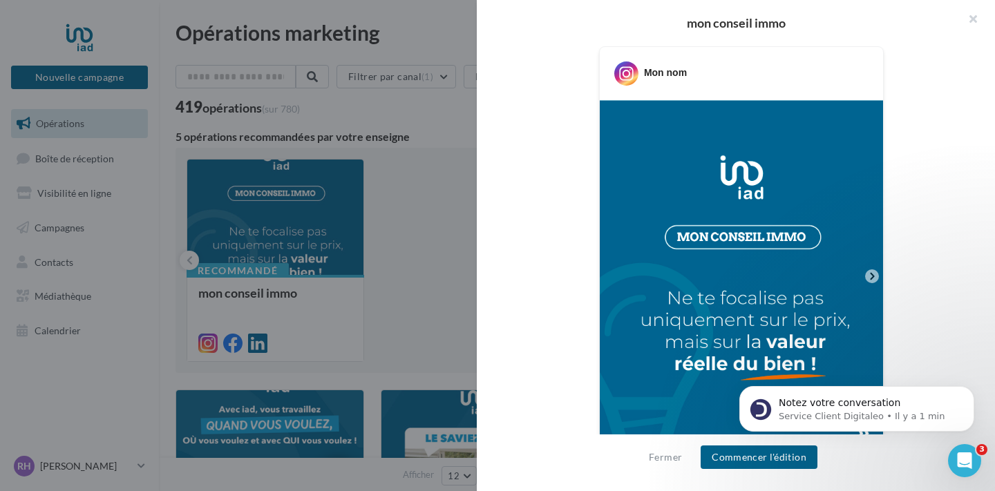
scroll to position [334, 0]
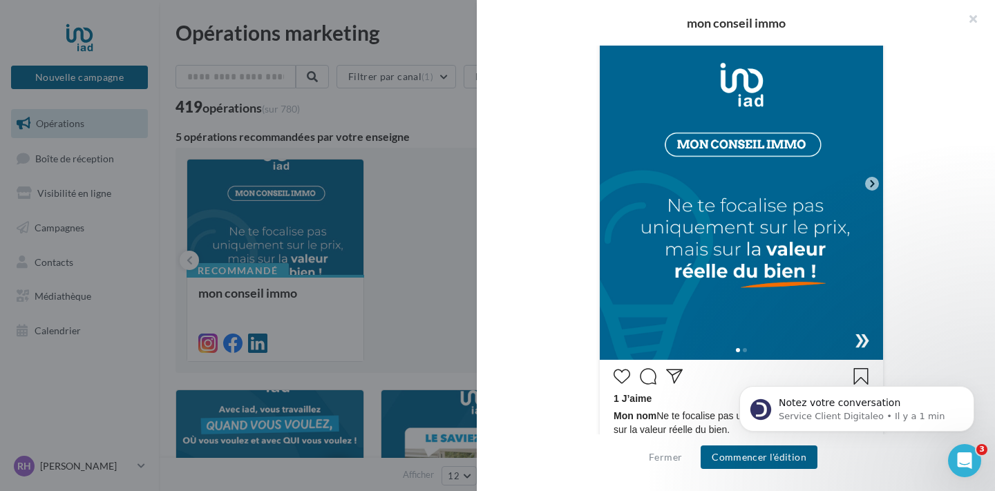
click at [871, 183] on icon at bounding box center [871, 184] width 12 height 12
click at [865, 183] on icon at bounding box center [871, 184] width 12 height 12
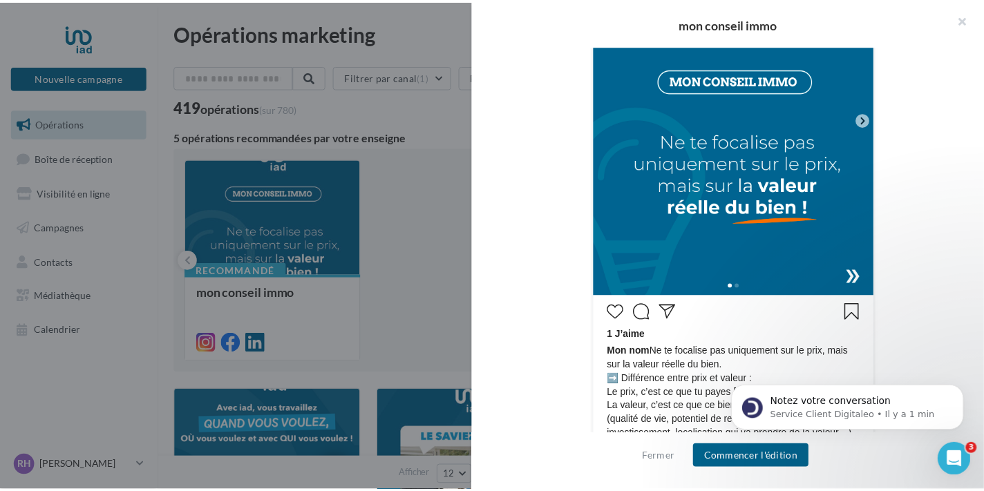
scroll to position [79, 0]
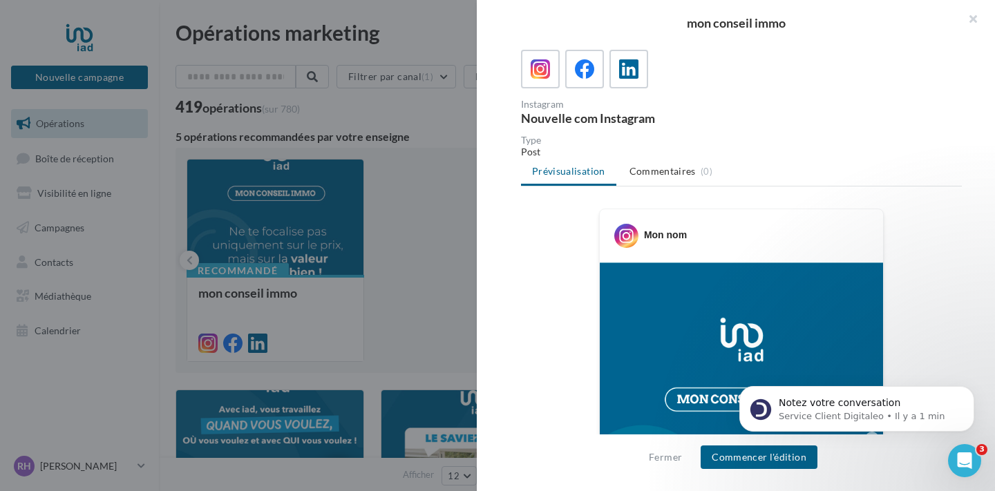
click at [371, 187] on div at bounding box center [497, 245] width 995 height 491
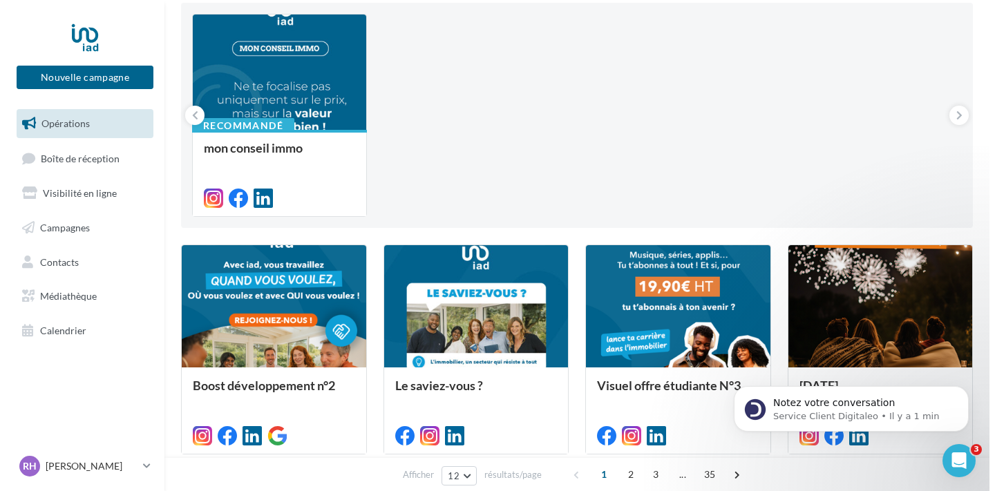
scroll to position [231, 0]
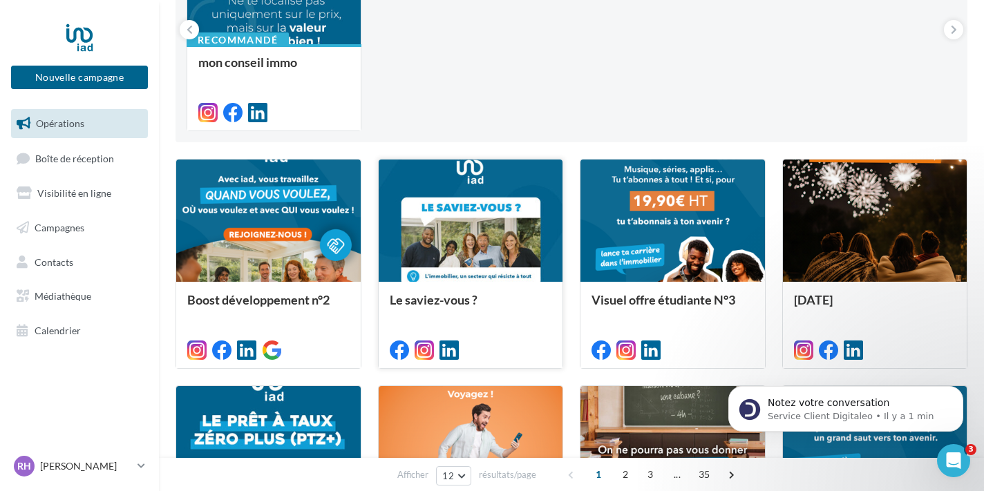
click at [455, 254] on div at bounding box center [471, 222] width 184 height 124
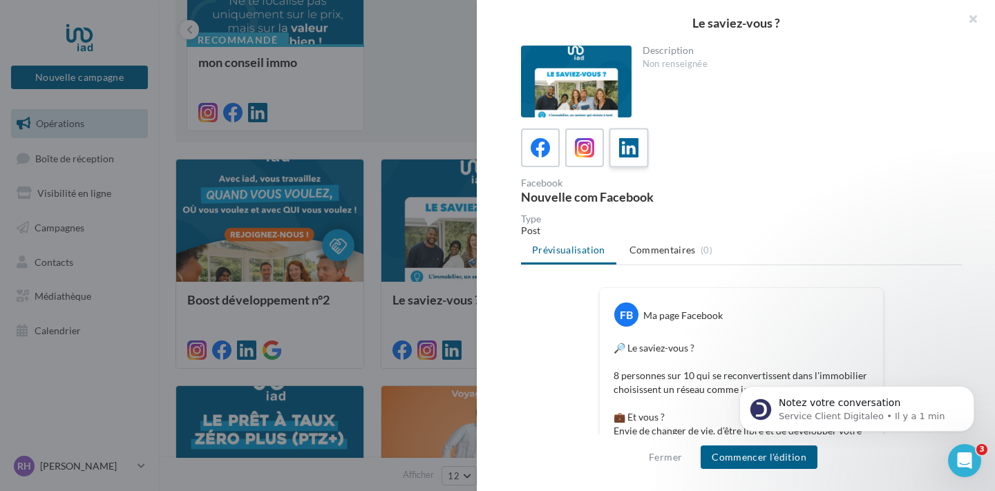
click at [634, 157] on icon at bounding box center [629, 148] width 20 height 20
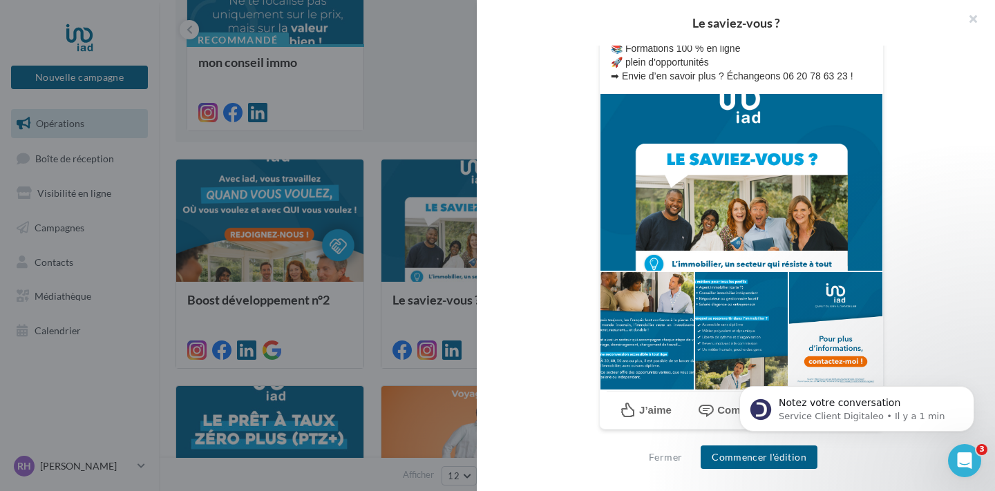
scroll to position [435, 0]
click html "Notez votre conversation Service Client Digitaleo • Il y a 2 min"
click at [748, 457] on button "Commencer l'édition" at bounding box center [758, 457] width 117 height 23
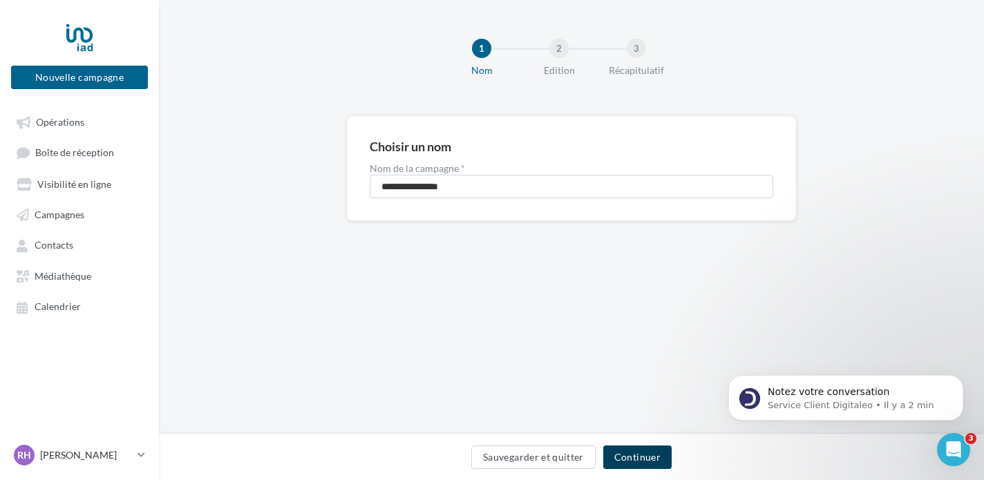
click at [633, 450] on button "Continuer" at bounding box center [637, 457] width 68 height 23
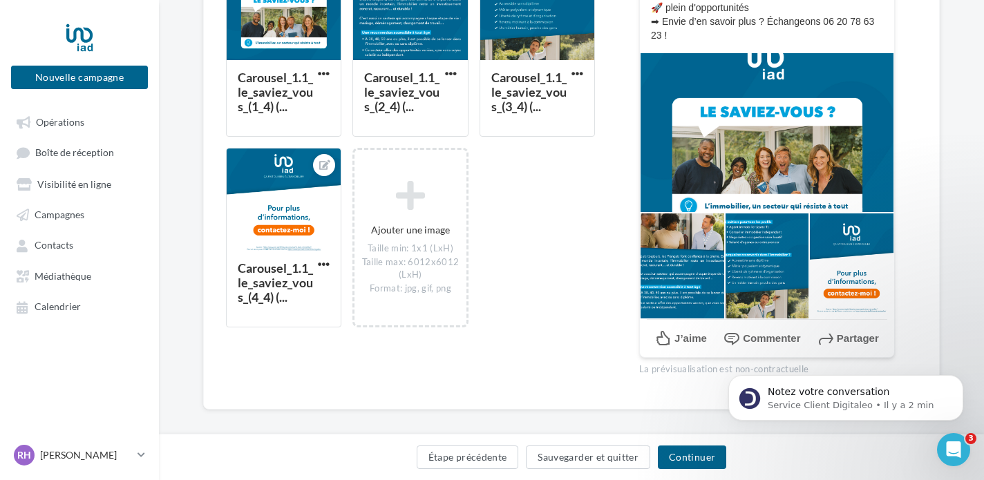
scroll to position [411, 0]
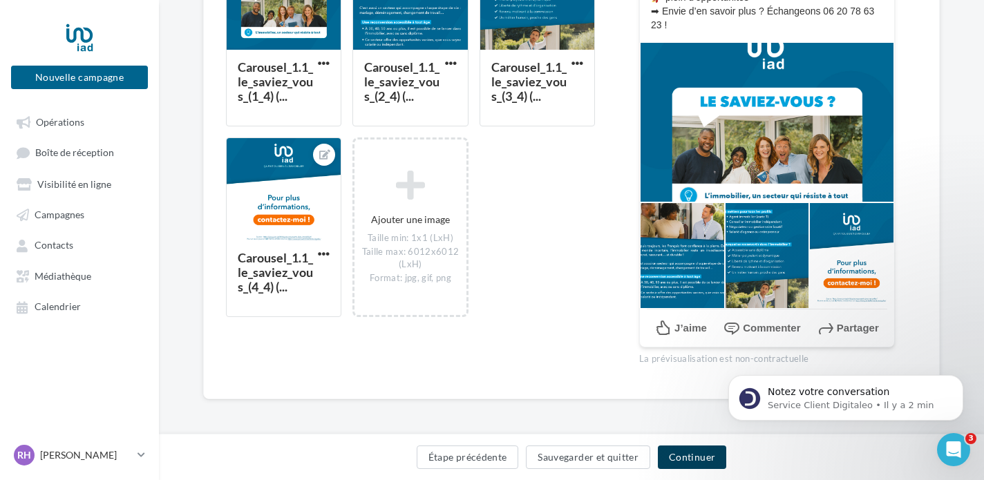
click at [679, 458] on button "Continuer" at bounding box center [692, 457] width 68 height 23
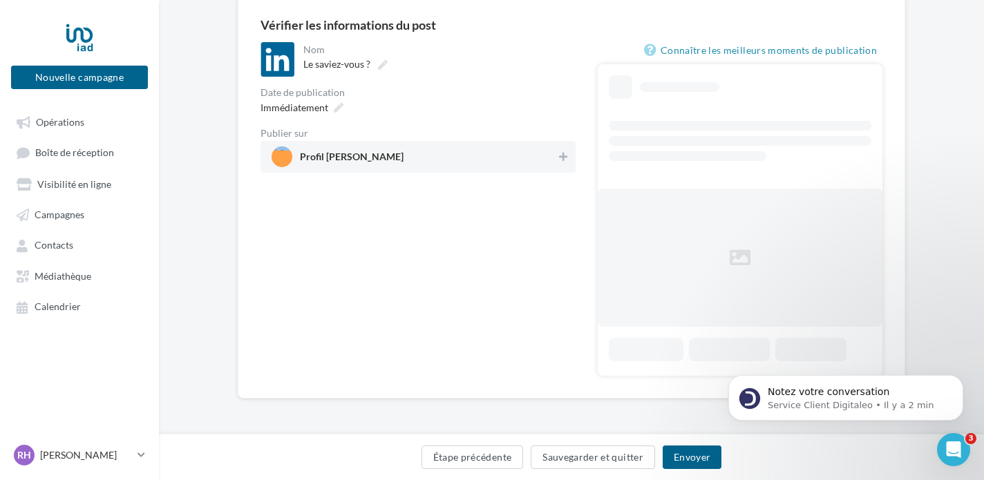
scroll to position [3, 0]
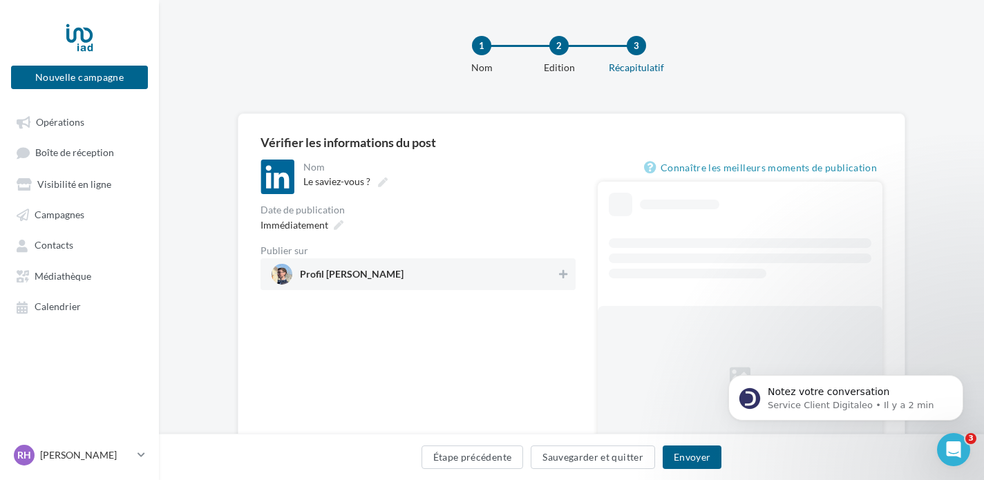
click at [459, 281] on span "Profil [PERSON_NAME]" at bounding box center [413, 274] width 285 height 21
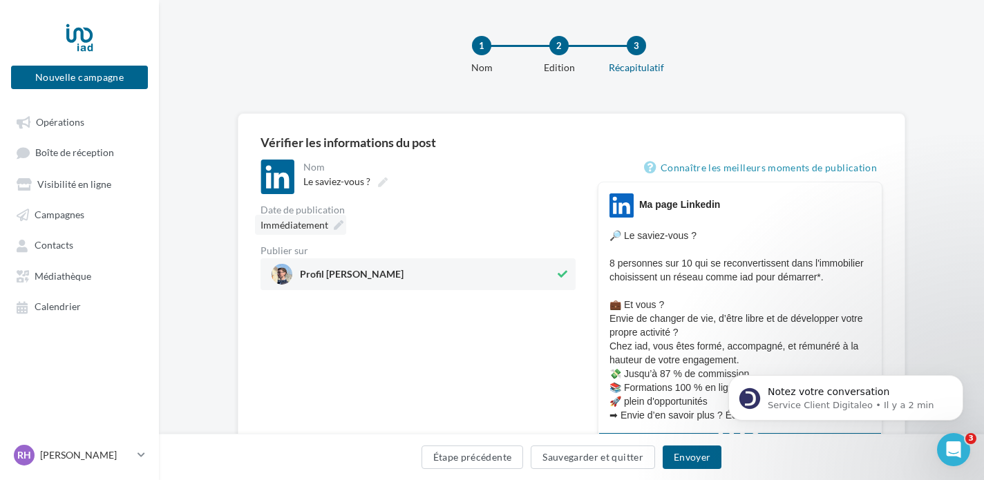
click at [332, 224] on div "Immédiatement" at bounding box center [300, 225] width 91 height 20
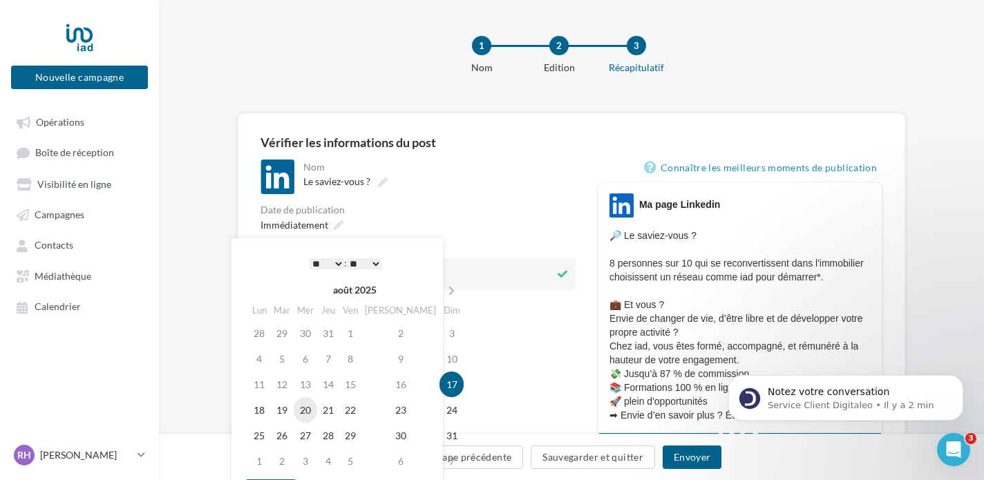
click at [312, 403] on td "20" at bounding box center [305, 410] width 23 height 26
click at [564, 383] on div "**********" at bounding box center [417, 479] width 315 height 638
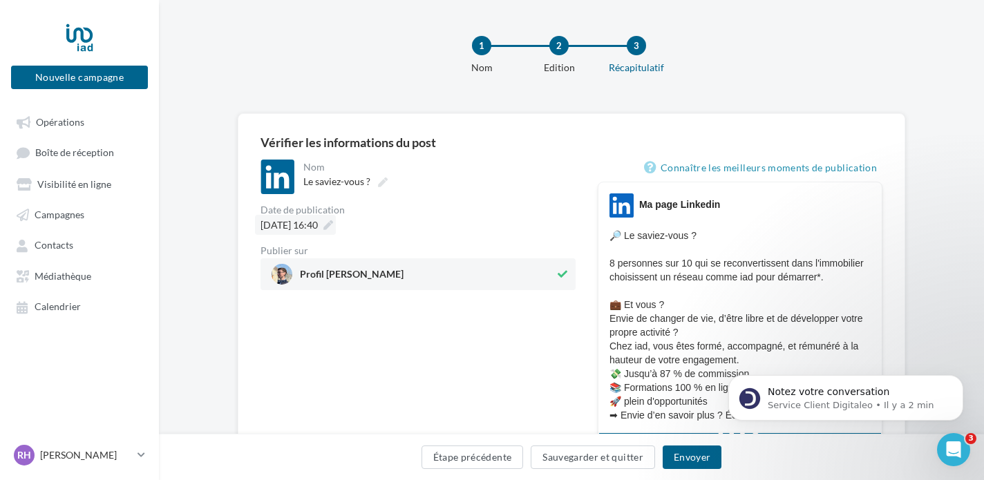
click at [318, 221] on span "[DATE] 16:40" at bounding box center [288, 225] width 57 height 12
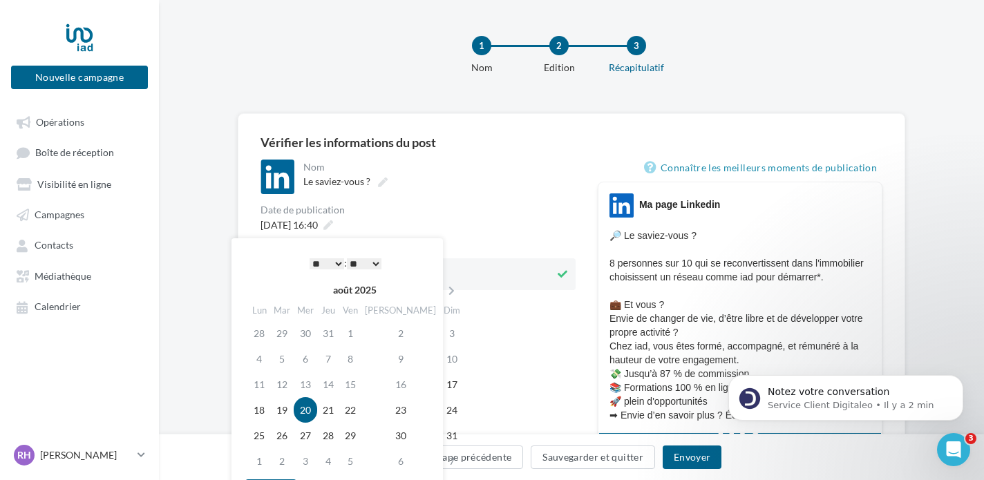
click at [471, 405] on div "**********" at bounding box center [417, 479] width 315 height 638
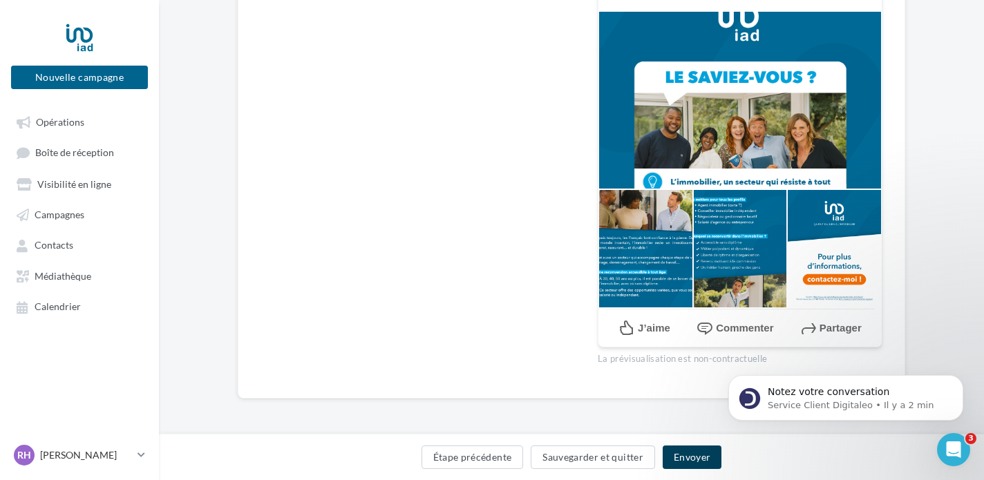
click at [673, 455] on button "Envoyer" at bounding box center [691, 457] width 59 height 23
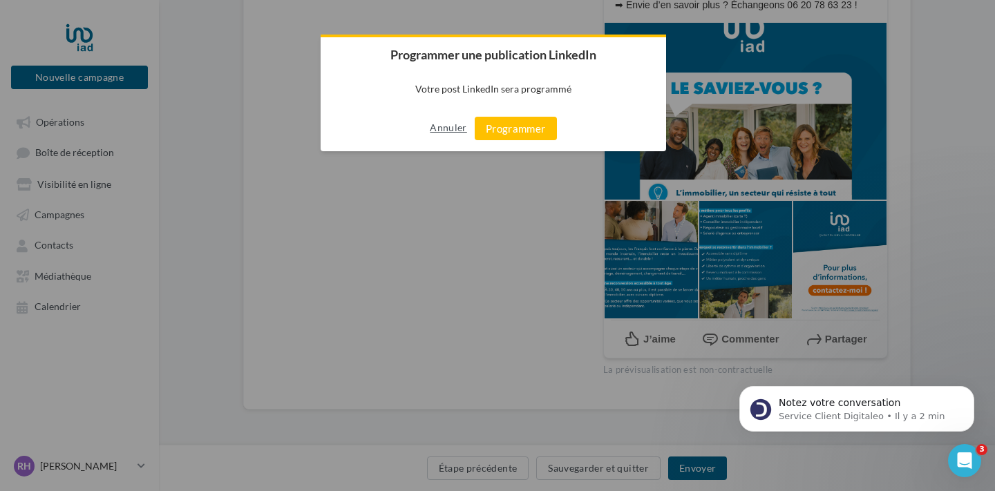
click at [458, 126] on button "Annuler" at bounding box center [448, 128] width 37 height 22
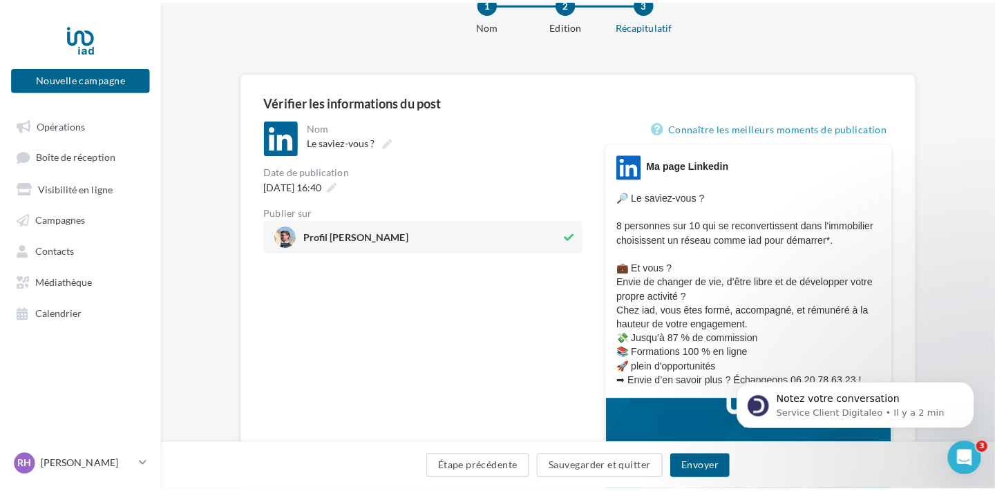
scroll to position [44, 0]
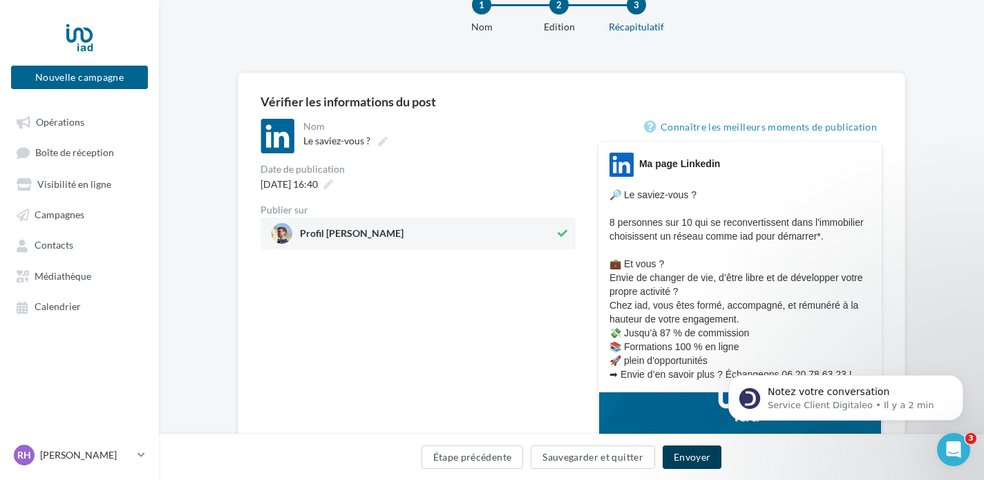
click at [691, 452] on button "Envoyer" at bounding box center [691, 457] width 59 height 23
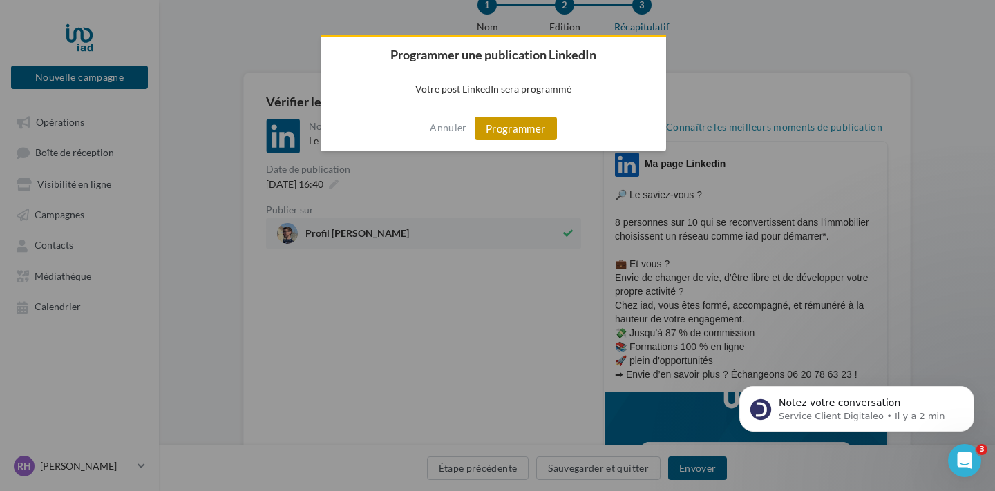
click at [514, 119] on button "Programmer" at bounding box center [516, 128] width 82 height 23
